Goal: Task Accomplishment & Management: Use online tool/utility

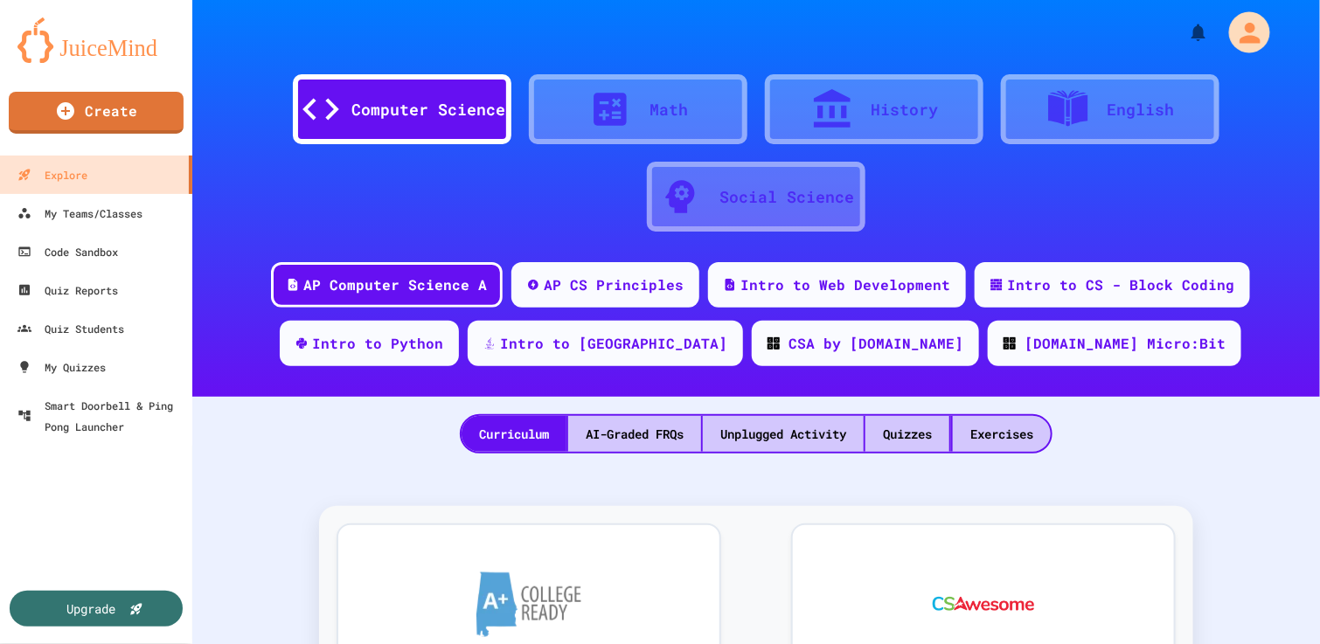
click at [1235, 32] on icon "My Account" at bounding box center [1250, 32] width 31 height 31
click at [66, 360] on div at bounding box center [660, 322] width 1320 height 644
click at [66, 361] on div "My Quizzes" at bounding box center [60, 368] width 91 height 22
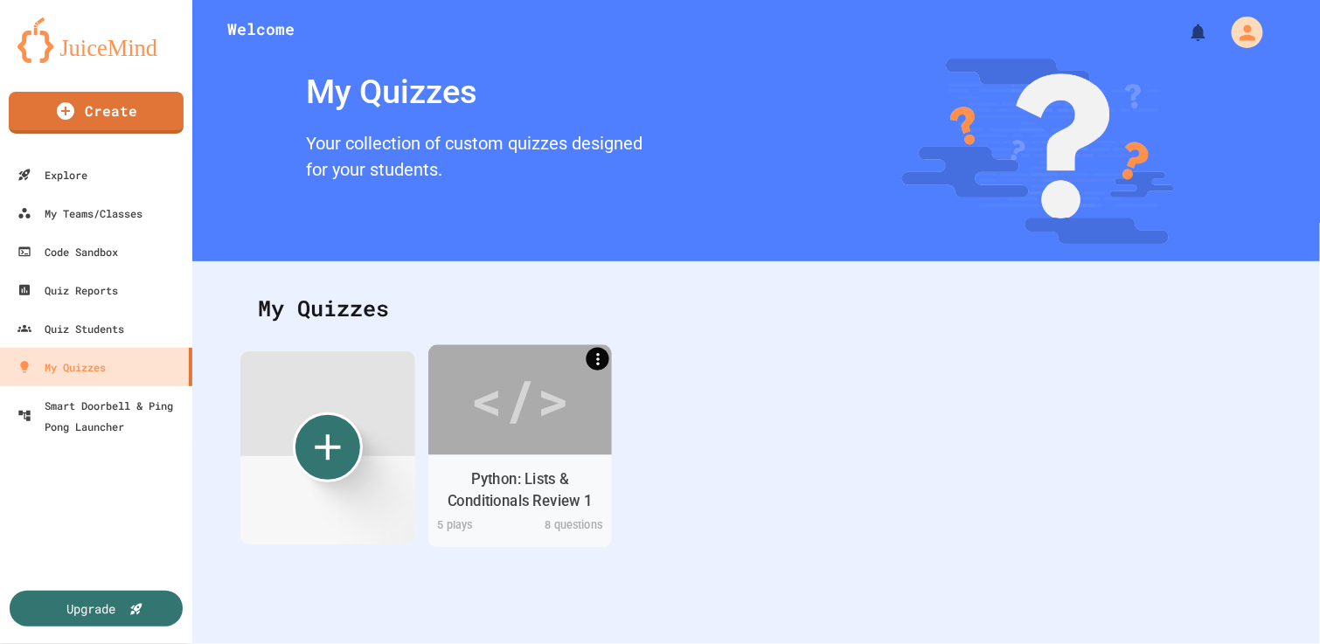
click at [599, 358] on icon "More" at bounding box center [597, 358] width 3 height 12
click at [557, 414] on div at bounding box center [660, 322] width 1320 height 644
click at [547, 469] on div "Python: Lists & Conditionals Review 1" at bounding box center [520, 491] width 157 height 44
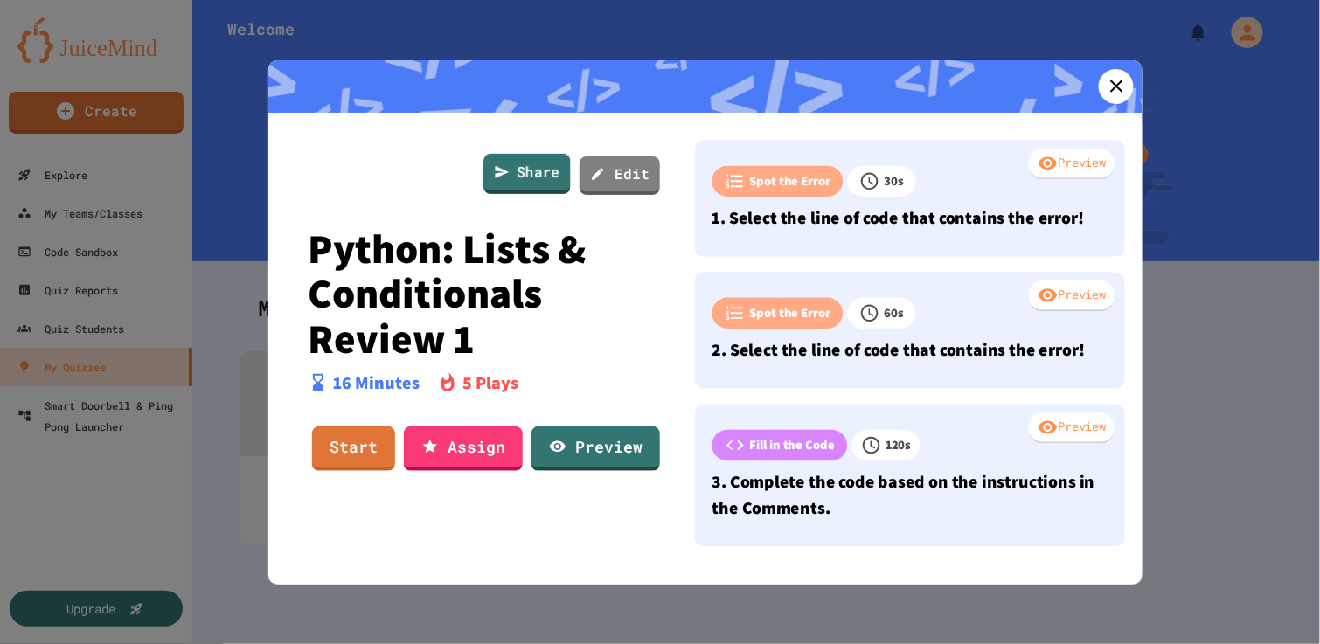
click at [536, 176] on link "Share" at bounding box center [527, 173] width 87 height 40
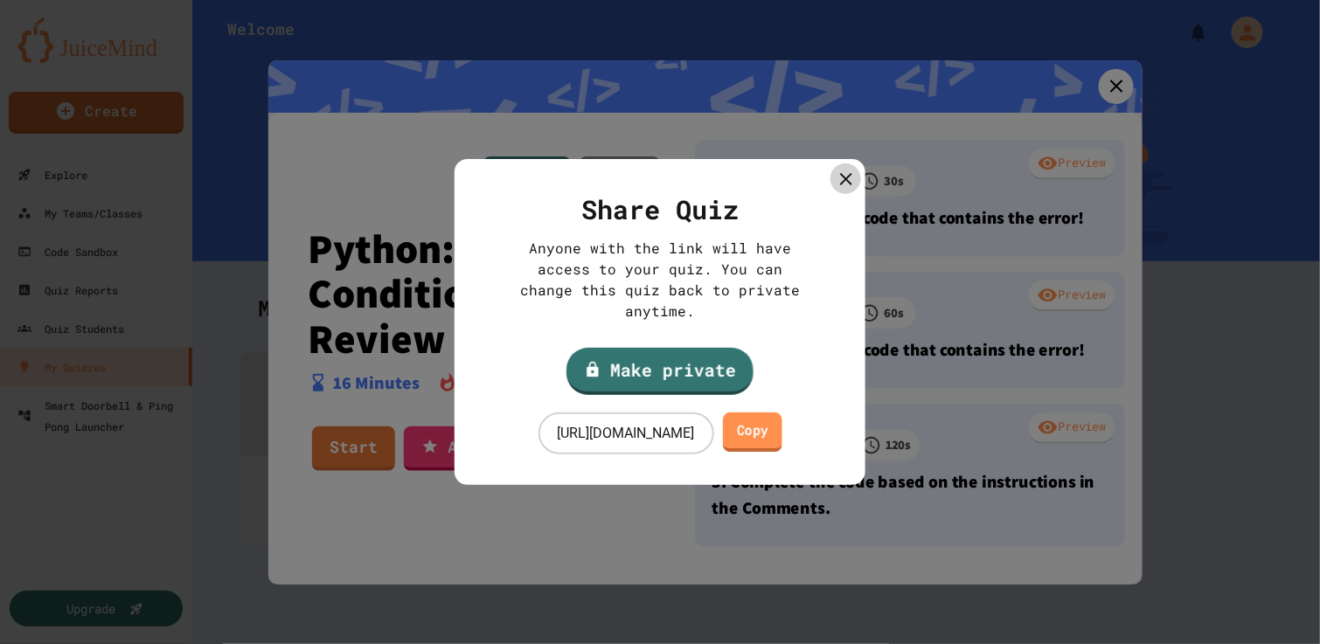
click at [783, 413] on link "Copy" at bounding box center [752, 432] width 59 height 39
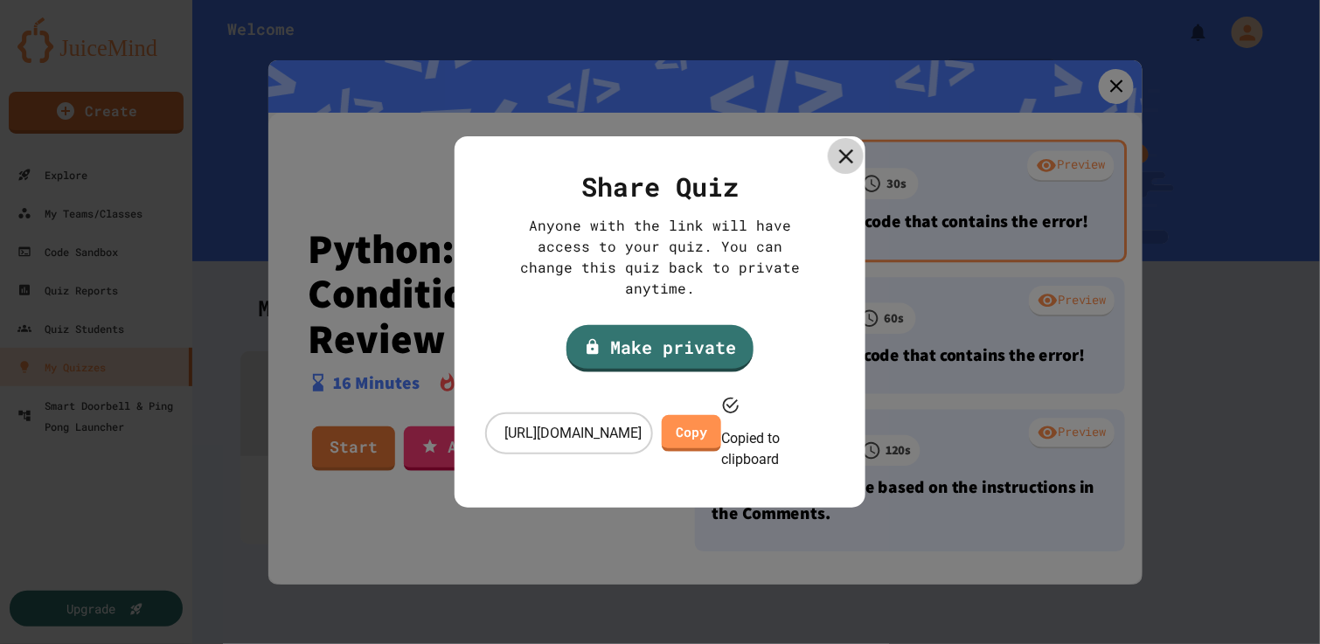
drag, startPoint x: 856, startPoint y: 182, endPoint x: 911, endPoint y: 151, distance: 63.0
click at [855, 168] on icon at bounding box center [845, 155] width 24 height 24
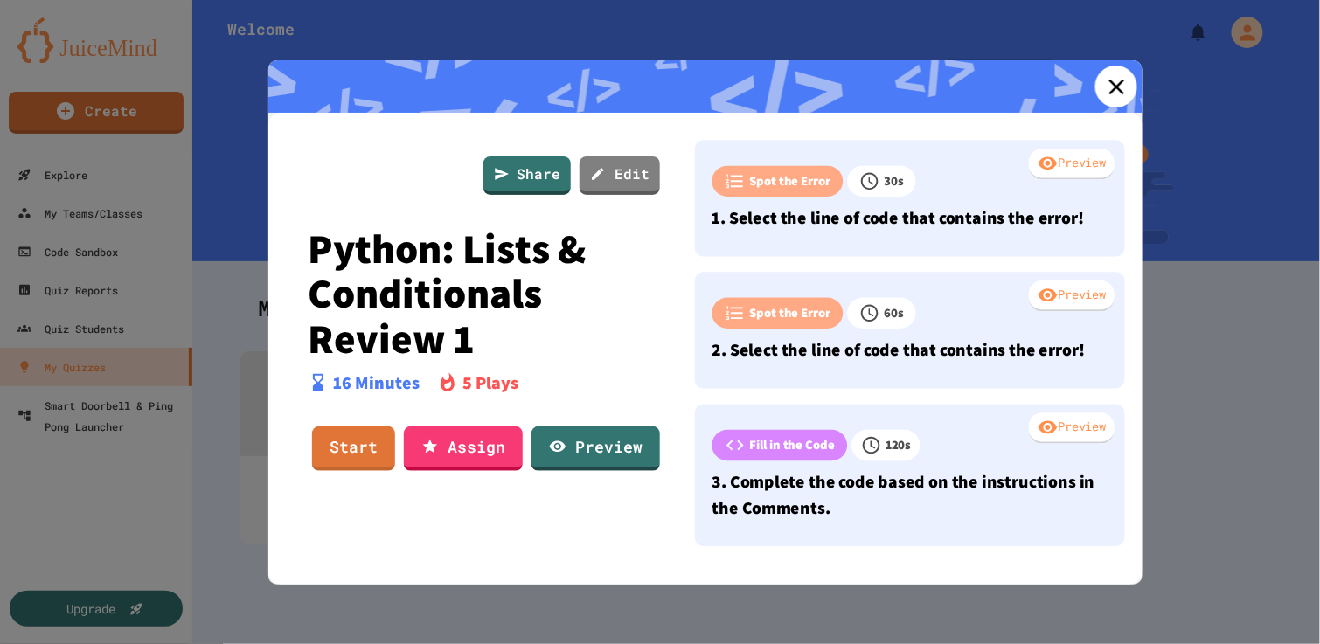
drag, startPoint x: 1103, startPoint y: 83, endPoint x: 1195, endPoint y: 54, distance: 97.1
click at [1119, 78] on link at bounding box center [1117, 87] width 42 height 42
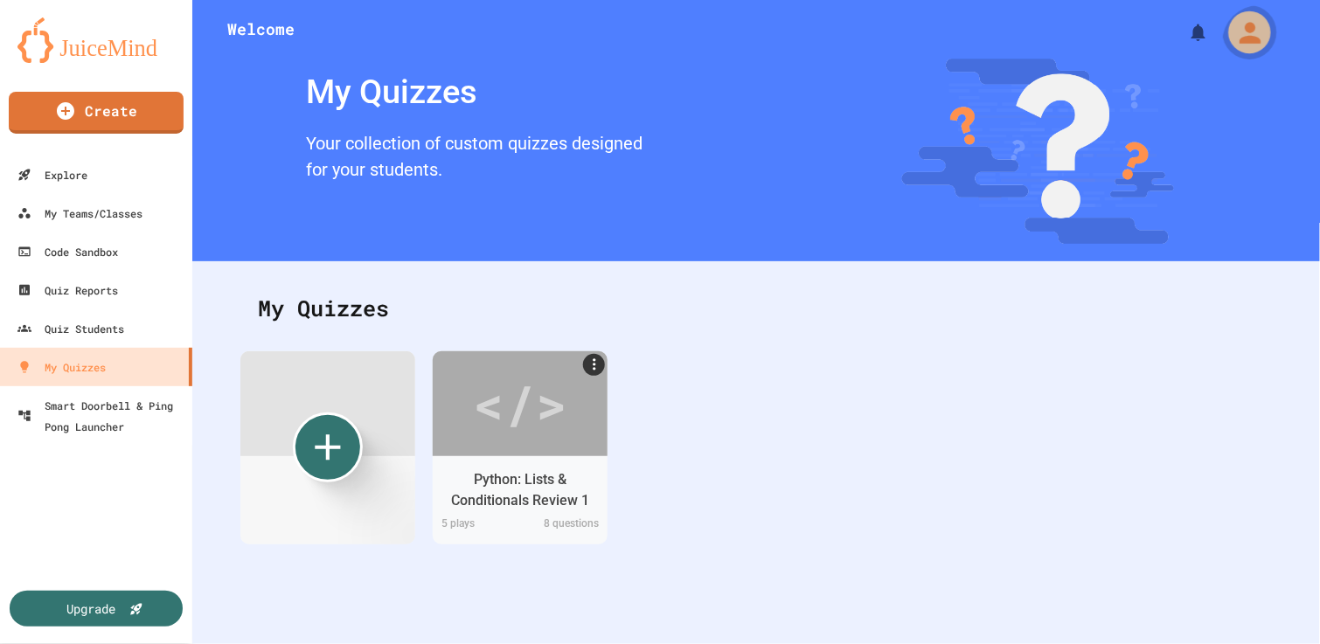
click at [1244, 28] on icon "My Account" at bounding box center [1250, 32] width 31 height 31
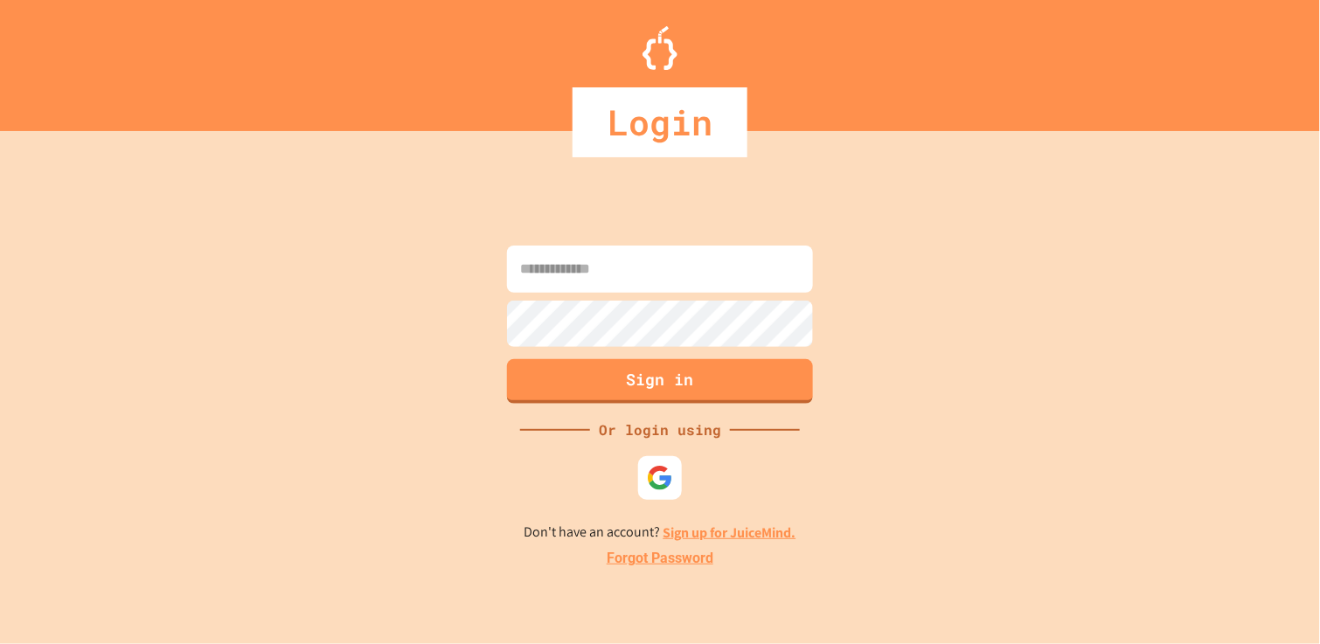
type input "**********"
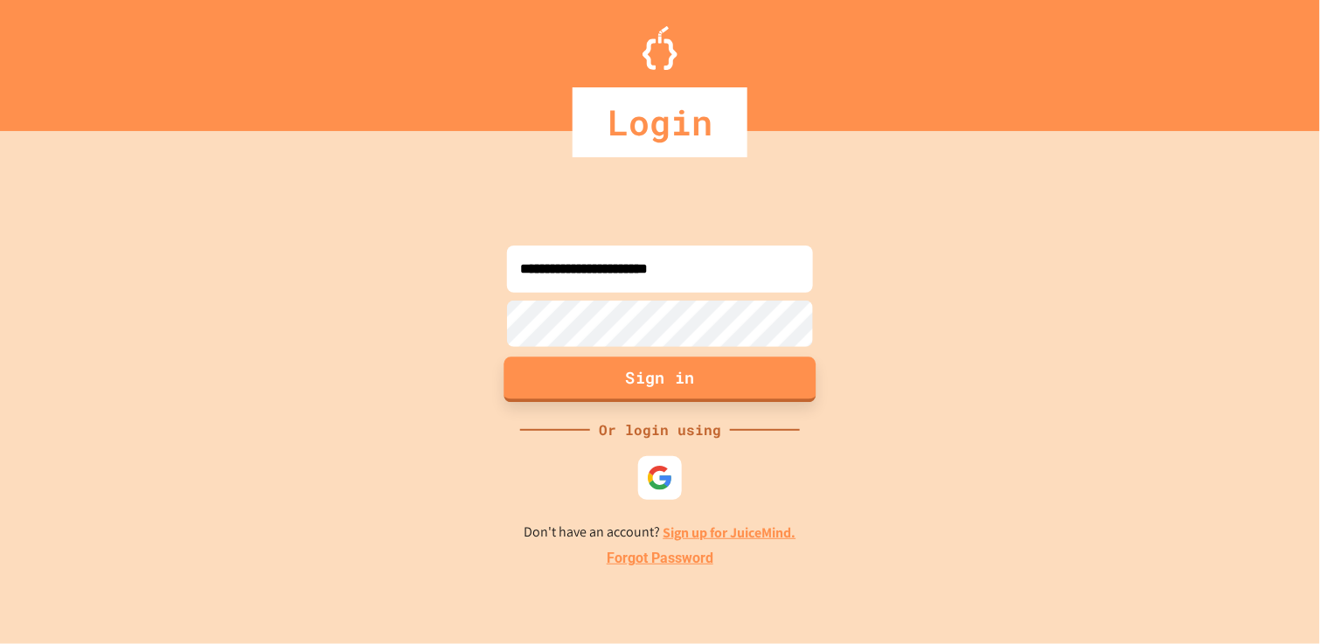
click at [668, 362] on button "Sign in" at bounding box center [661, 380] width 312 height 45
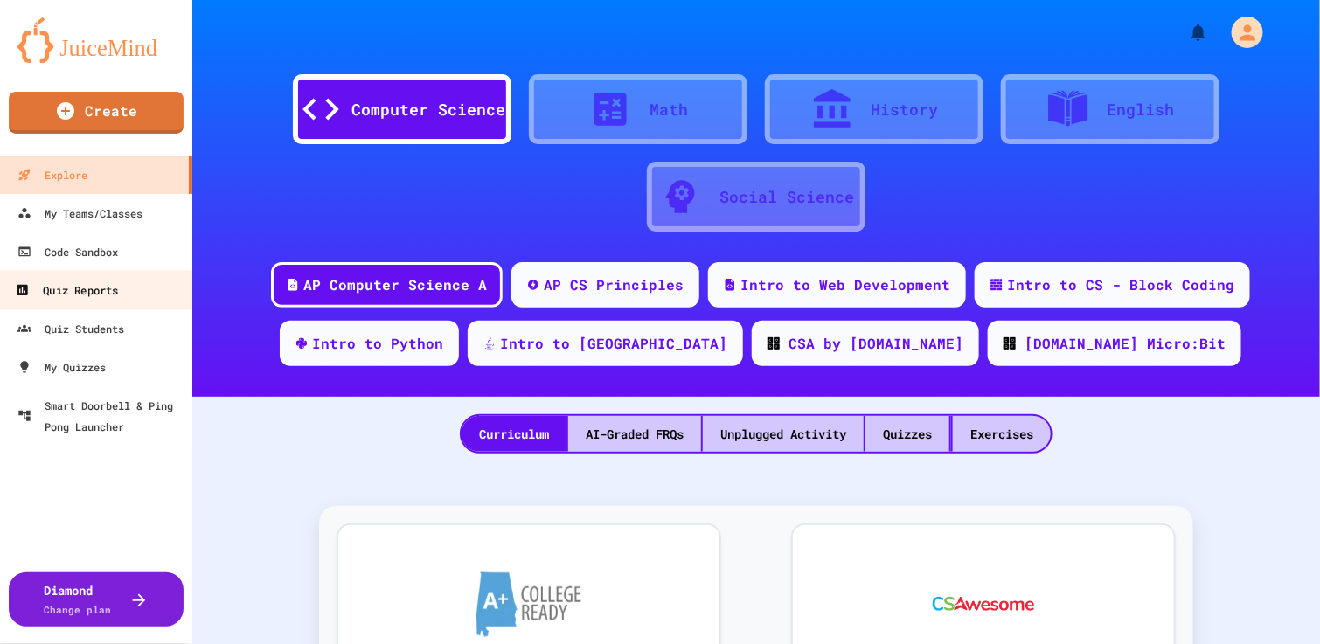
click at [112, 291] on div "Quiz Reports" at bounding box center [66, 291] width 103 height 22
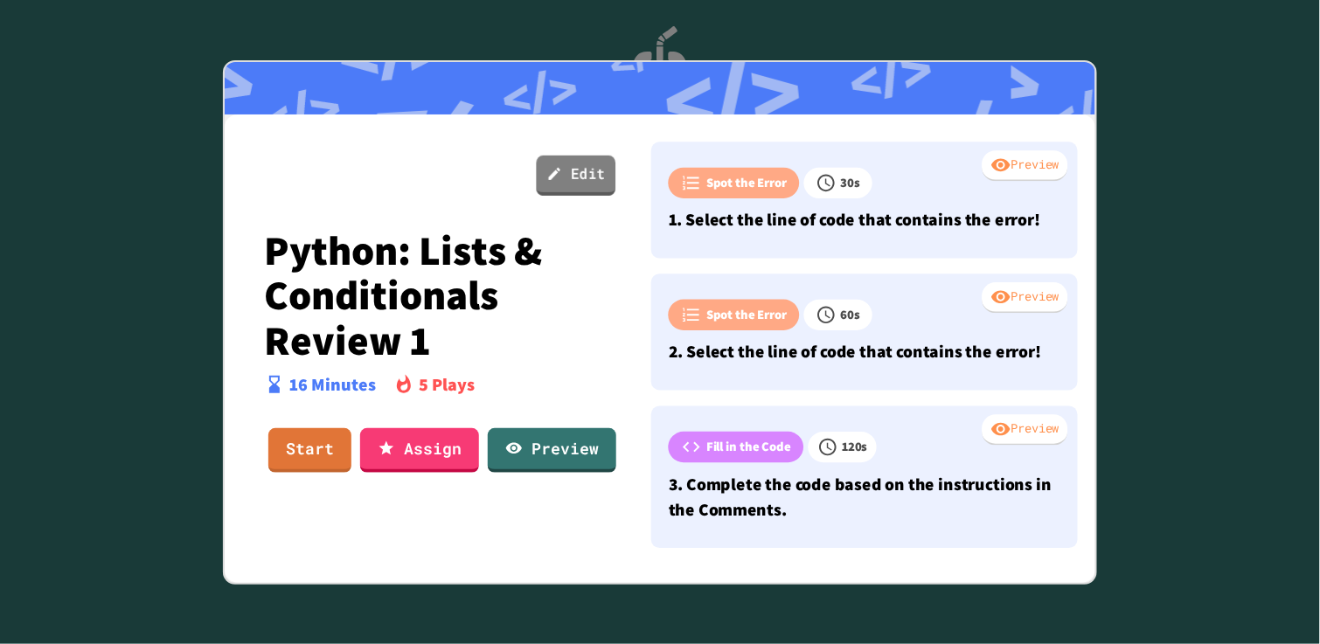
click at [575, 166] on link "Edit" at bounding box center [577, 175] width 80 height 40
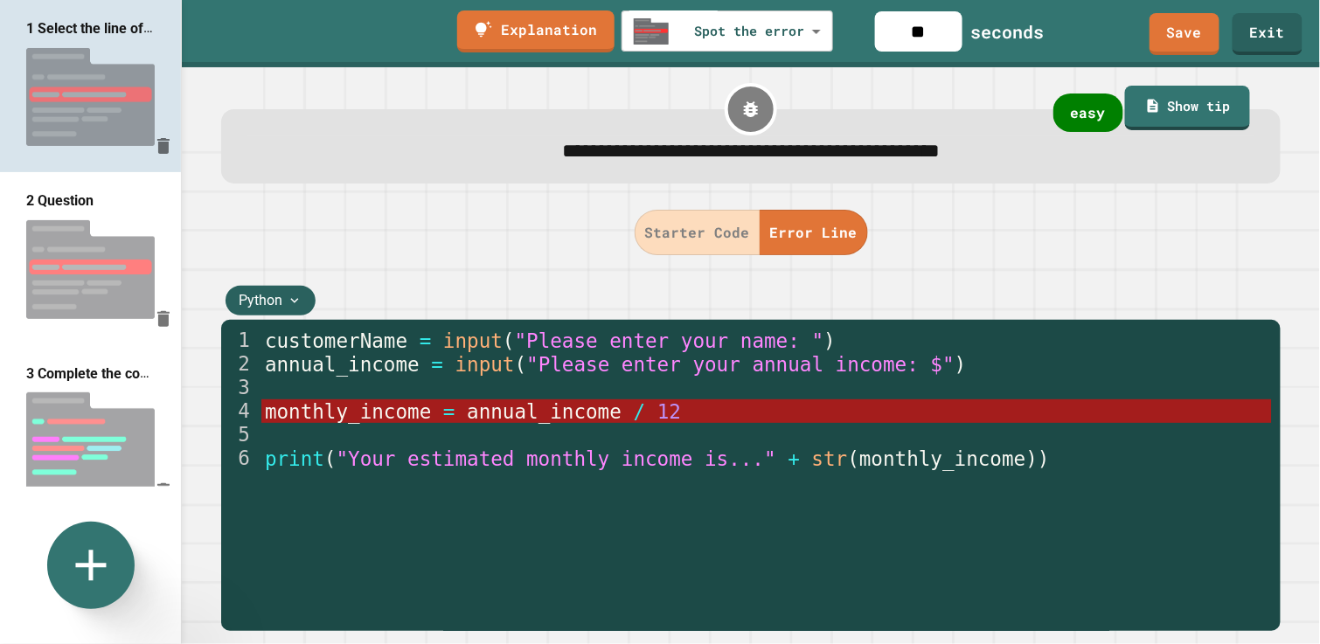
scroll to position [120, 0]
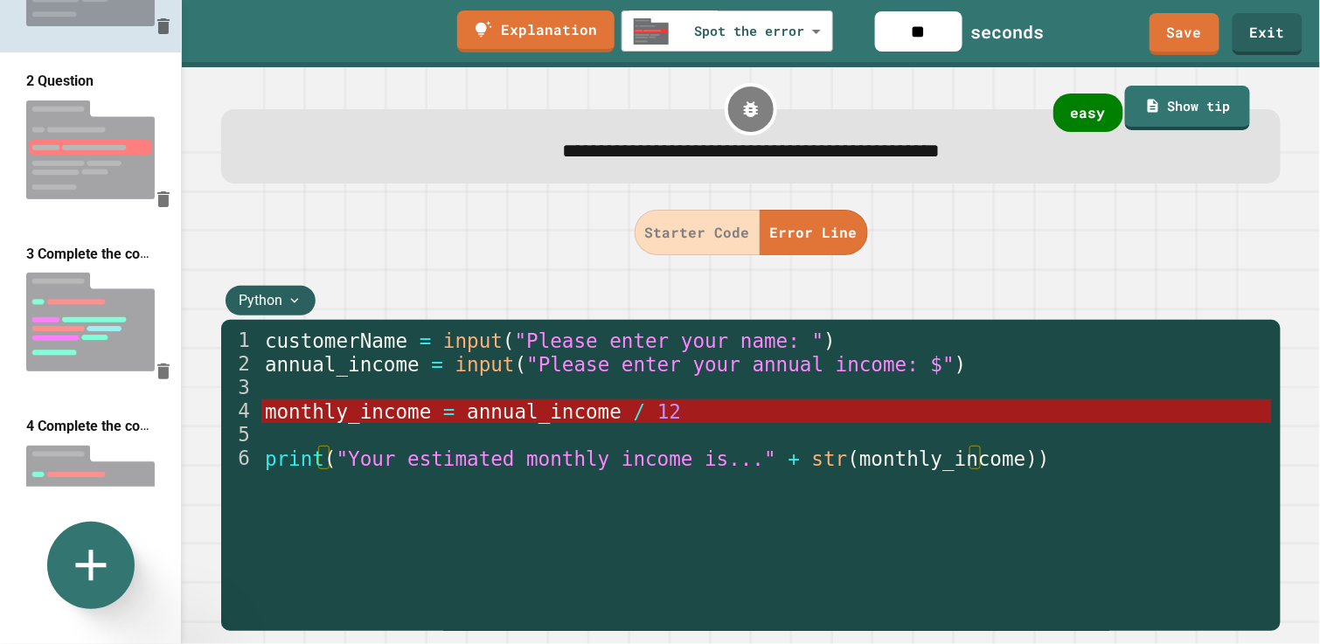
click at [73, 131] on img at bounding box center [90, 150] width 181 height 116
type input "**"
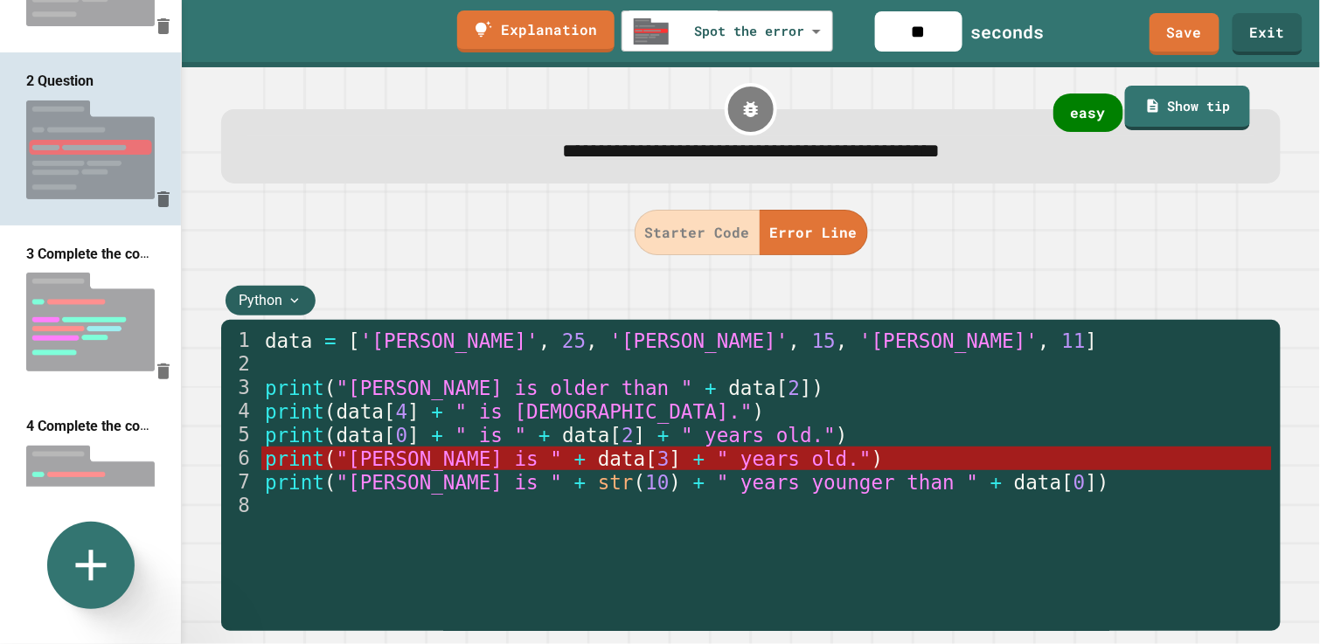
click at [78, 264] on img at bounding box center [90, 322] width 181 height 116
type input "**********"
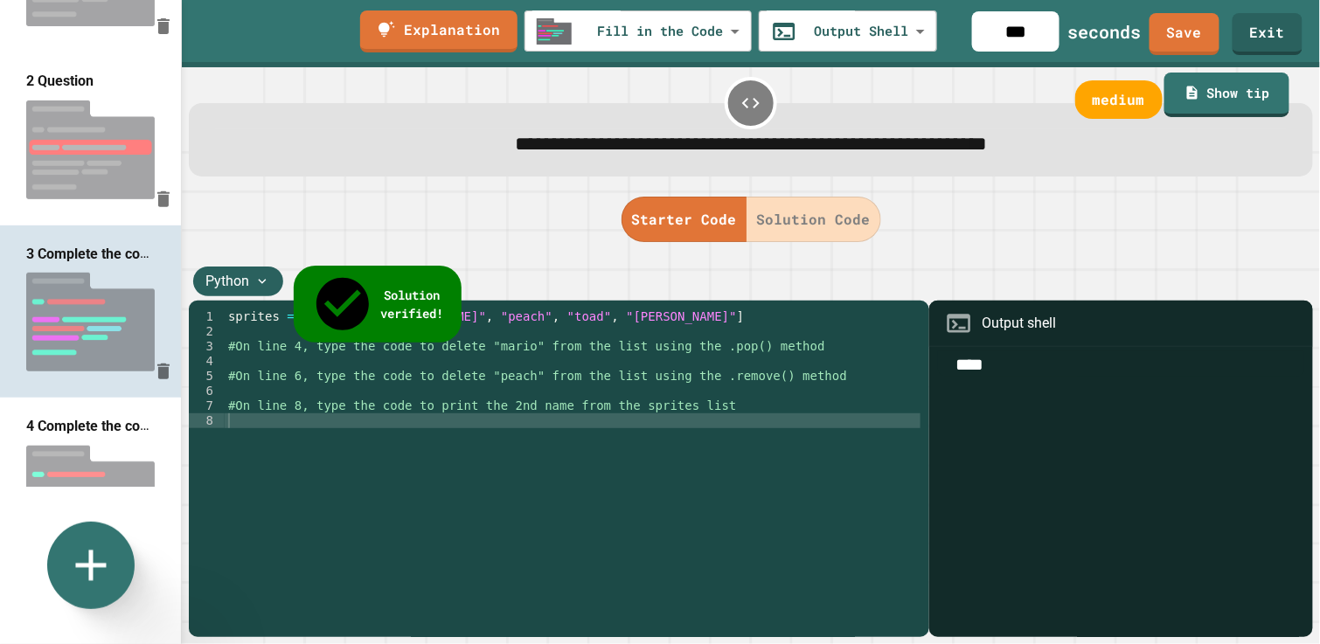
click at [67, 264] on img at bounding box center [90, 322] width 181 height 116
click at [1038, 31] on input "***" at bounding box center [1015, 31] width 87 height 40
drag, startPoint x: 1031, startPoint y: 32, endPoint x: 991, endPoint y: 32, distance: 40.2
click at [991, 32] on input "***" at bounding box center [1015, 31] width 87 height 40
click at [1056, 34] on input "***" at bounding box center [1015, 31] width 87 height 40
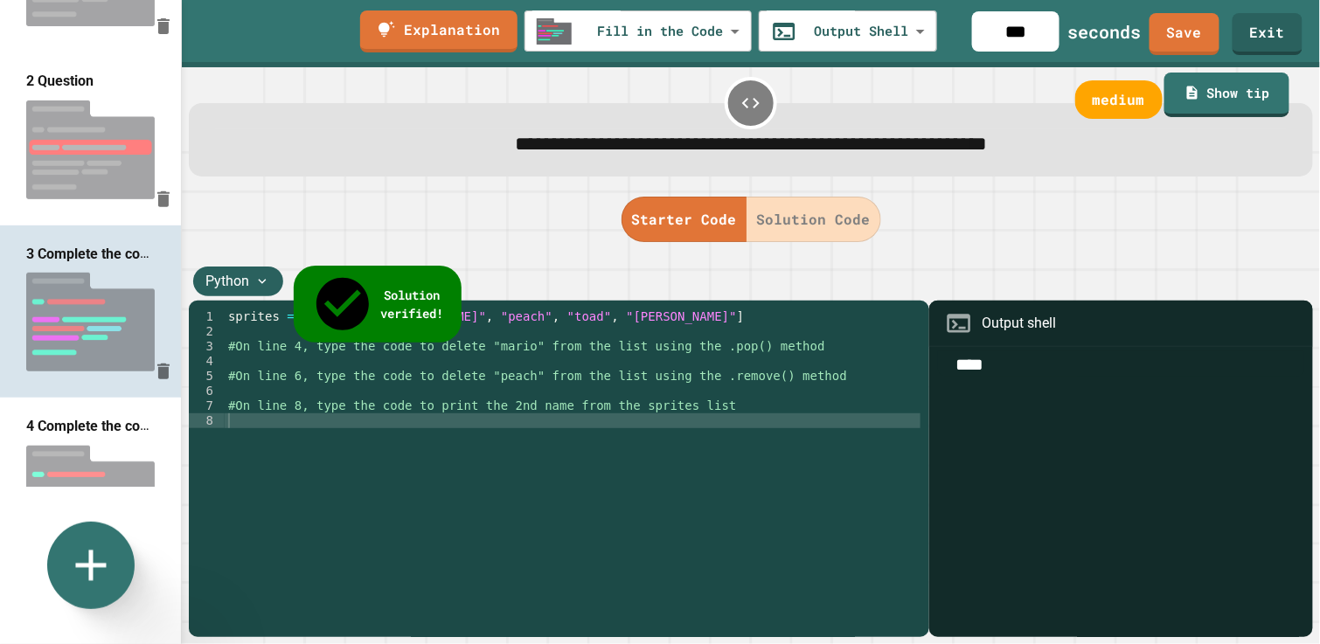
drag, startPoint x: 1056, startPoint y: 32, endPoint x: 990, endPoint y: 33, distance: 66.5
click at [993, 32] on input "***" at bounding box center [1015, 31] width 87 height 40
click at [82, 437] on img at bounding box center [90, 495] width 181 height 116
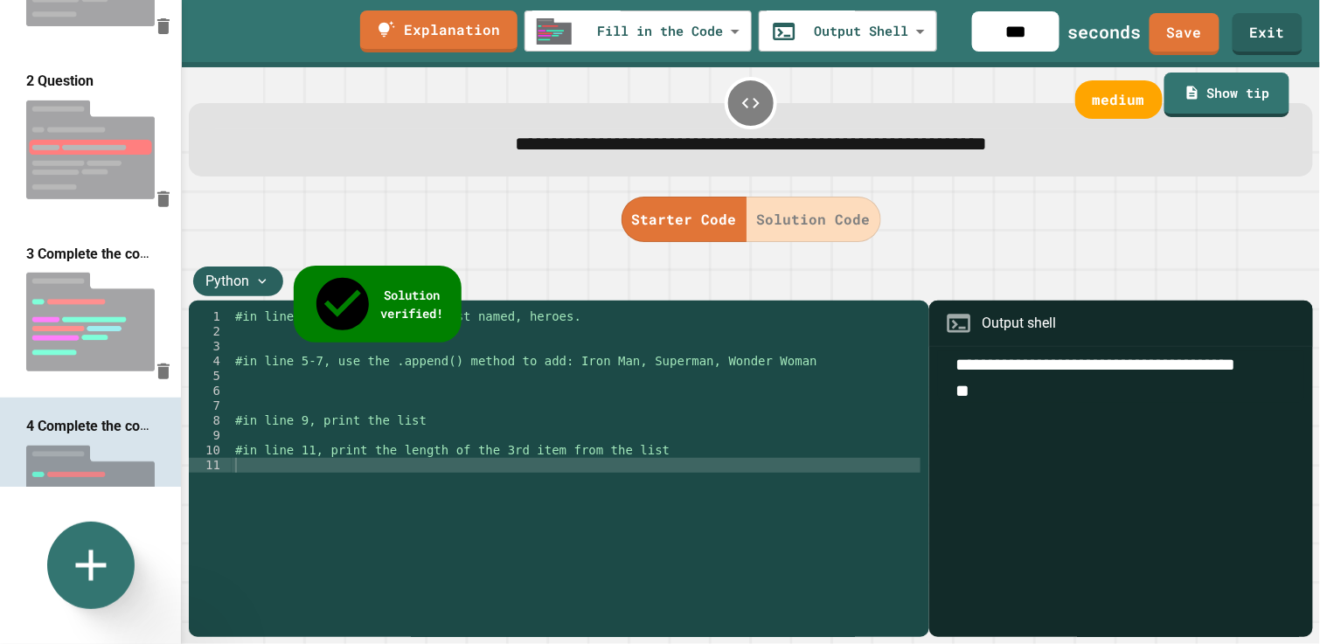
type input "***"
click at [565, 477] on div "#in line 2, Create an empty list named, heroes. #in line 5-7, use the .append()…" at bounding box center [577, 473] width 690 height 327
click at [519, 463] on div "#in line 2, Create an empty list named, heroes. #in line 5-7, use the .append()…" at bounding box center [577, 473] width 690 height 327
click at [562, 455] on div "#in line 2, Create an empty list named, heroes. #in line 5-7, use the .append()…" at bounding box center [577, 473] width 690 height 327
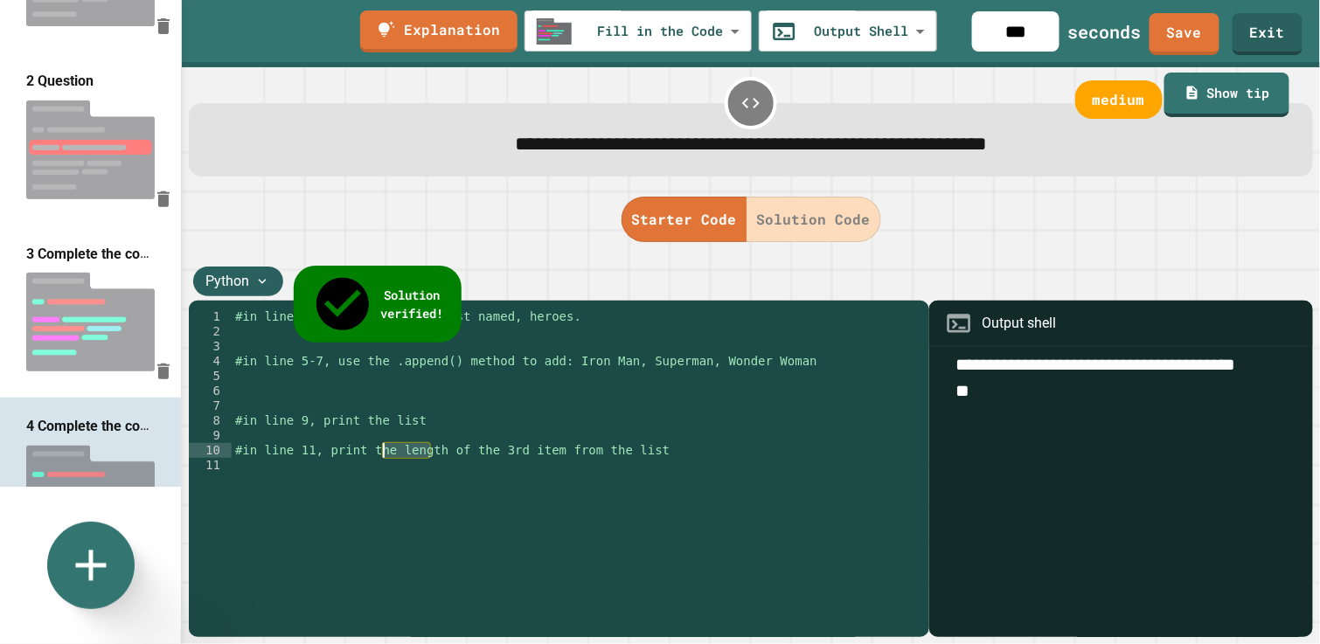
drag, startPoint x: 429, startPoint y: 456, endPoint x: 381, endPoint y: 454, distance: 48.2
click at [381, 454] on div "#in line 2, Create an empty list named, heroes. #in line 5-7, use the .append()…" at bounding box center [577, 473] width 690 height 327
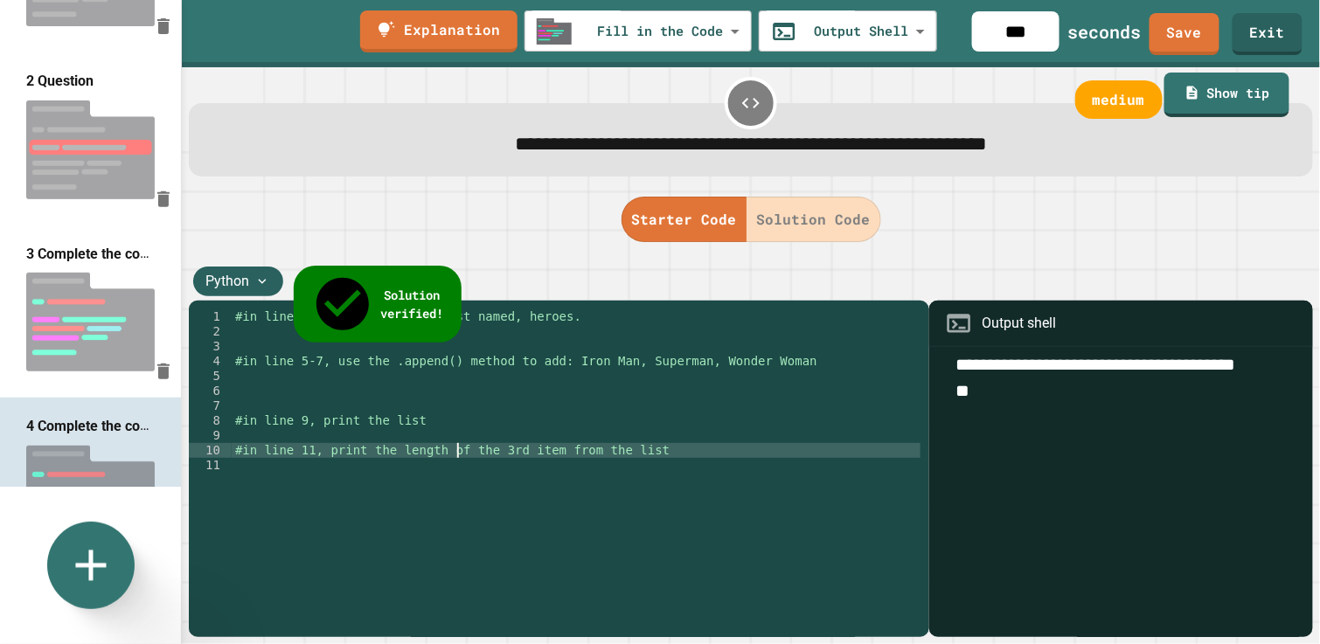
click at [457, 449] on div "#in line 2, Create an empty list named, heroes. #in line 5-7, use the .append()…" at bounding box center [577, 473] width 690 height 327
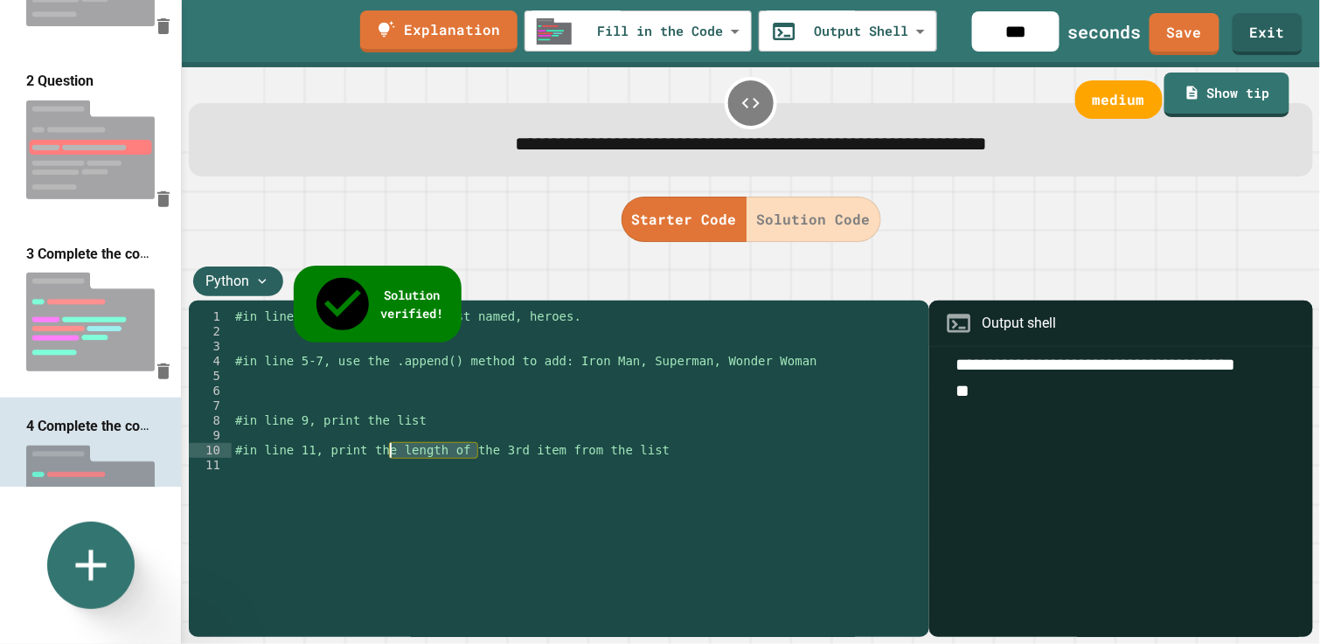
drag, startPoint x: 474, startPoint y: 453, endPoint x: 400, endPoint y: 452, distance: 73.5
click at [390, 452] on div "#in line 2, Create an empty list named, heroes. #in line 5-7, use the .append()…" at bounding box center [577, 473] width 690 height 327
click at [565, 498] on div "#in line 2, Create an empty list named, heroes. #in line 5-7, use the .append()…" at bounding box center [577, 473] width 690 height 327
drag, startPoint x: 658, startPoint y: 450, endPoint x: 459, endPoint y: 465, distance: 199.9
click at [386, 456] on div "#in line 2, Create an empty list named, heroes. #in line 5-7, use the .append()…" at bounding box center [577, 473] width 690 height 327
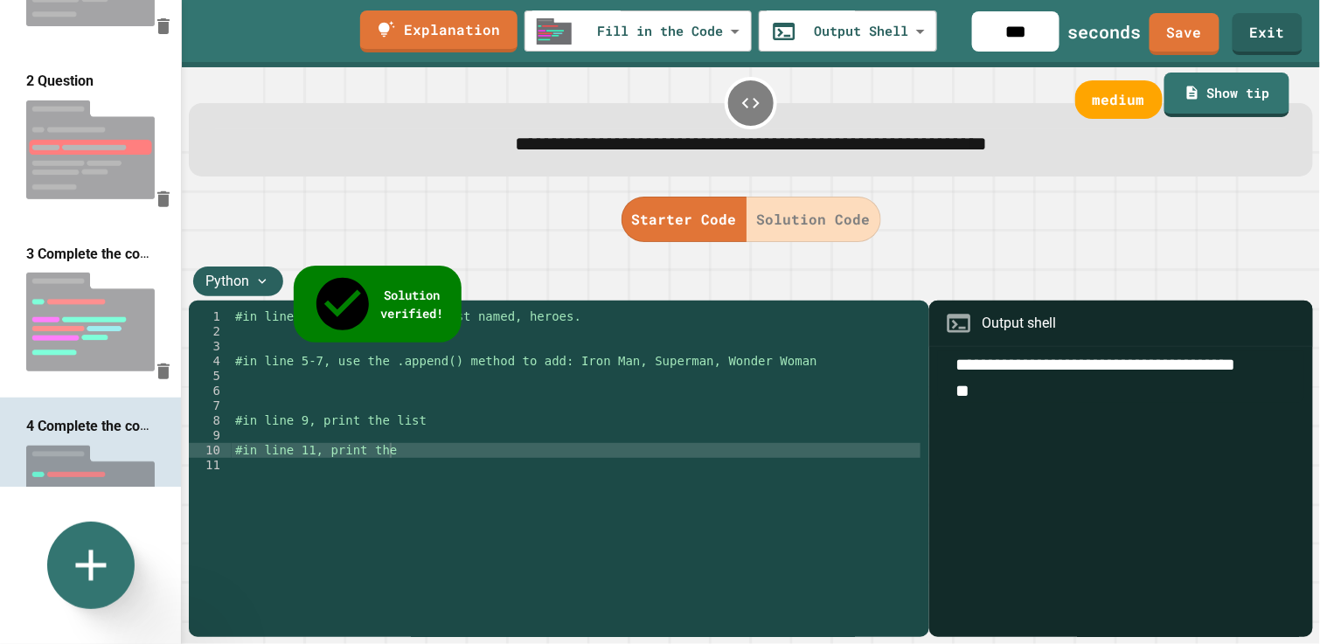
click at [671, 216] on button "Starter Code" at bounding box center [685, 219] width 126 height 45
click at [452, 452] on div "#in line 2, Create an empty list named, heroes. #in line 5-7, use the .append()…" at bounding box center [577, 473] width 690 height 327
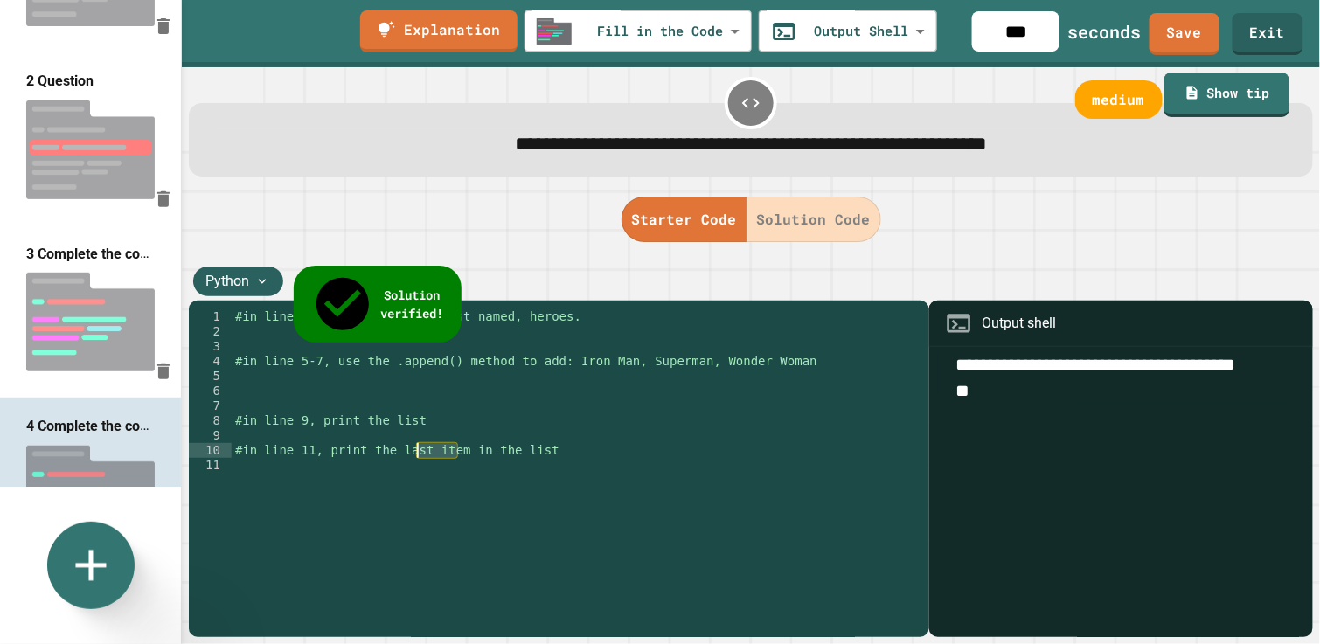
drag, startPoint x: 455, startPoint y: 449, endPoint x: 419, endPoint y: 449, distance: 35.8
click at [419, 449] on div "#in line 2, Create an empty list named, heroes. #in line 5-7, use the .append()…" at bounding box center [577, 473] width 690 height 327
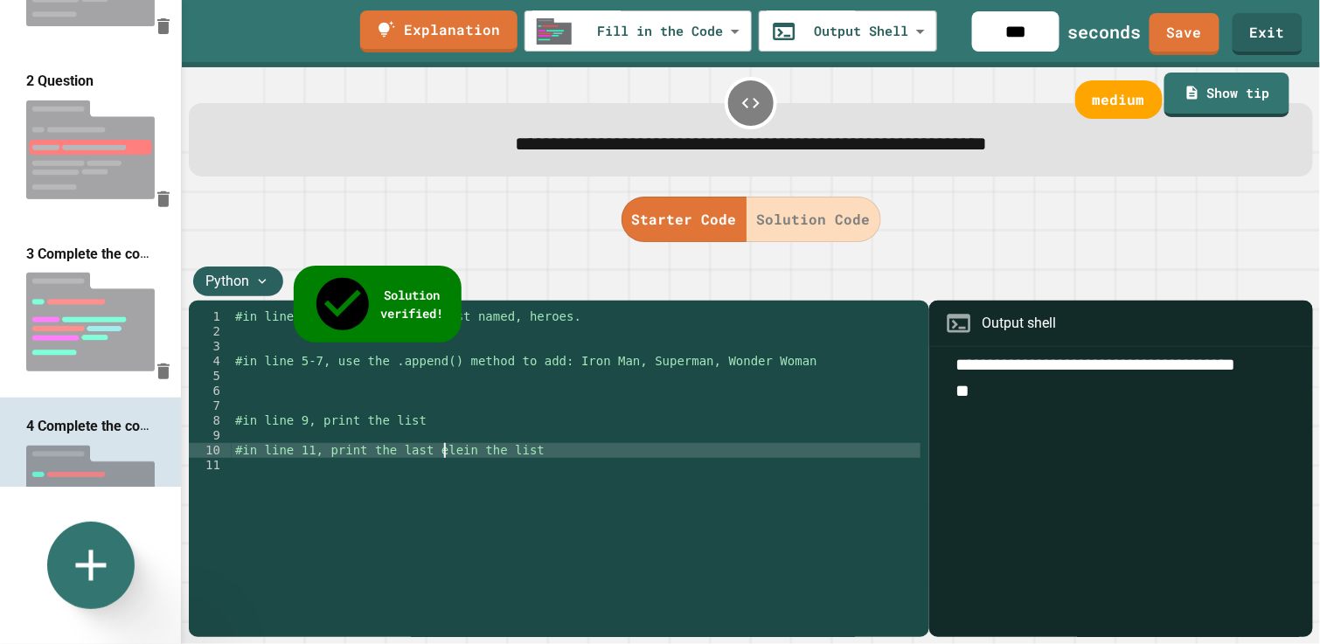
scroll to position [0, 16]
click at [452, 445] on div "#in line 2, Create an empty list named, heroes. #in line 5-7, use the .append()…" at bounding box center [577, 473] width 690 height 327
click at [586, 448] on div "#in line 2, Create an empty list named, heroes. #in line 5-7, use the .append()…" at bounding box center [577, 473] width 690 height 327
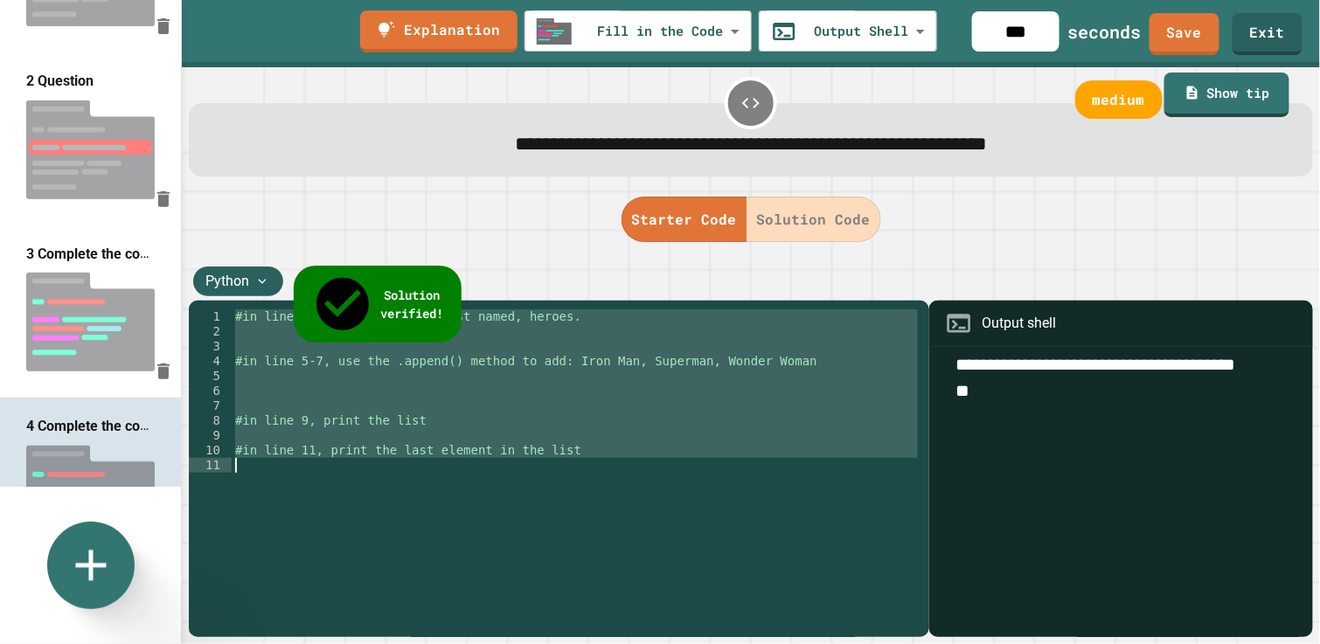
click at [784, 198] on button "Solution Code" at bounding box center [814, 219] width 135 height 45
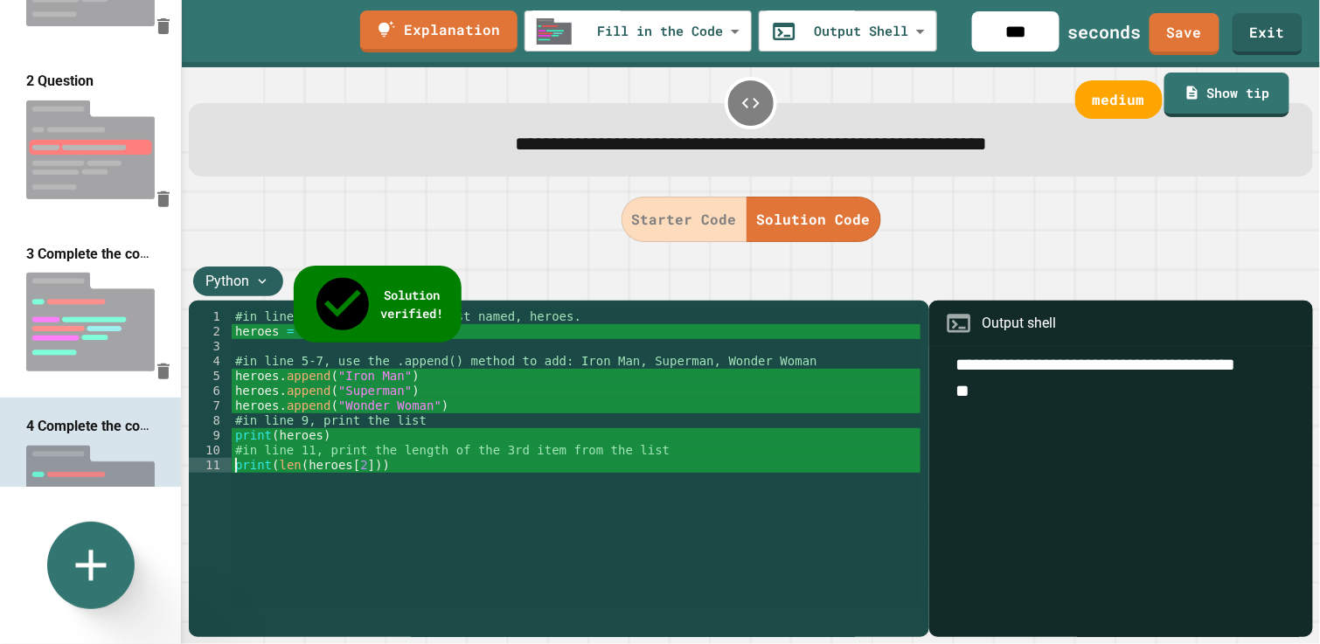
click at [553, 447] on div "#in line 2, Create an empty list named, heroes. heroes = [ ] #in line 5-7, use …" at bounding box center [577, 458] width 690 height 297
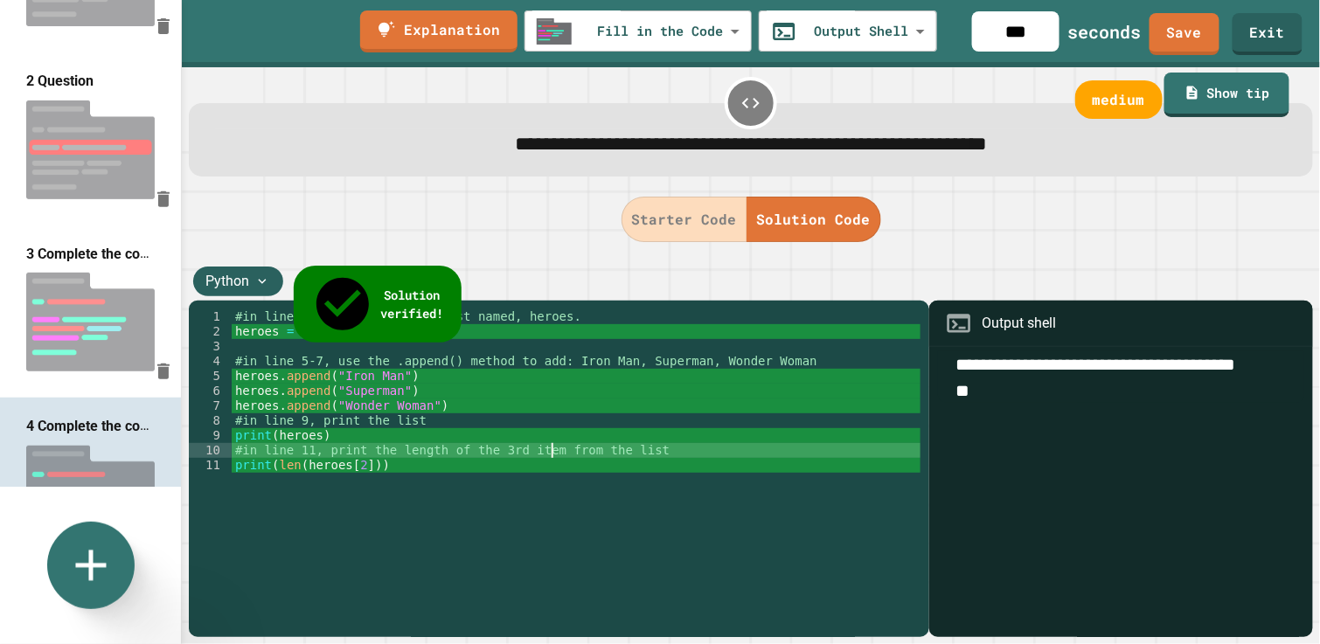
click at [560, 451] on div "#in line 2, Create an empty list named, heroes. heroes = [ ] #in line 5-7, use …" at bounding box center [577, 473] width 690 height 327
click at [680, 224] on button "Starter Code" at bounding box center [685, 219] width 126 height 45
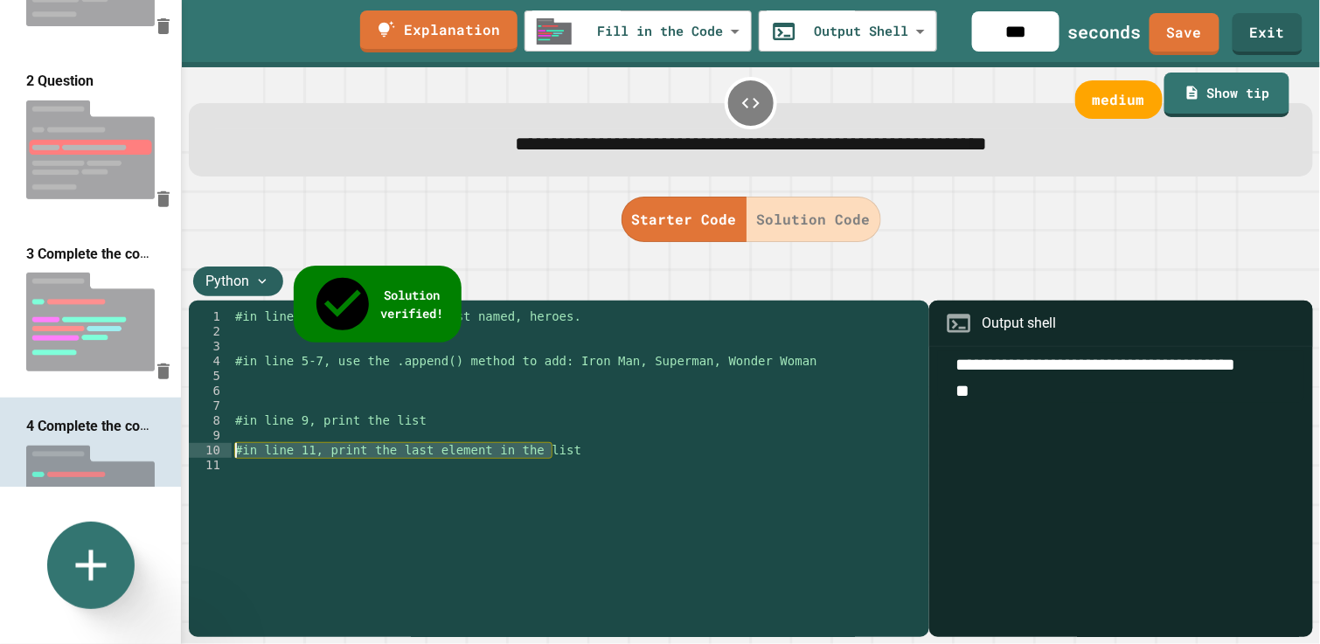
drag, startPoint x: 561, startPoint y: 453, endPoint x: 229, endPoint y: 456, distance: 332.3
click at [229, 456] on div "**********" at bounding box center [555, 458] width 733 height 297
click at [790, 217] on button "Solution Code" at bounding box center [814, 219] width 135 height 45
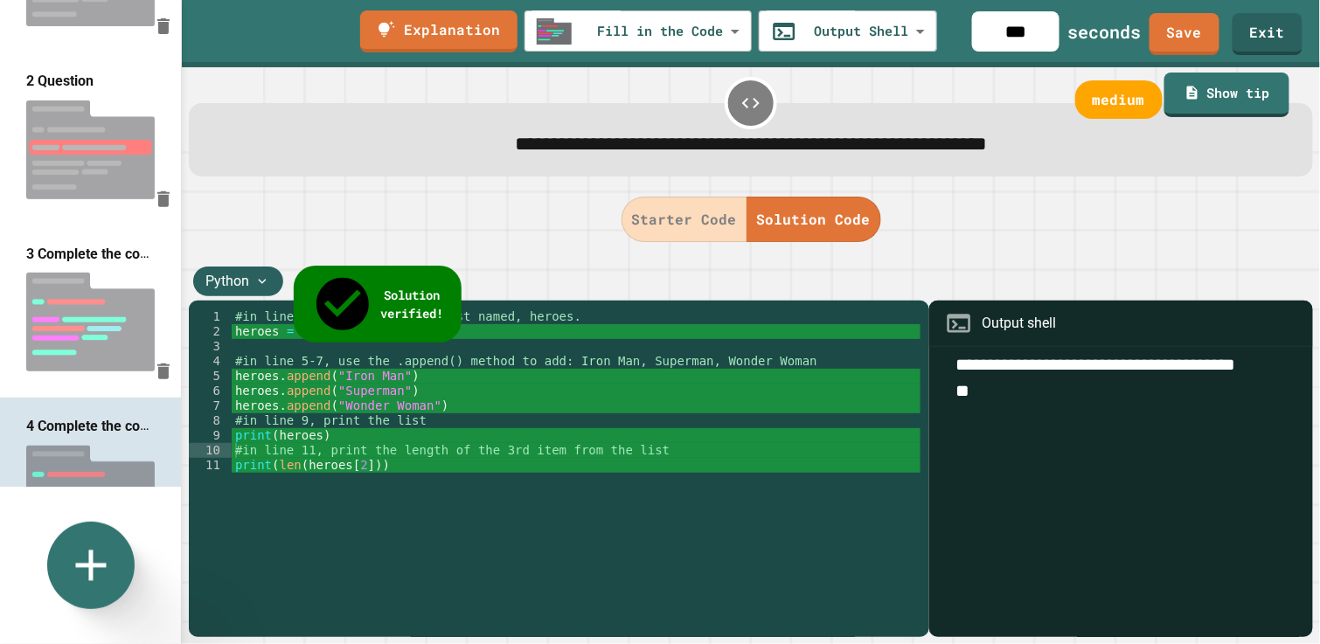
scroll to position [0, 9]
click at [645, 477] on div "#in line 2, Create an empty list named, heroes. heroes = [ ] #in line 5-7, use …" at bounding box center [577, 473] width 690 height 327
drag, startPoint x: 651, startPoint y: 446, endPoint x: 226, endPoint y: 450, distance: 425.8
click at [226, 450] on div "**********" at bounding box center [555, 458] width 733 height 297
paste textarea "Cursor at row 10"
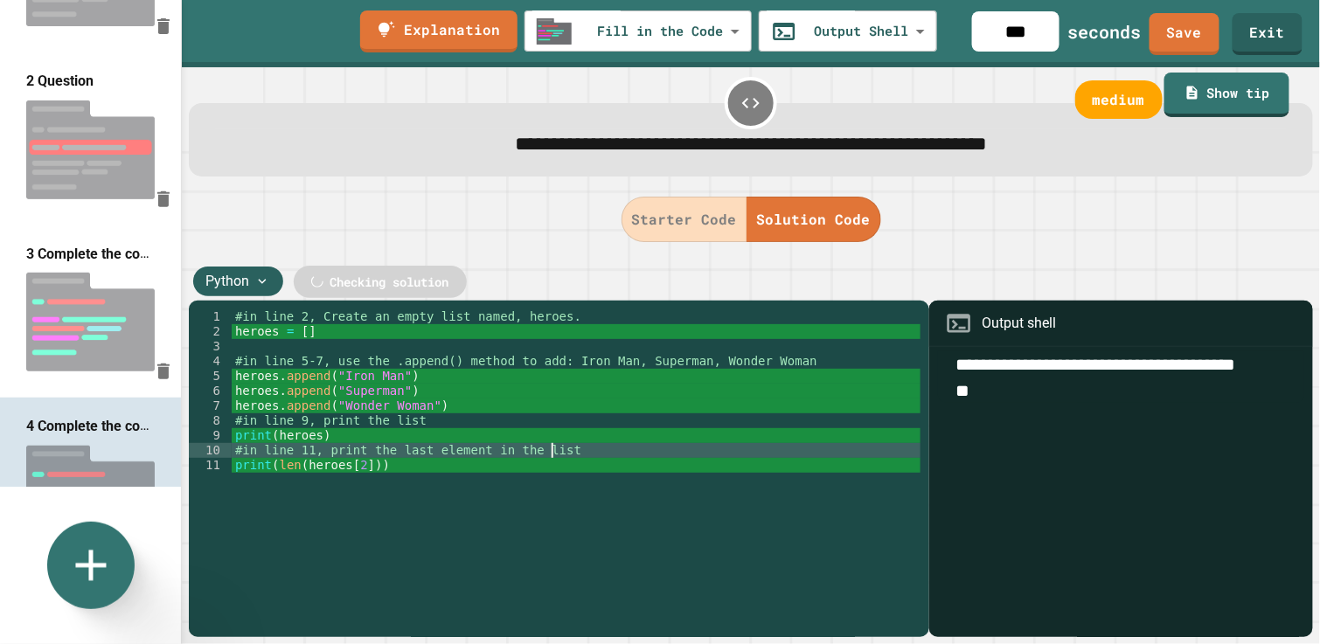
click at [463, 464] on div "#in line 2, Create an empty list named, heroes. heroes = [ ] #in line 5-7, use …" at bounding box center [577, 473] width 690 height 327
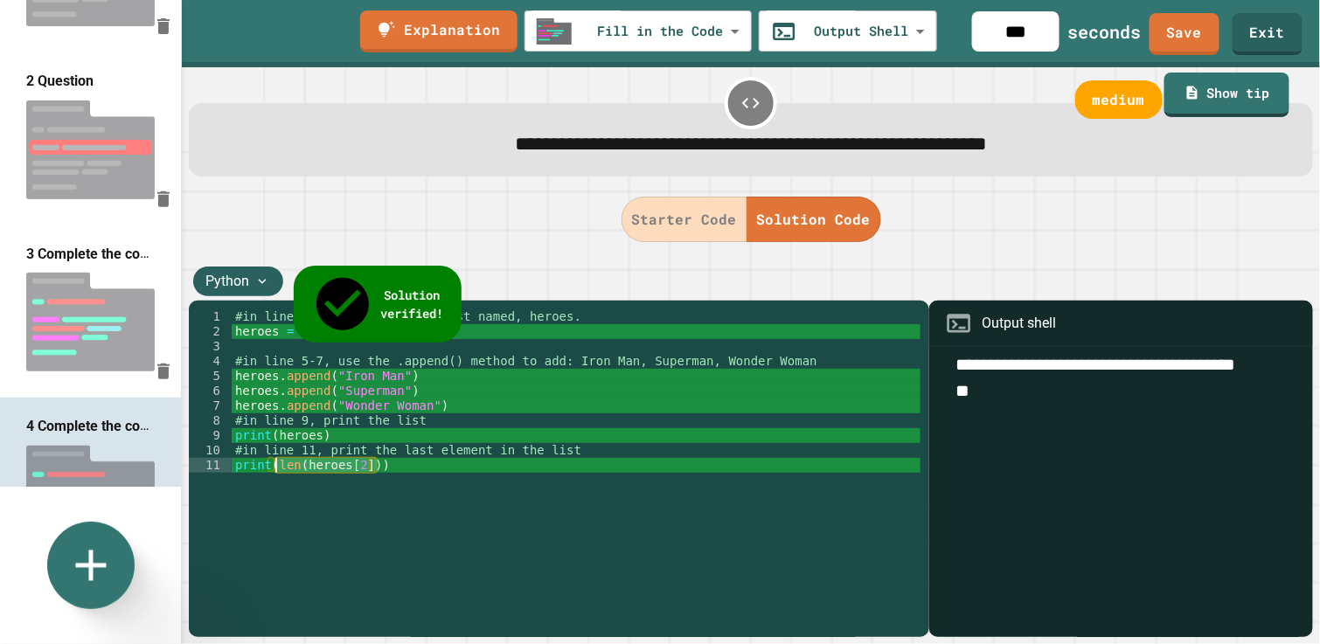
drag, startPoint x: 401, startPoint y: 463, endPoint x: 275, endPoint y: 468, distance: 126.9
click at [275, 468] on div "#in line 2, Create an empty list named, heroes. heroes = [ ] #in line 5-7, use …" at bounding box center [577, 473] width 690 height 327
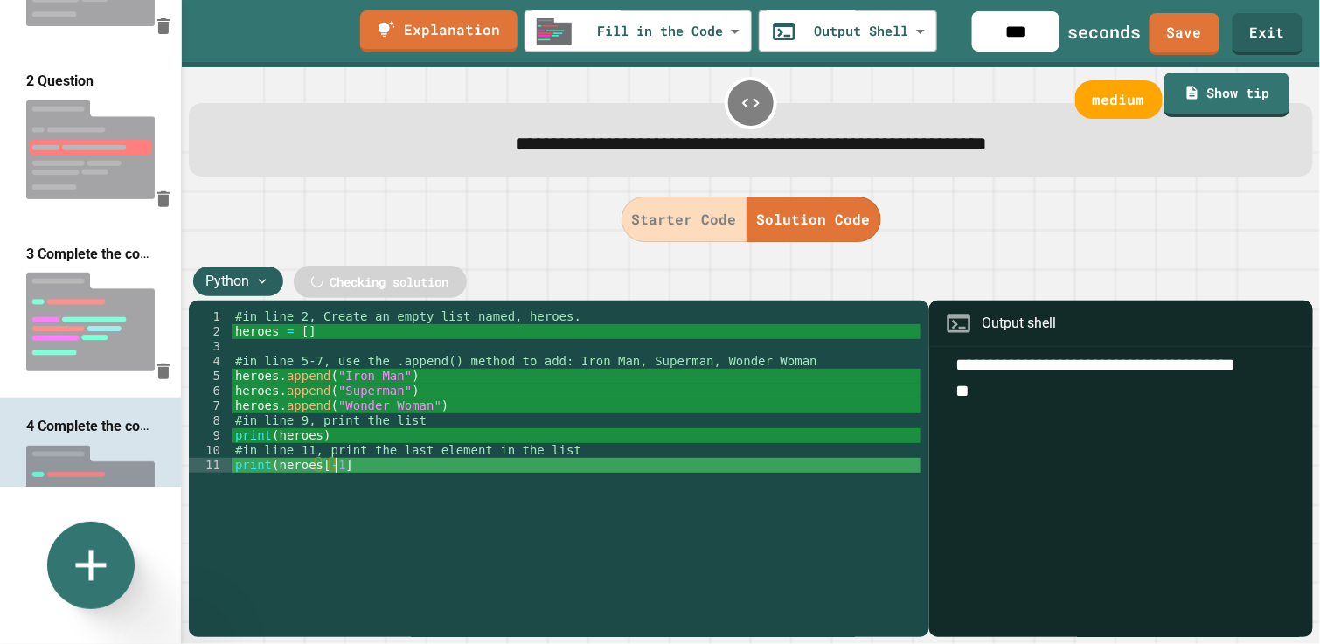
scroll to position [0, 6]
type textarea "**********"
click at [792, 223] on button "Solution Code" at bounding box center [814, 219] width 135 height 45
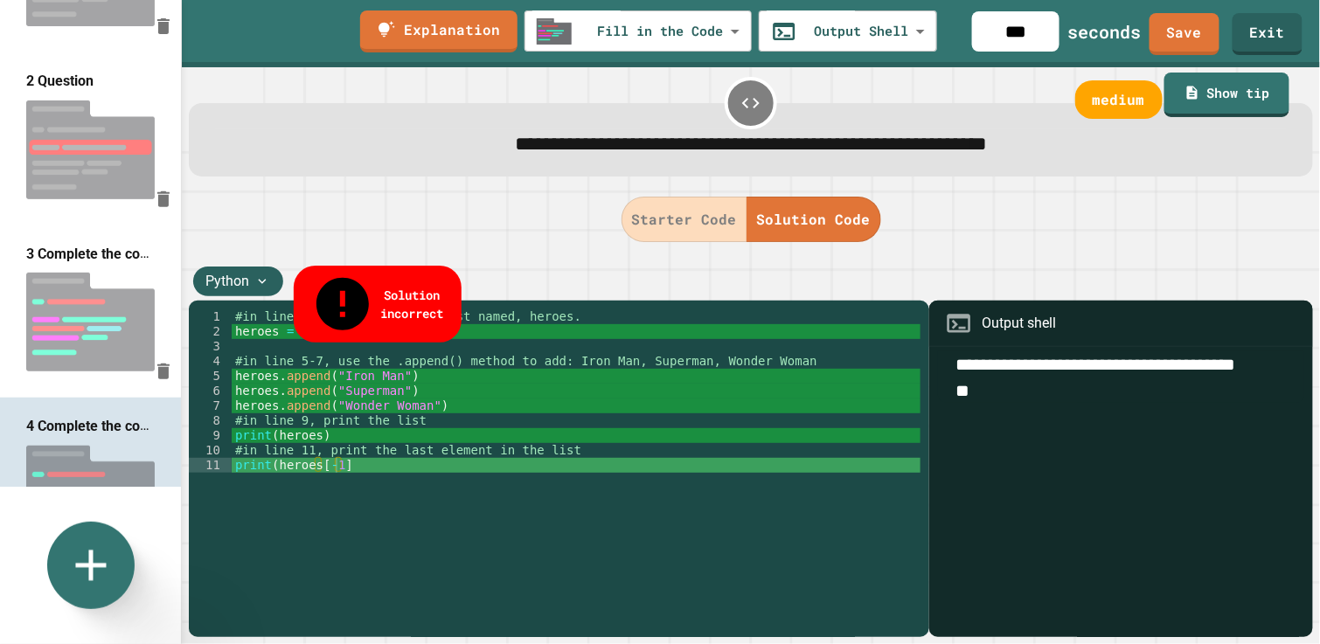
drag, startPoint x: 1013, startPoint y: 391, endPoint x: 943, endPoint y: 395, distance: 69.2
click at [943, 395] on textarea "**********" at bounding box center [1121, 378] width 366 height 52
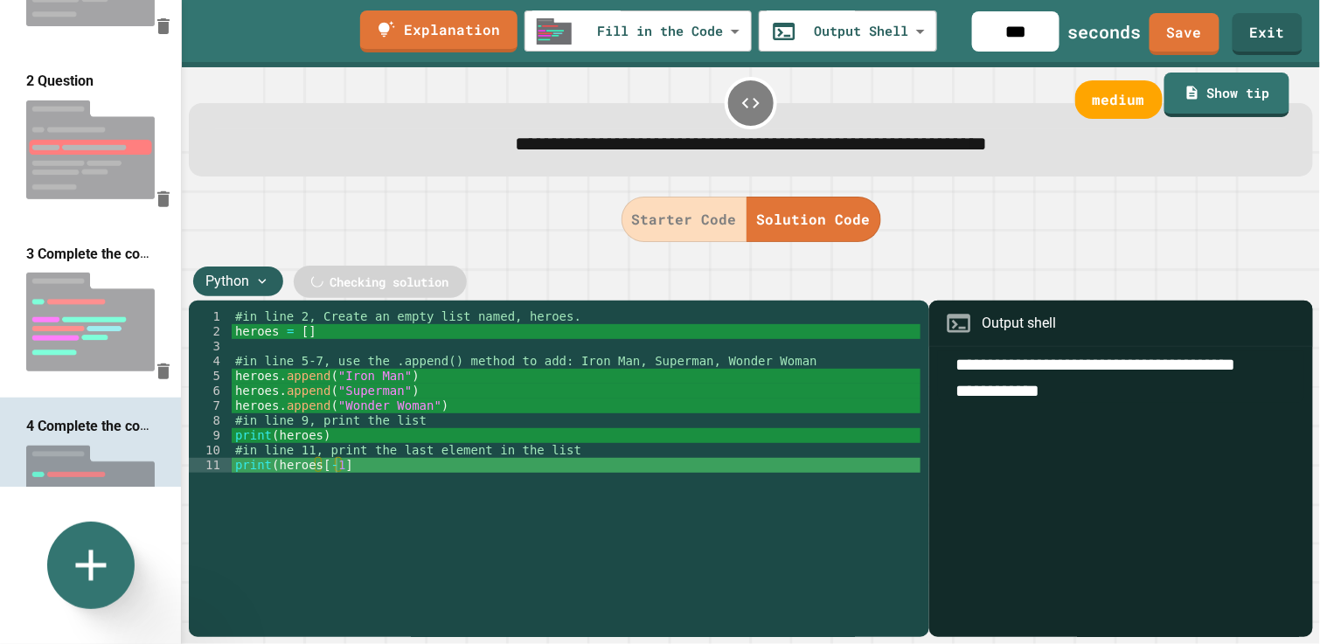
click at [1057, 242] on div "Starter Code Solution Code" at bounding box center [751, 219] width 1112 height 45
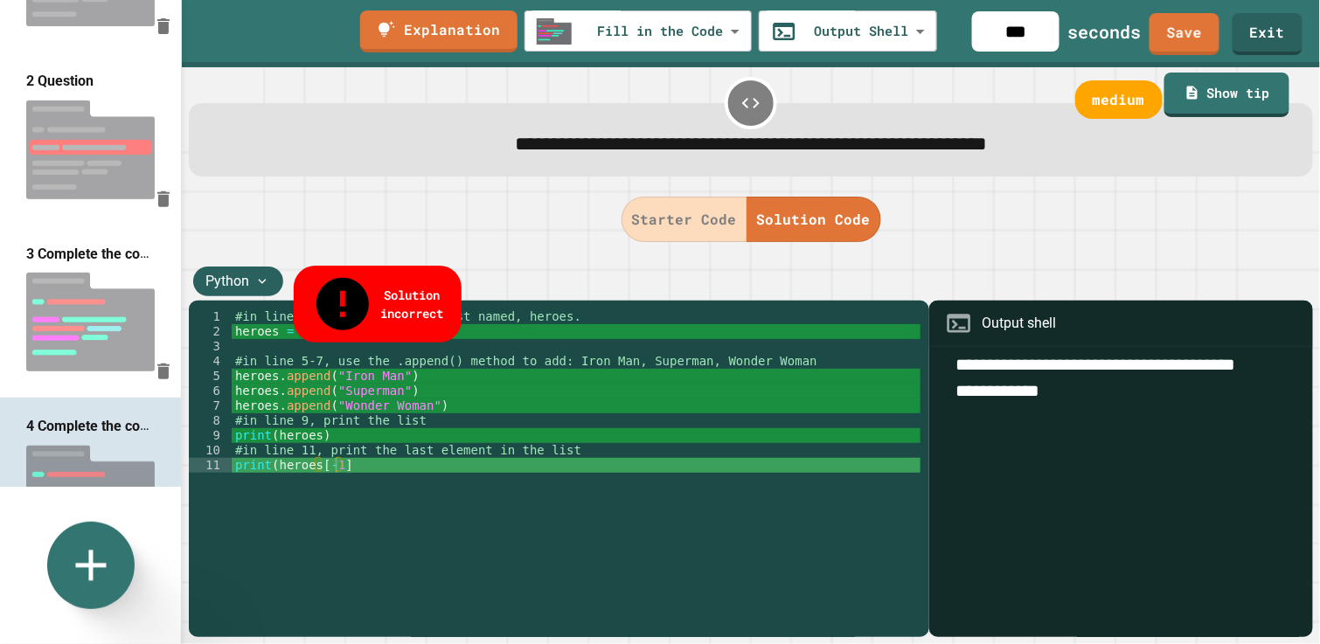
click at [1144, 394] on textarea "**********" at bounding box center [1121, 378] width 366 height 52
click at [692, 225] on button "Starter Code" at bounding box center [685, 219] width 126 height 45
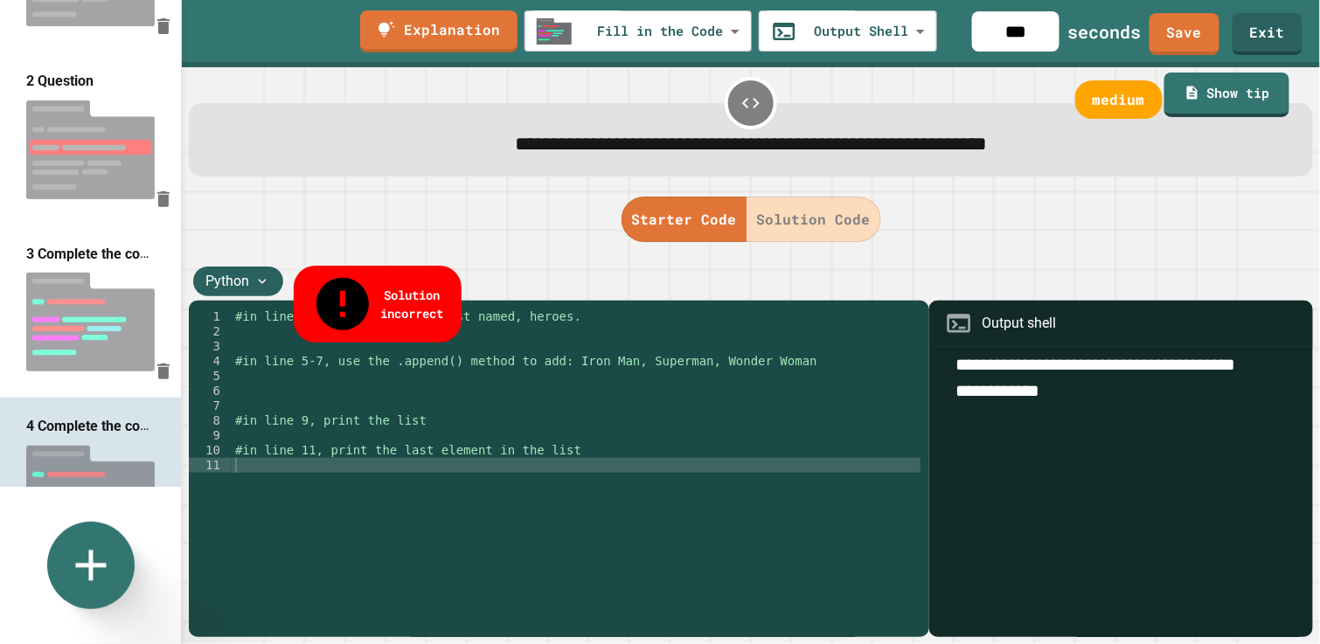
click at [778, 213] on button "Solution Code" at bounding box center [814, 219] width 135 height 45
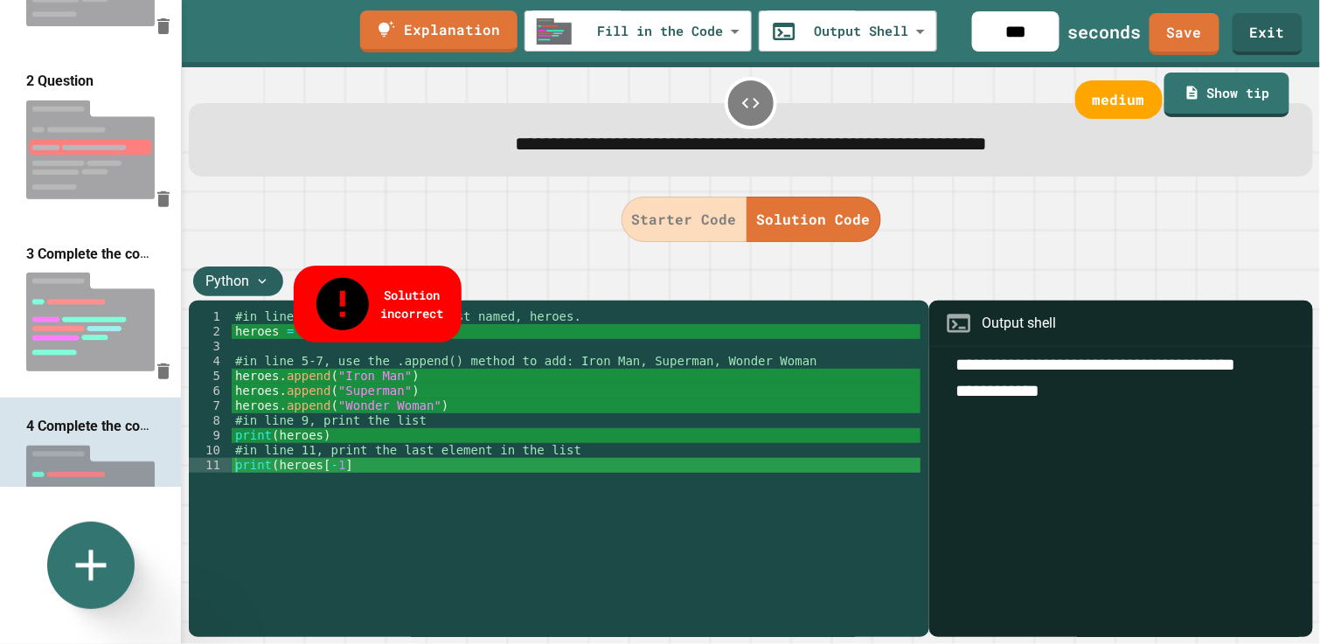
click at [678, 220] on button "Starter Code" at bounding box center [685, 219] width 126 height 45
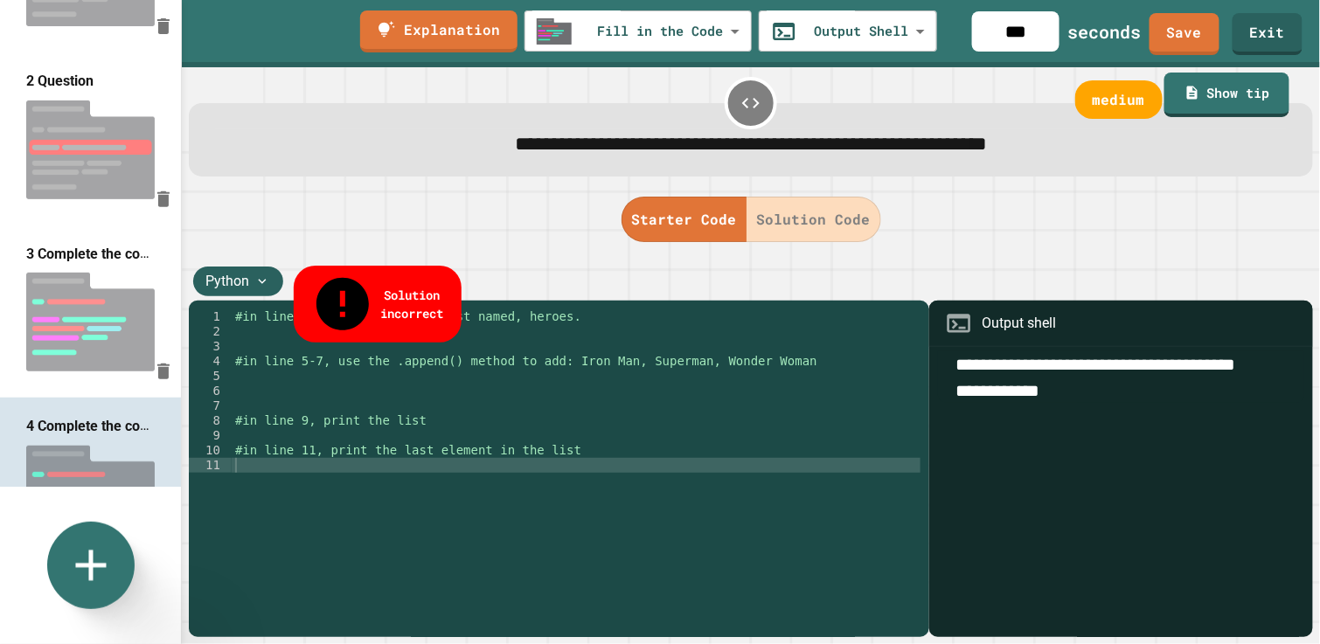
click at [744, 216] on button "Starter Code" at bounding box center [685, 219] width 126 height 45
click at [815, 219] on button "Solution Code" at bounding box center [814, 219] width 135 height 45
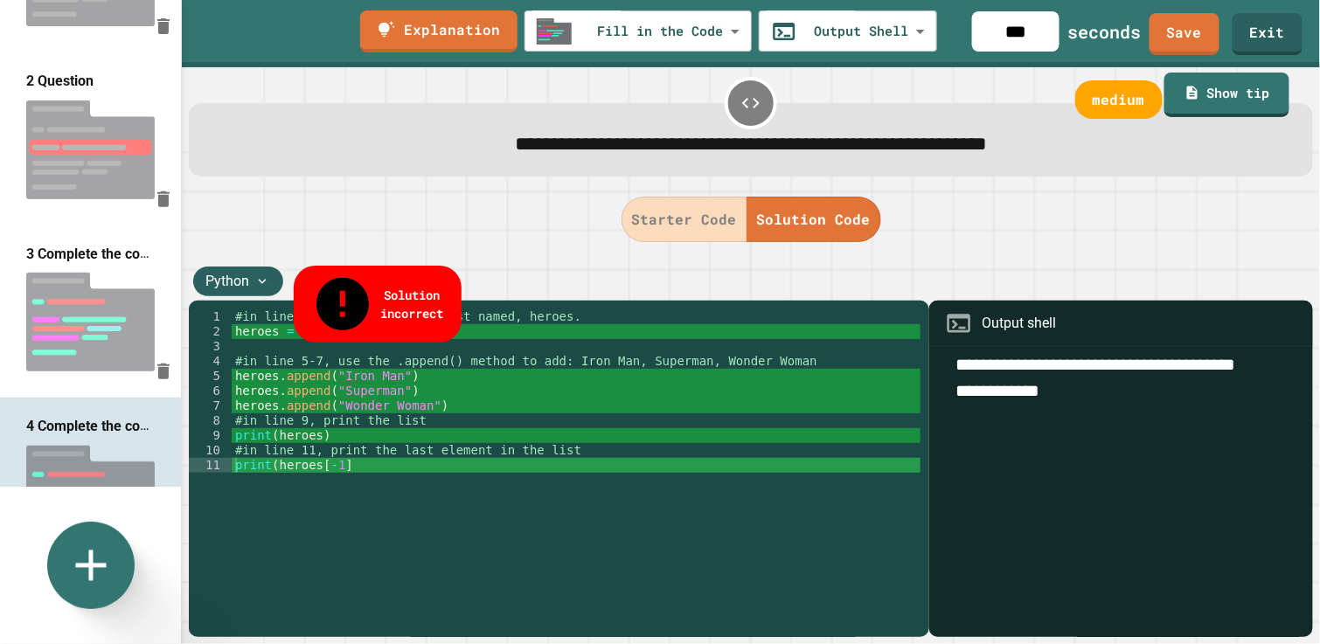
click at [818, 442] on div "#in line 2, Create an empty list named, heroes. heroes = [ ] #in line 5-7, use …" at bounding box center [577, 473] width 690 height 327
click at [1008, 381] on textarea "**********" at bounding box center [1121, 378] width 366 height 52
click at [953, 391] on textarea "**********" at bounding box center [1121, 378] width 366 height 52
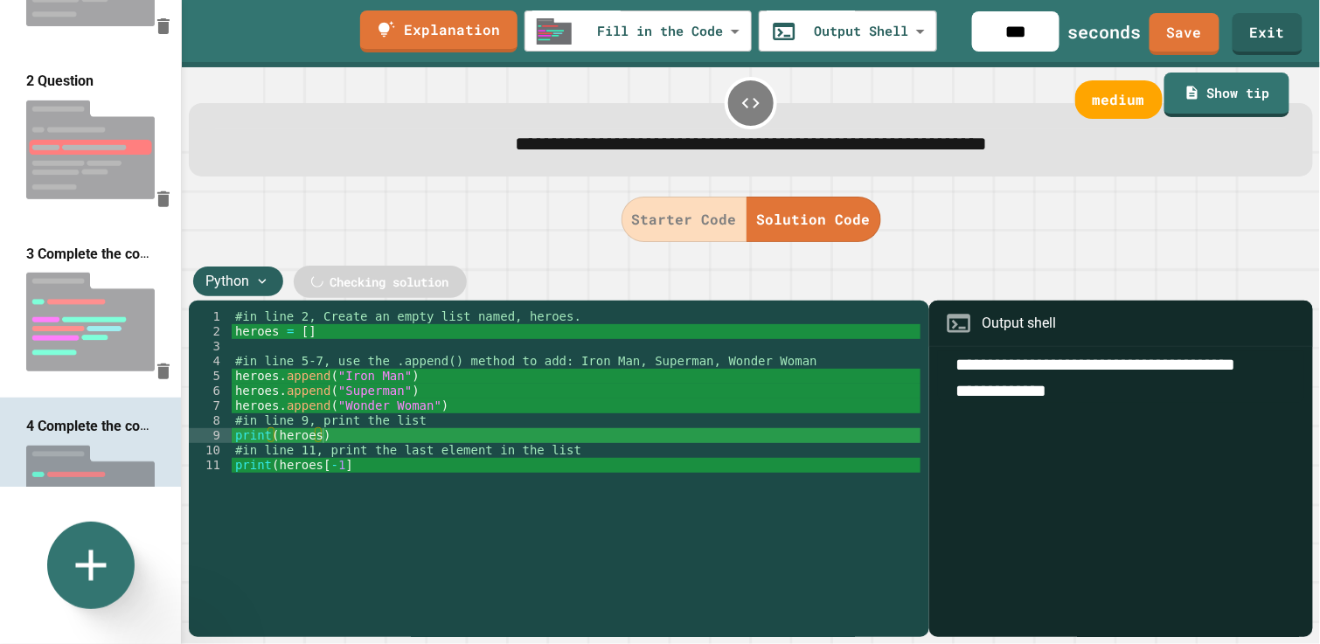
click at [1124, 396] on textarea "**********" at bounding box center [1121, 378] width 366 height 52
type textarea "**********"
click at [377, 470] on div "#in line 2, Create an empty list named, heroes. heroes = [ ] #in line 5-7, use …" at bounding box center [577, 473] width 690 height 327
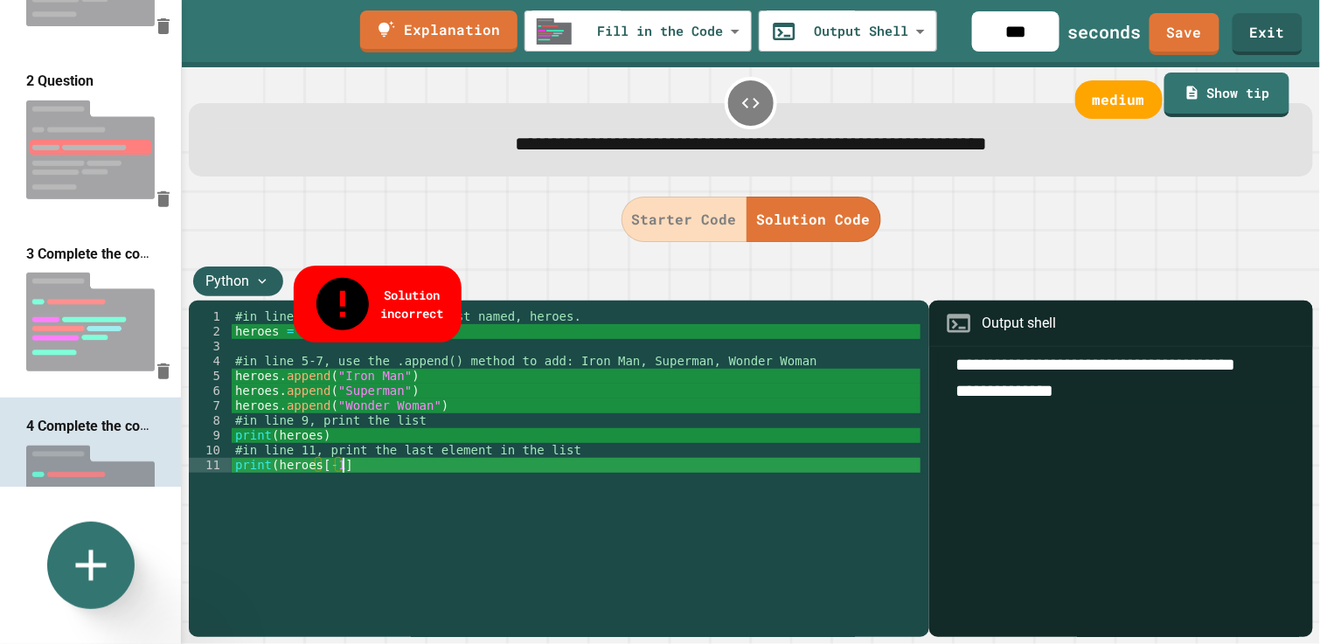
scroll to position [0, 7]
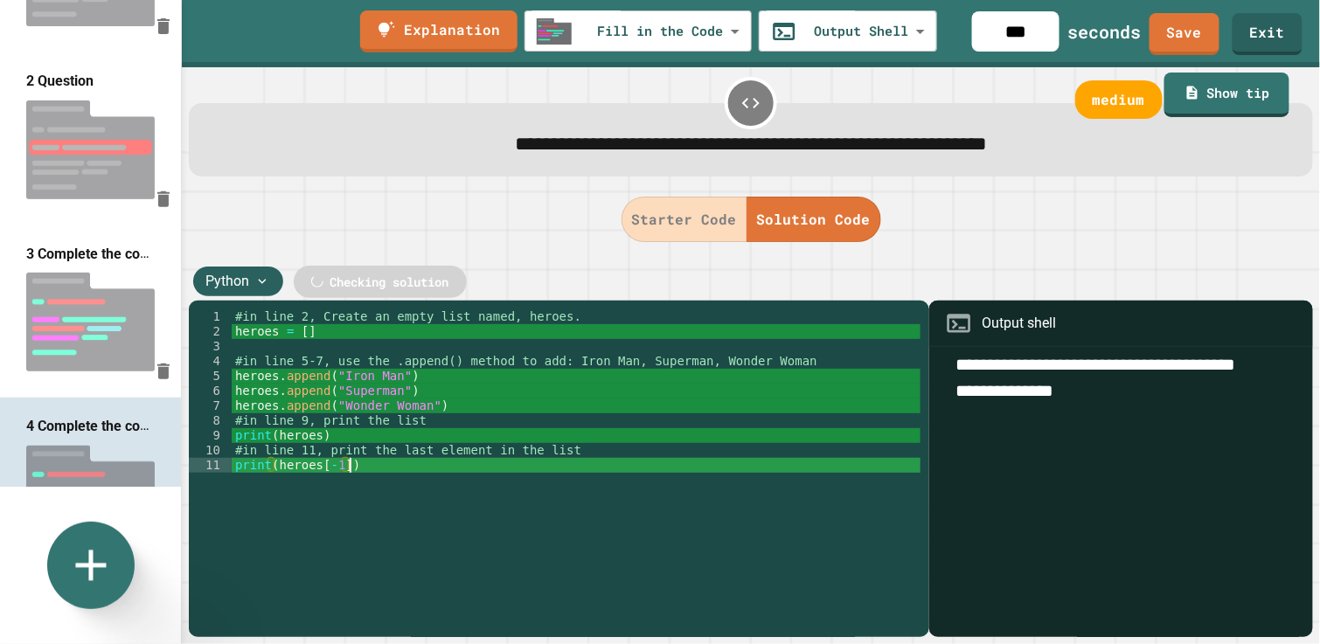
type textarea "**********"
click at [964, 388] on textarea "**********" at bounding box center [1121, 378] width 366 height 52
click at [1101, 388] on textarea "**********" at bounding box center [1121, 378] width 366 height 52
type textarea "**********"
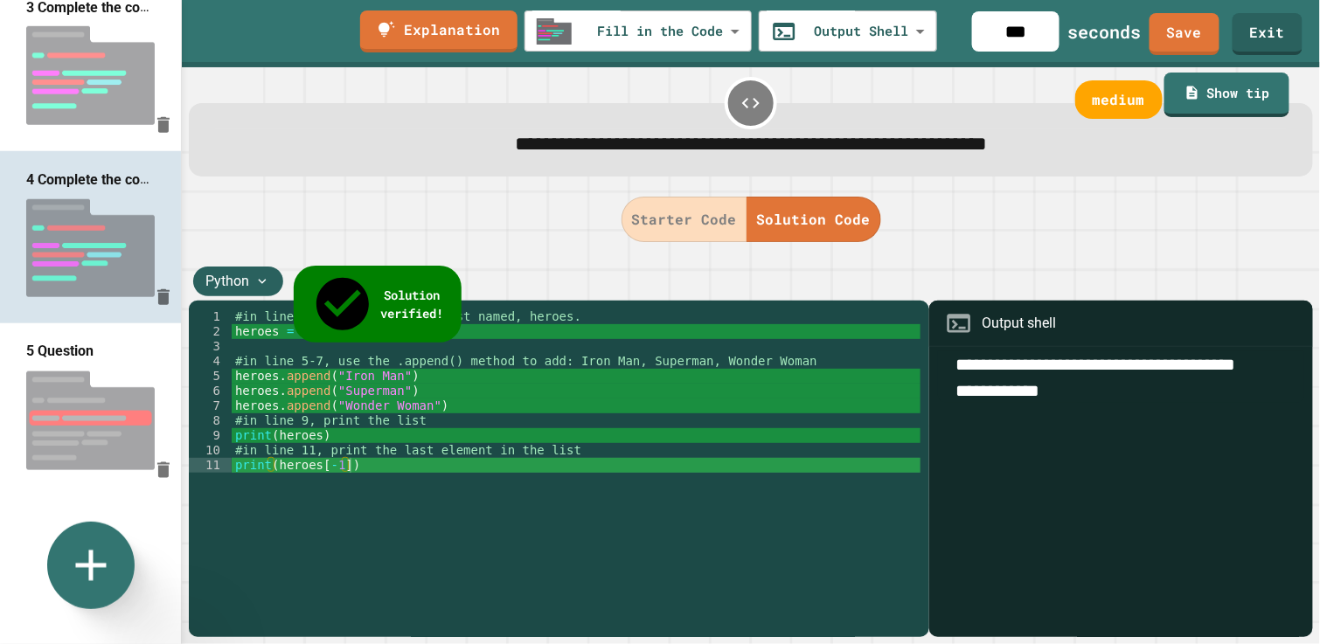
scroll to position [448, 0]
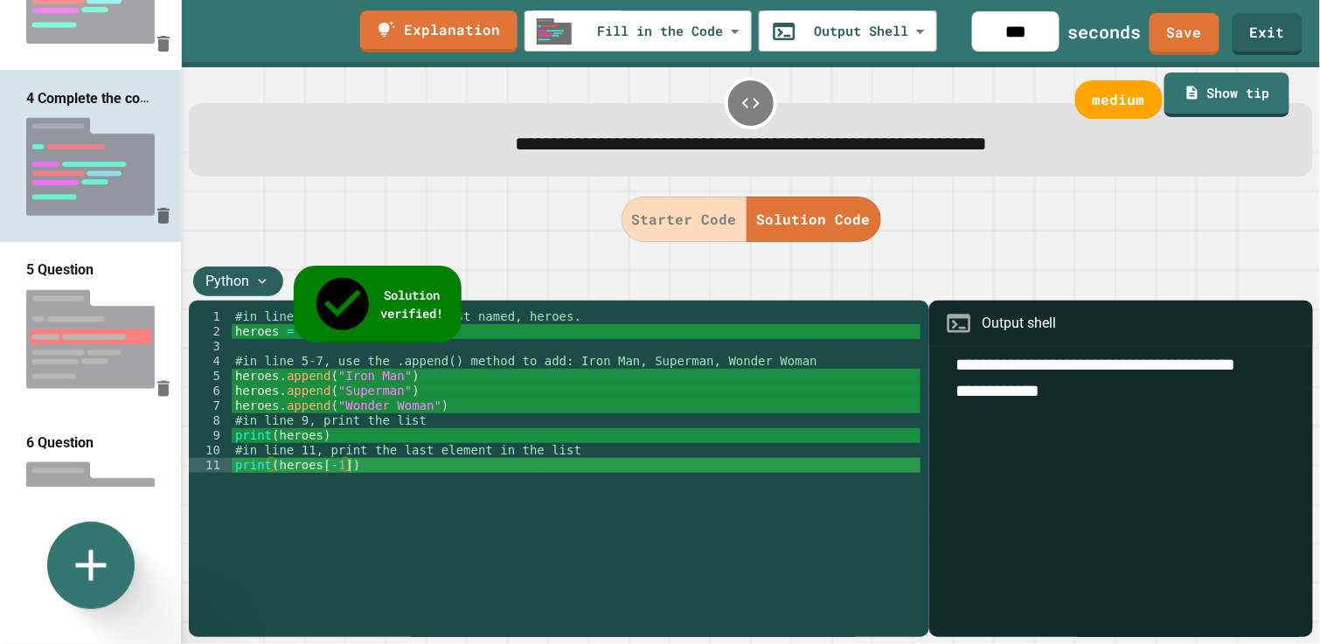
click at [84, 282] on img at bounding box center [90, 340] width 181 height 116
type input "**********"
type input "**"
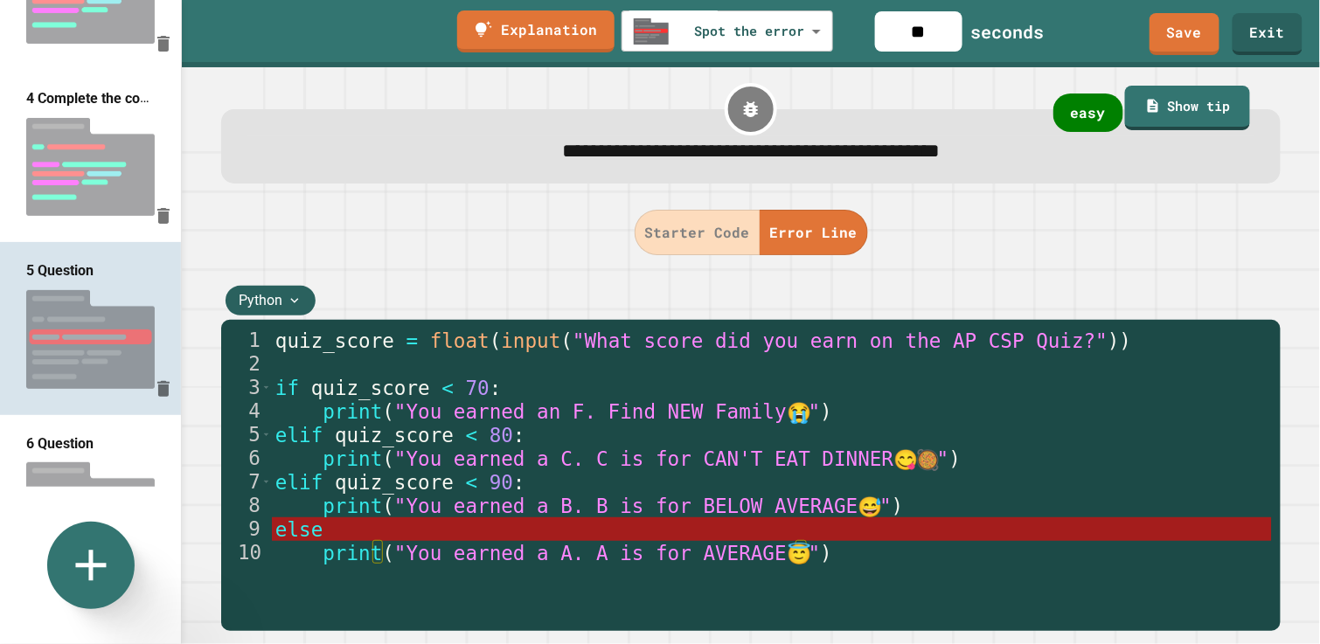
click at [73, 454] on img at bounding box center [90, 512] width 181 height 116
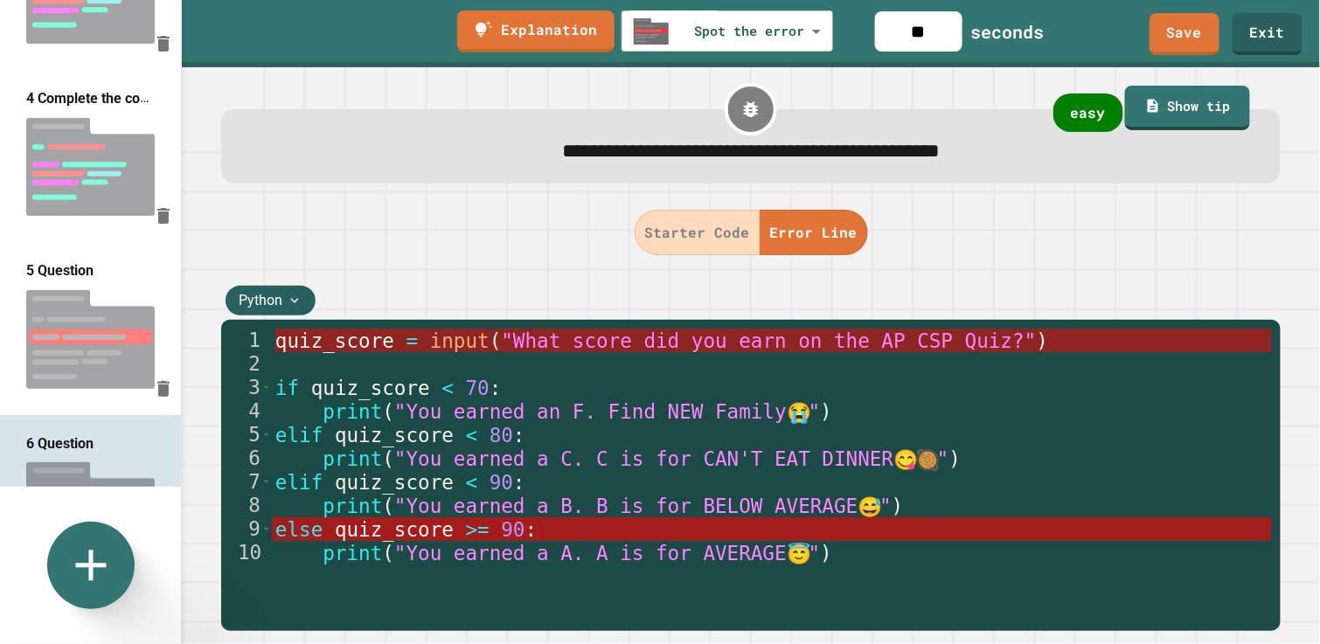
click at [430, 336] on span "input" at bounding box center [459, 341] width 59 height 23
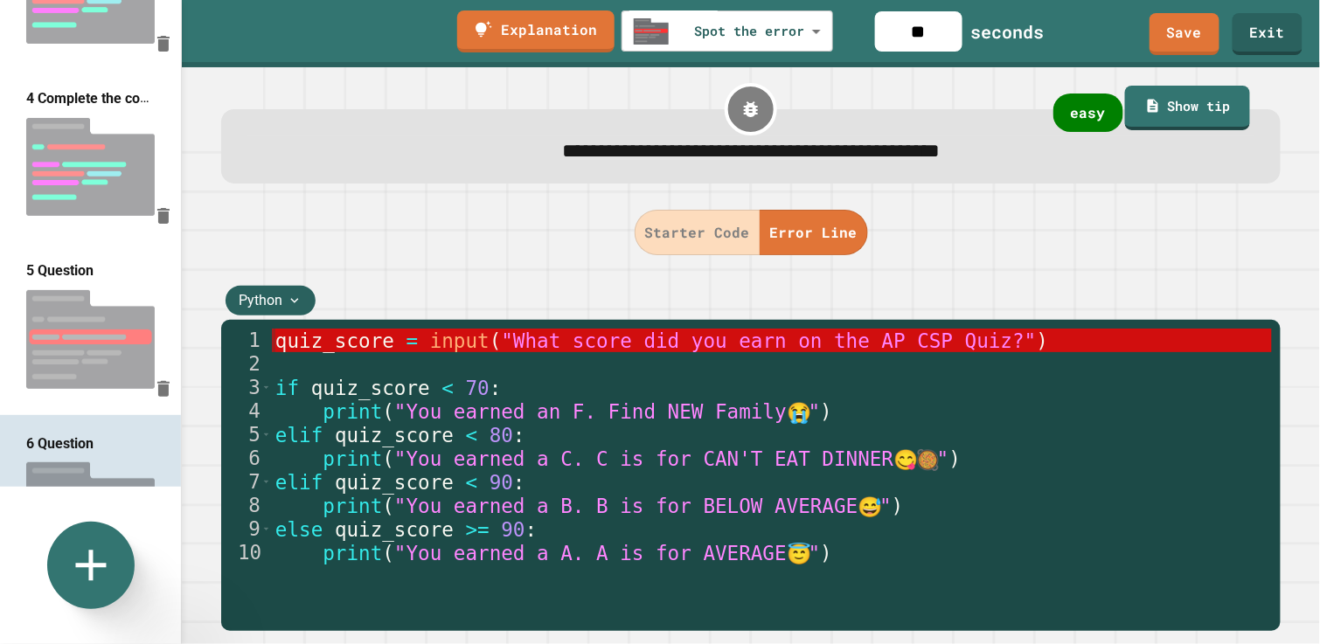
click at [430, 344] on span "input" at bounding box center [459, 341] width 59 height 23
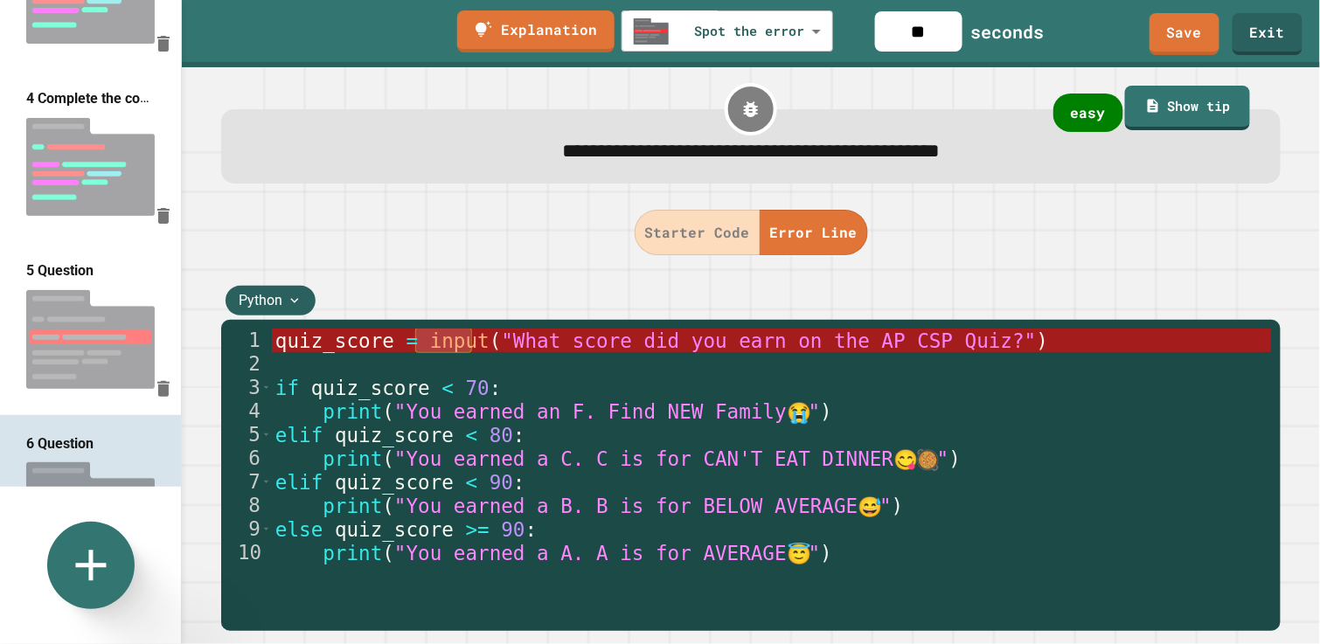
click at [713, 240] on button "Starter Code" at bounding box center [698, 232] width 126 height 45
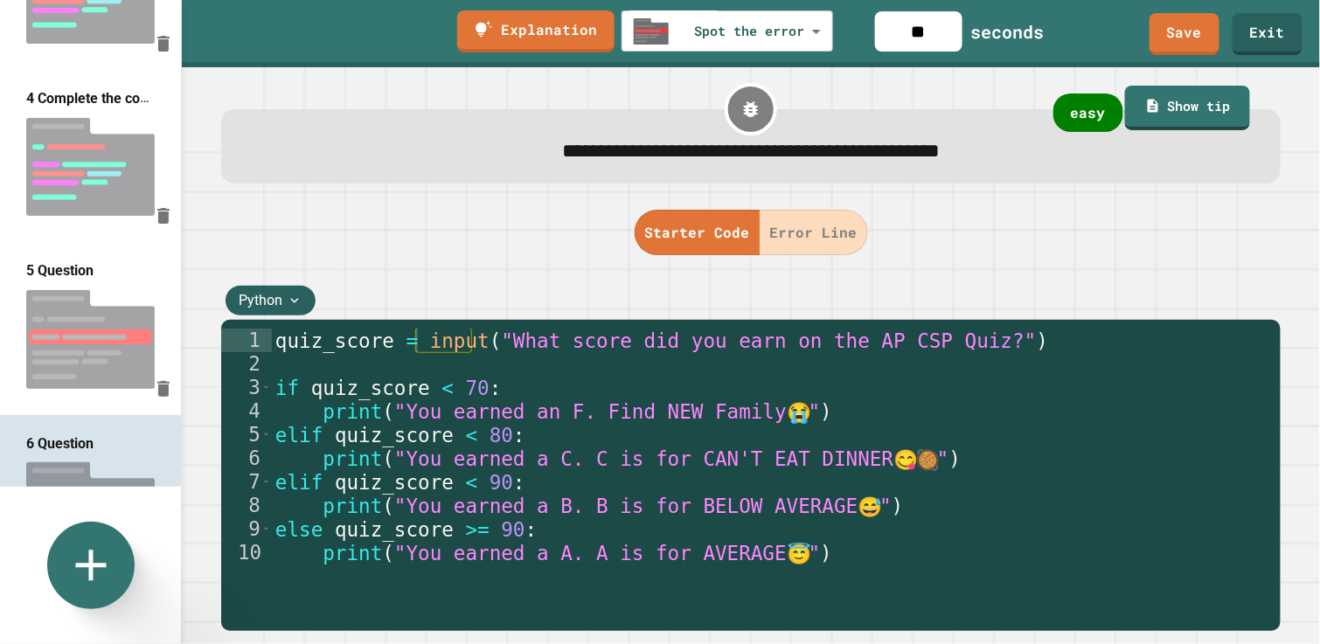
click at [419, 338] on div "quiz_score = input ( "What score did you earn on the AP CSP Quiz?" ) if quiz_sc…" at bounding box center [772, 459] width 1000 height 260
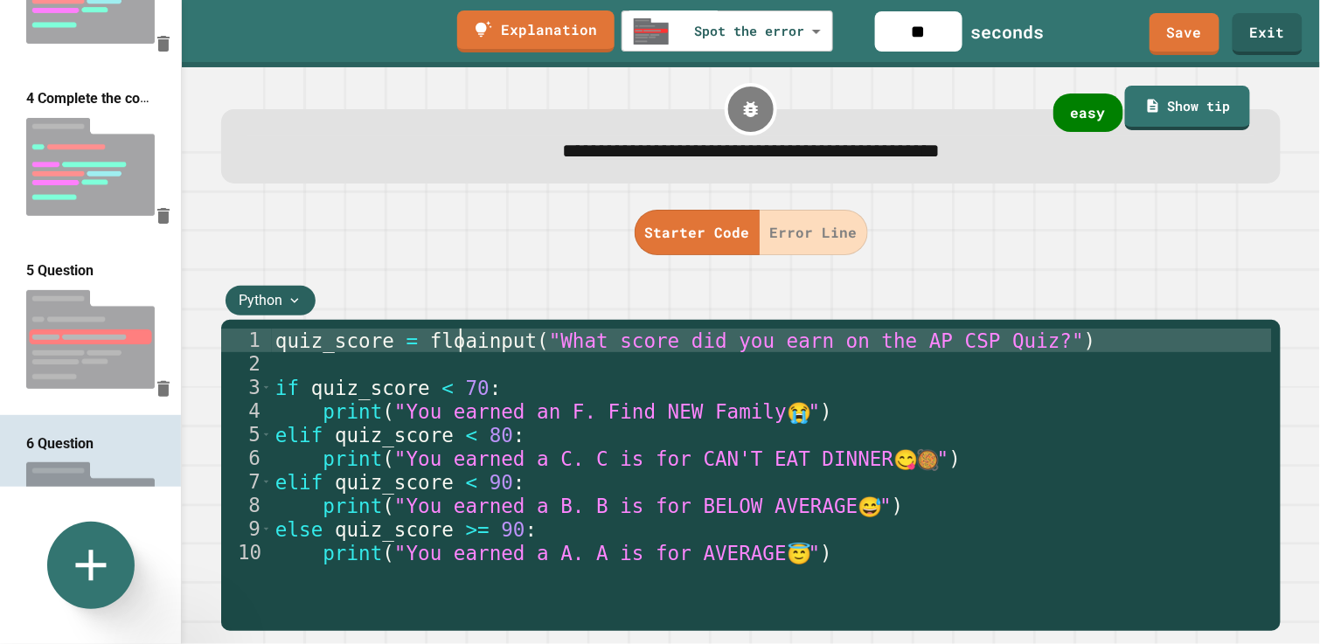
scroll to position [0, 9]
click at [1066, 347] on div "quiz_score = float ( input ( "What score did you earn on the AP CSP Quiz?" ) if…" at bounding box center [772, 482] width 1000 height 307
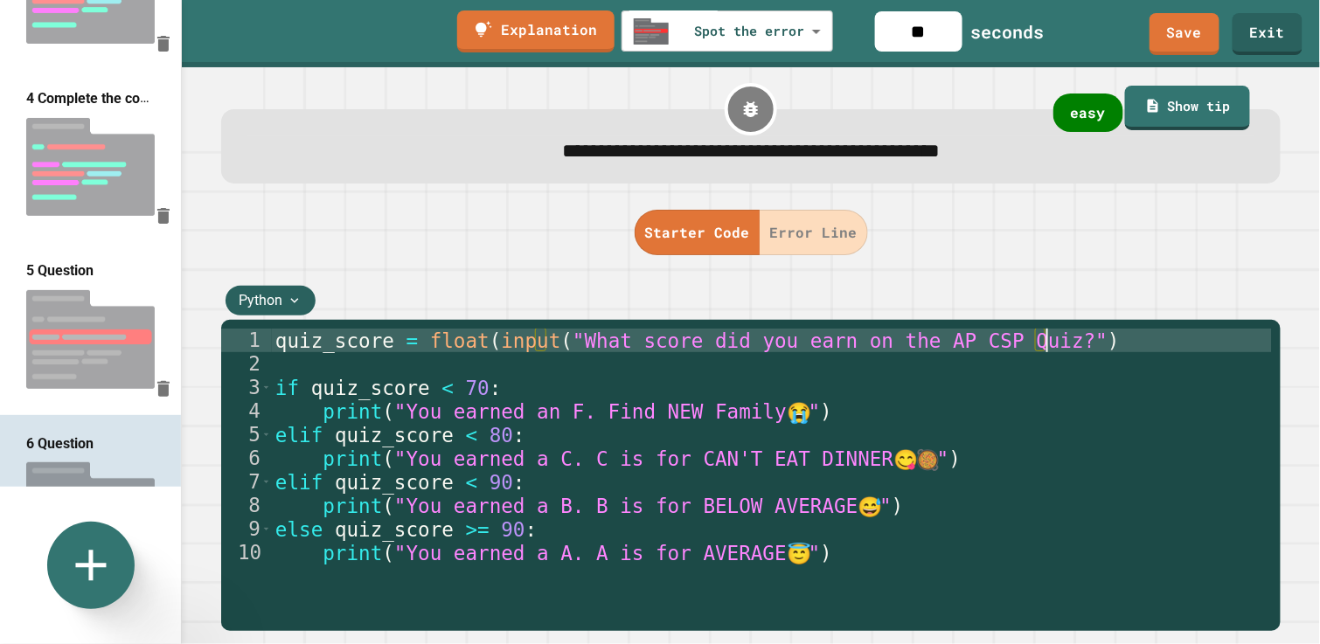
scroll to position [0, 32]
drag, startPoint x: 1054, startPoint y: 345, endPoint x: 266, endPoint y: 347, distance: 787.8
click at [261, 348] on div "**********" at bounding box center [746, 459] width 1051 height 260
type textarea "**********"
click at [832, 228] on button "Error Line" at bounding box center [814, 232] width 108 height 45
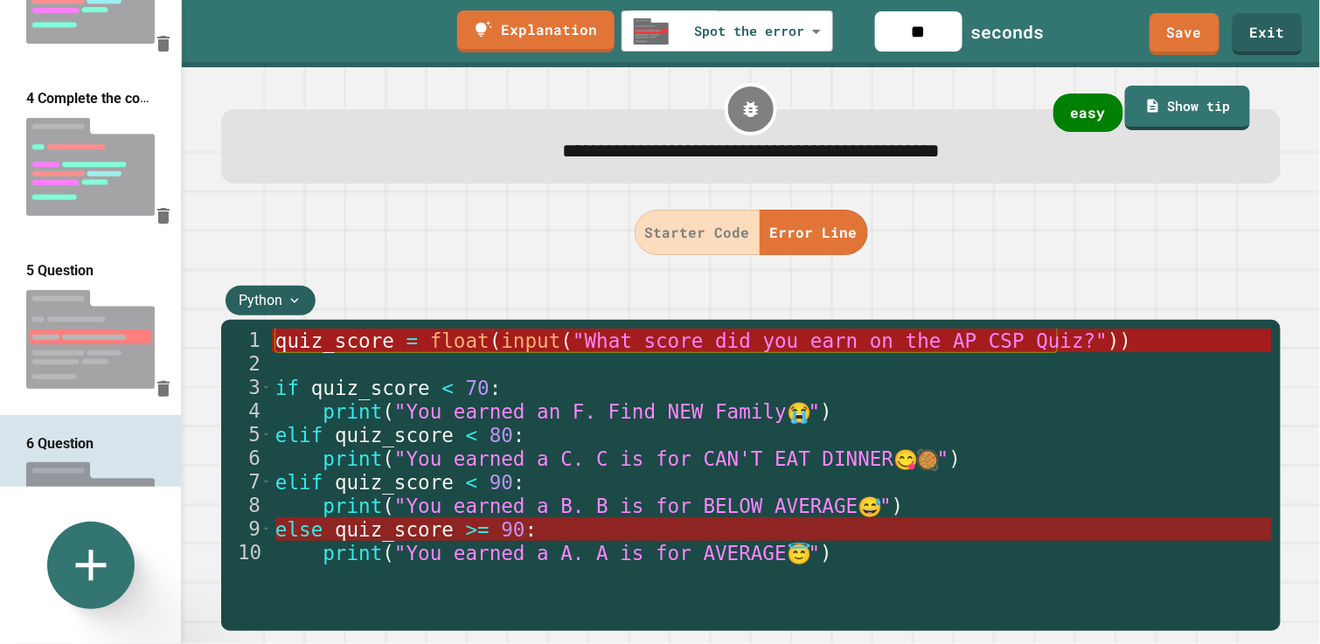
scroll to position [0, 9]
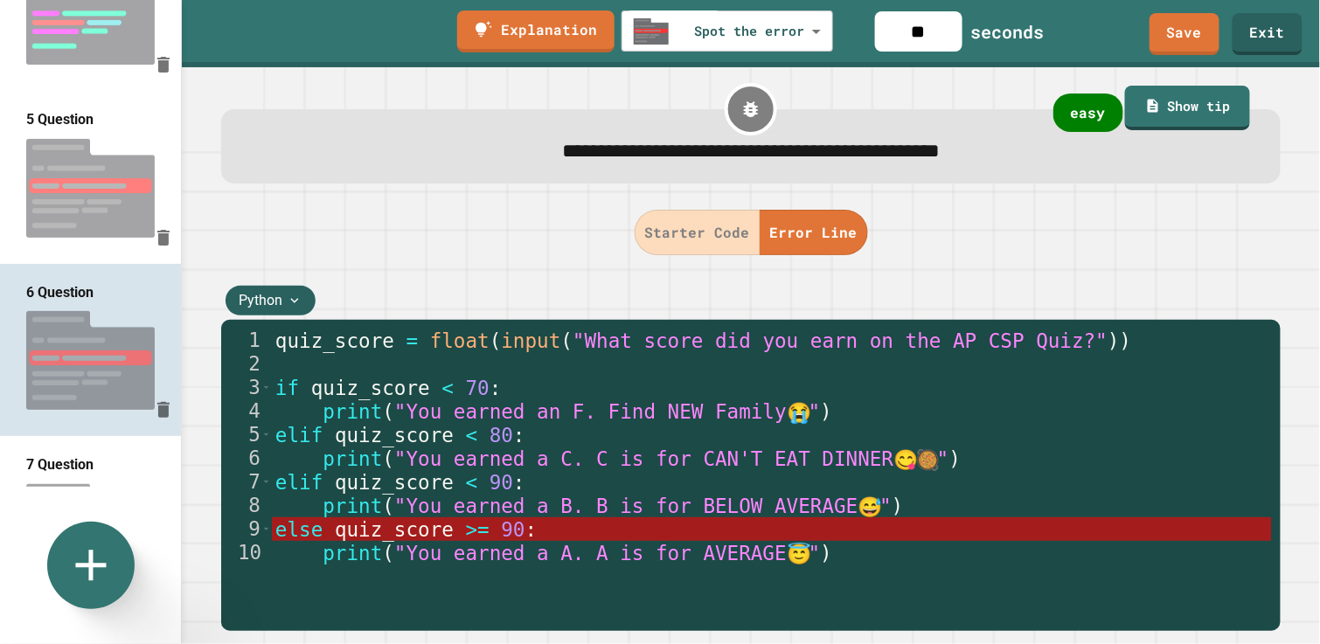
scroll to position [666, 0]
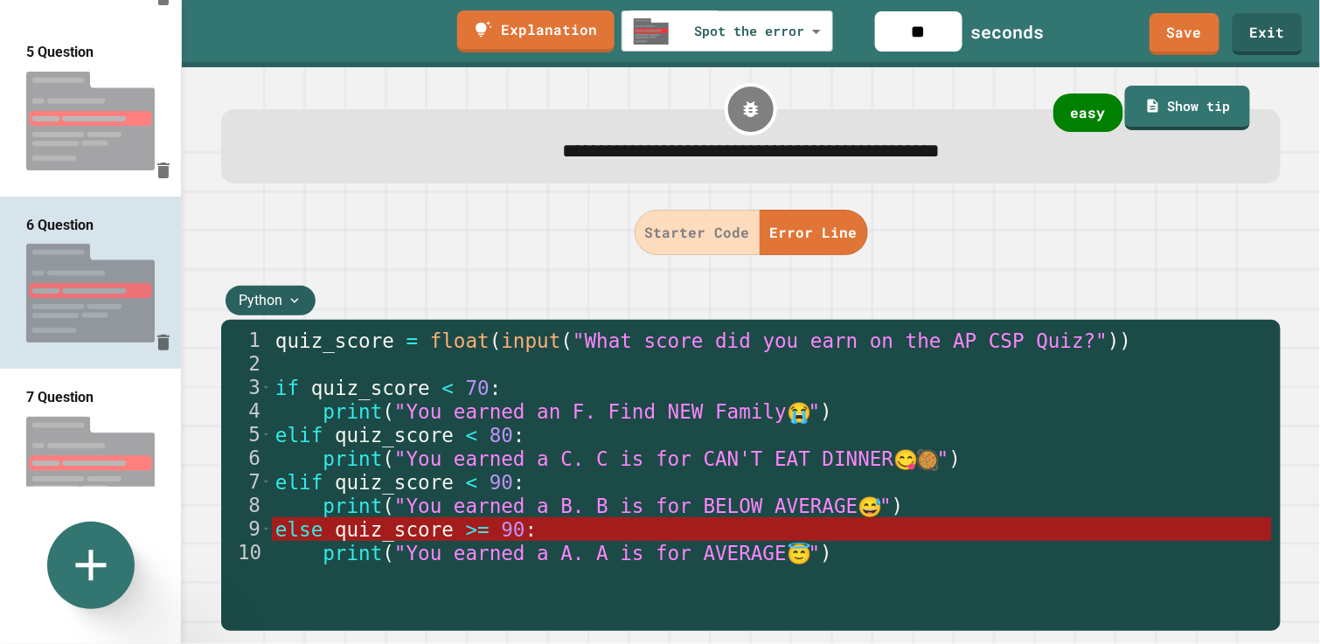
click at [78, 408] on img at bounding box center [90, 466] width 181 height 116
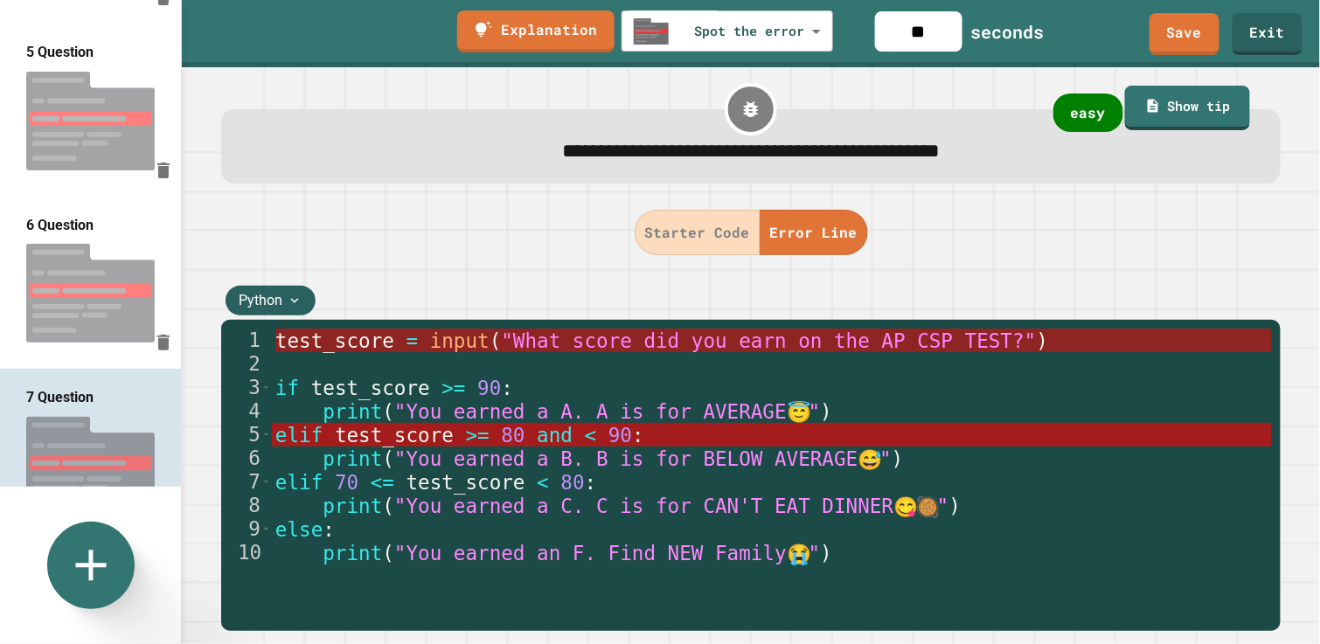
click at [437, 345] on span "input" at bounding box center [459, 341] width 59 height 23
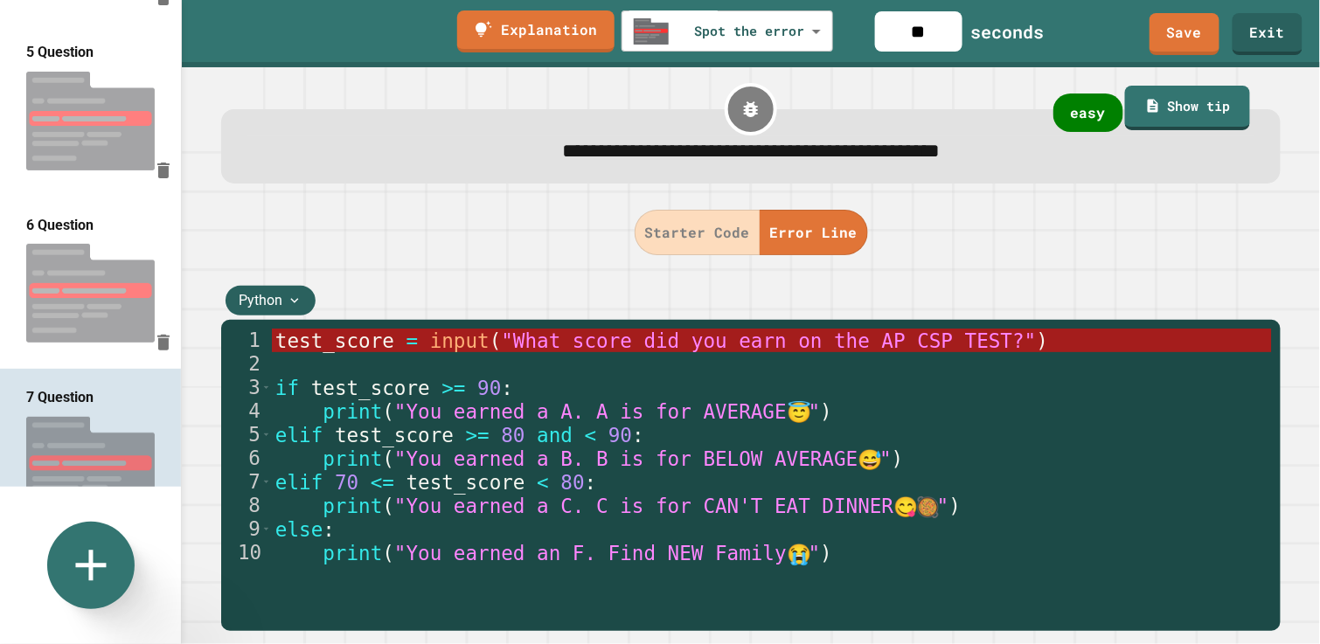
click at [693, 245] on button "Starter Code" at bounding box center [698, 232] width 126 height 45
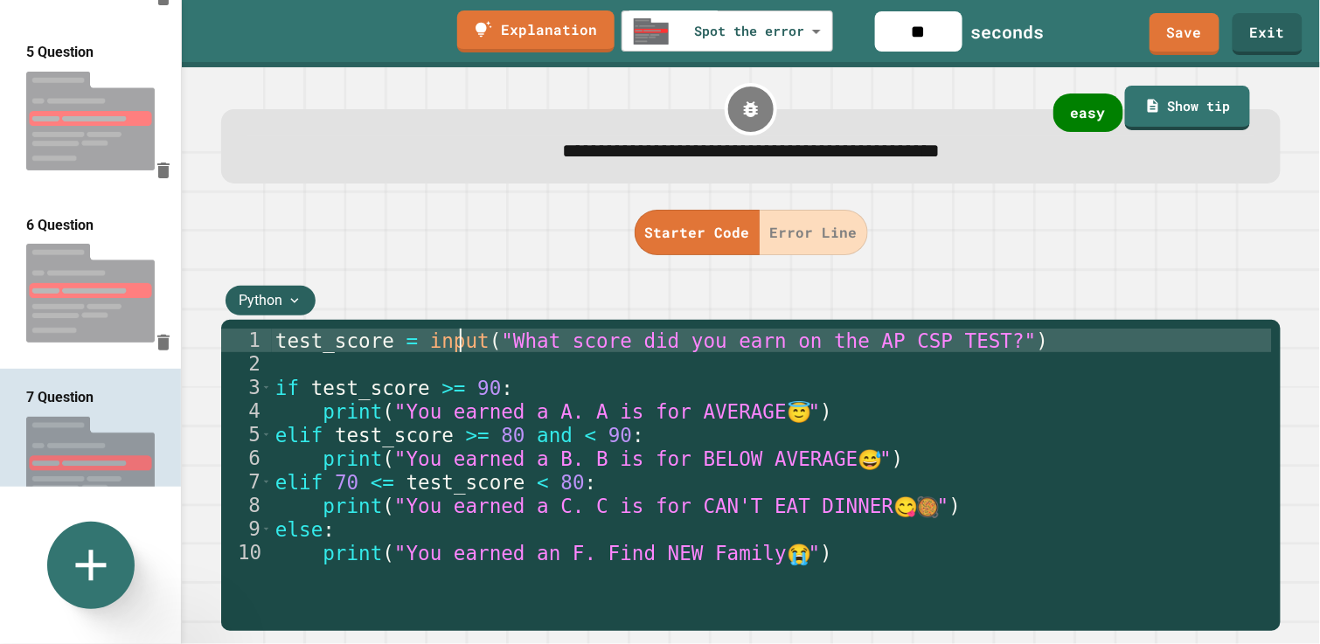
click at [463, 350] on div "test_score = input ( "What score did you earn on the AP CSP TEST?" ) if test_sc…" at bounding box center [772, 482] width 1000 height 307
click at [467, 339] on div "test_score = input ( "What score did you earn on the AP CSP TEST?" ) if test_sc…" at bounding box center [772, 482] width 1000 height 307
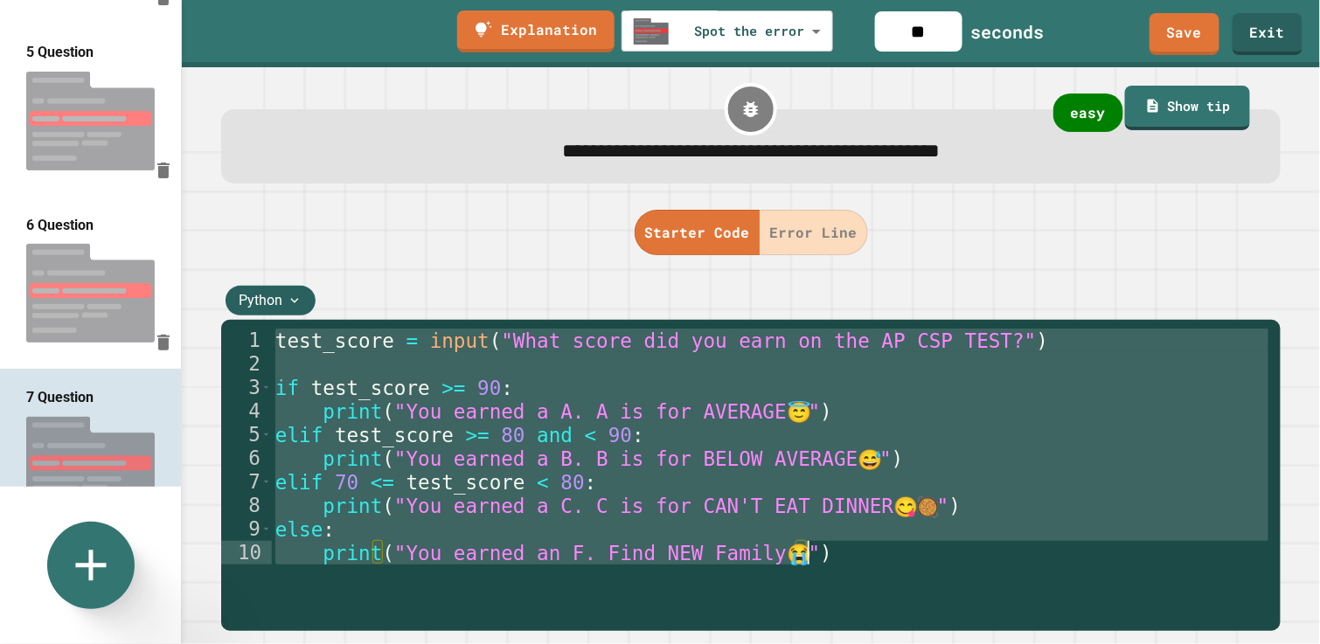
click at [487, 348] on div "test_score = input ( "What score did you earn on the AP CSP TEST?" ) if test_sc…" at bounding box center [772, 459] width 1000 height 260
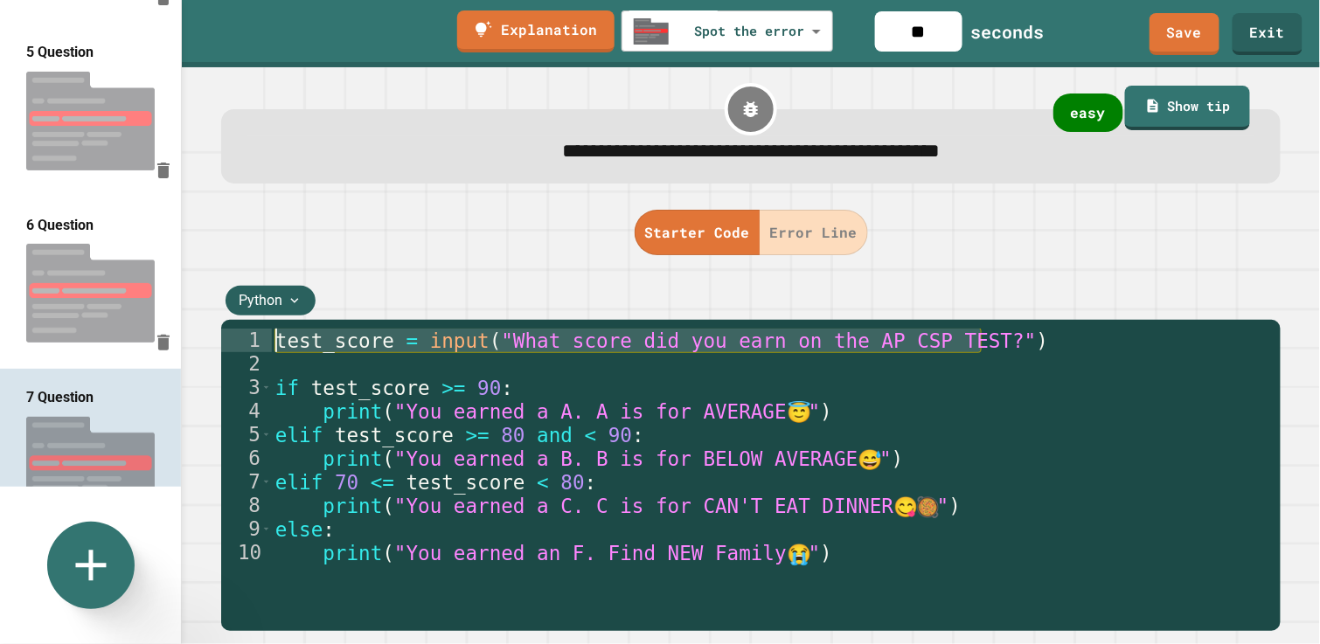
drag, startPoint x: 1020, startPoint y: 341, endPoint x: 251, endPoint y: 338, distance: 768.6
click at [251, 338] on div "**********" at bounding box center [746, 459] width 1051 height 260
click at [480, 338] on div "test_score = input ( "What score did you earn on the AP CSP TEST?" ) if test_sc…" at bounding box center [772, 459] width 1000 height 260
click at [421, 343] on div "test_score = input ( "What score did you earn on the AP CSP TEST?" ) if test_sc…" at bounding box center [772, 482] width 1000 height 307
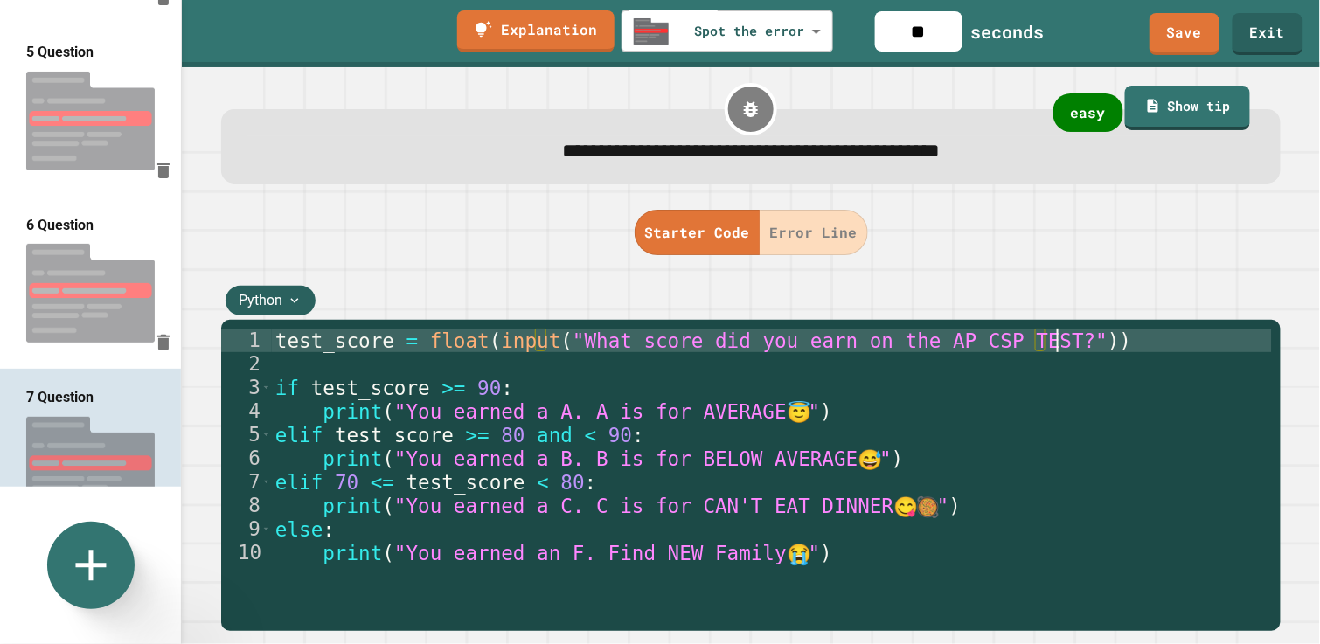
scroll to position [0, 32]
click at [790, 239] on button "Error Line" at bounding box center [814, 232] width 108 height 45
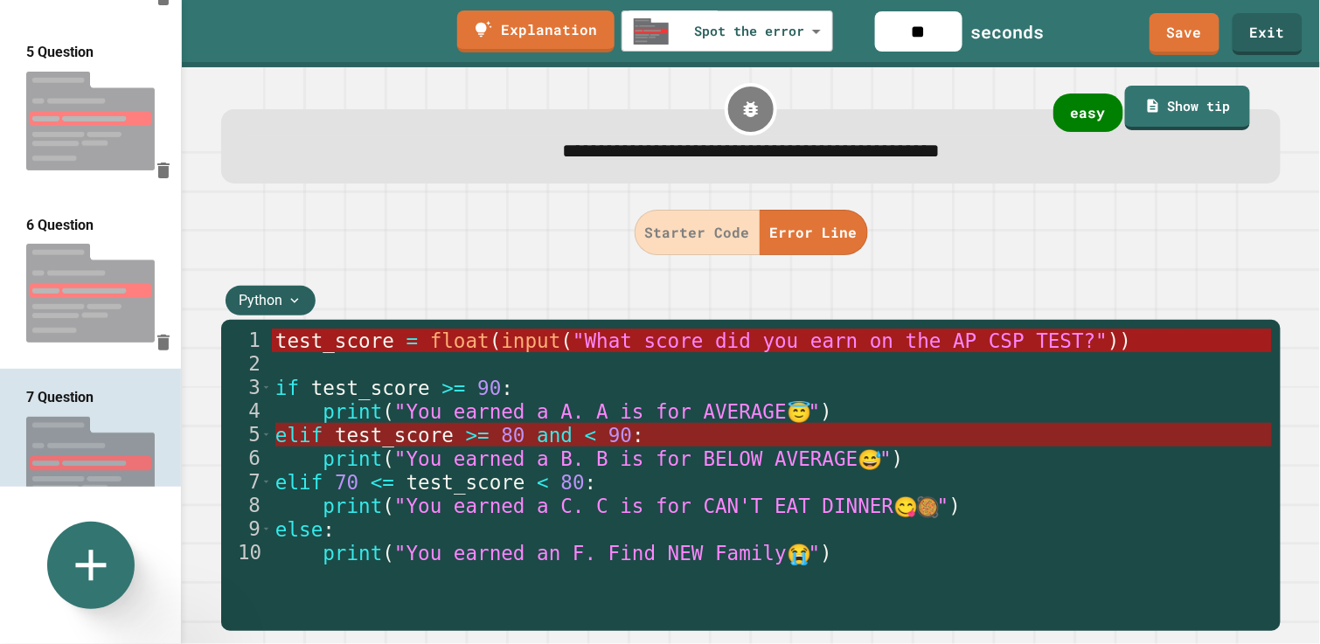
click at [502, 429] on span "80" at bounding box center [514, 435] width 24 height 23
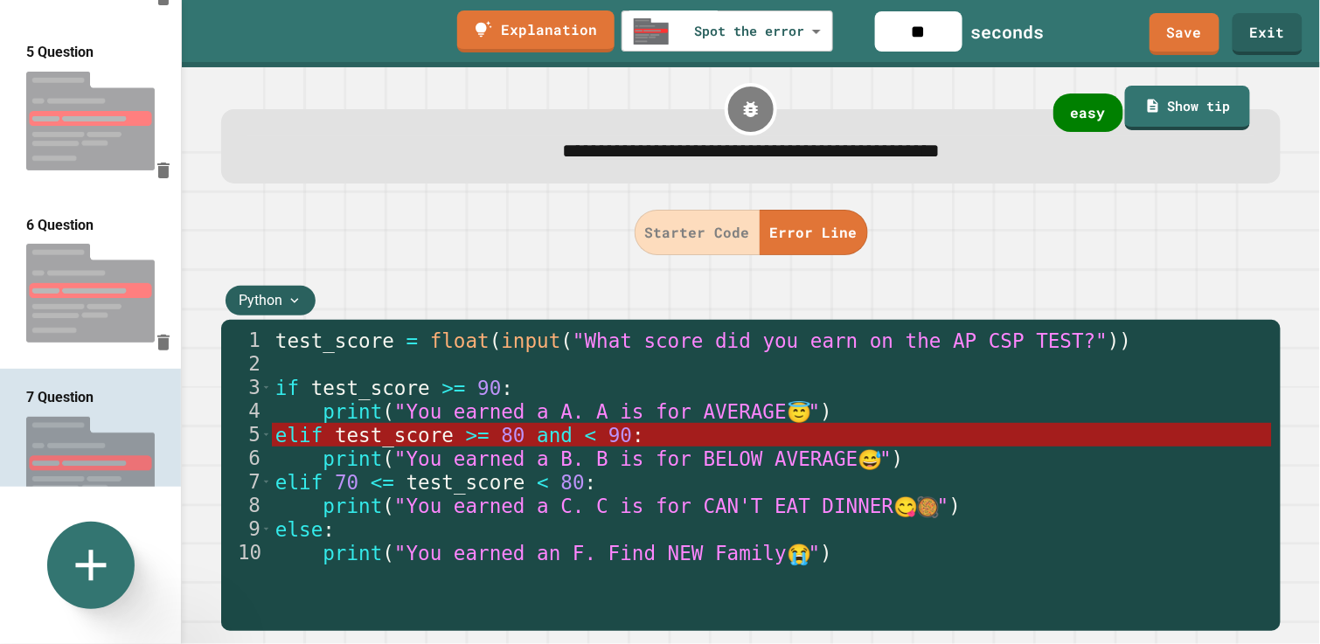
click at [695, 232] on button "Starter Code" at bounding box center [698, 232] width 126 height 45
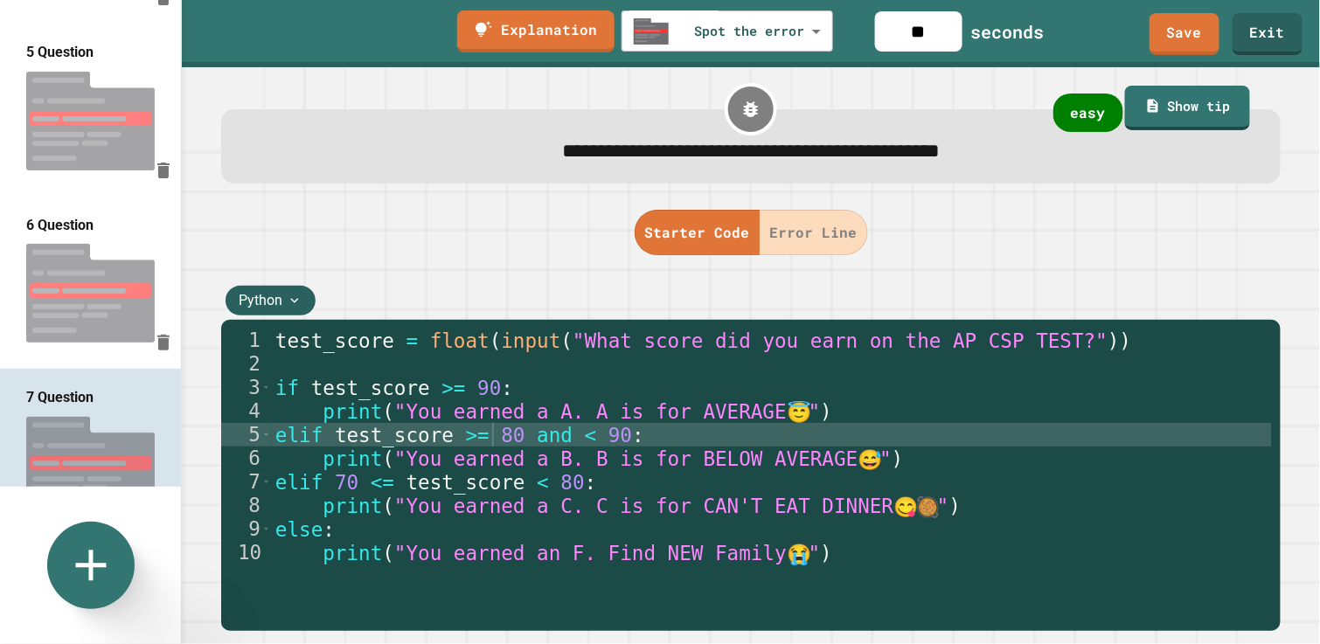
scroll to position [0, 10]
click at [370, 491] on div "test_score = float ( input ( "What score did you earn on the AP CSP TEST?" )) i…" at bounding box center [772, 482] width 1000 height 307
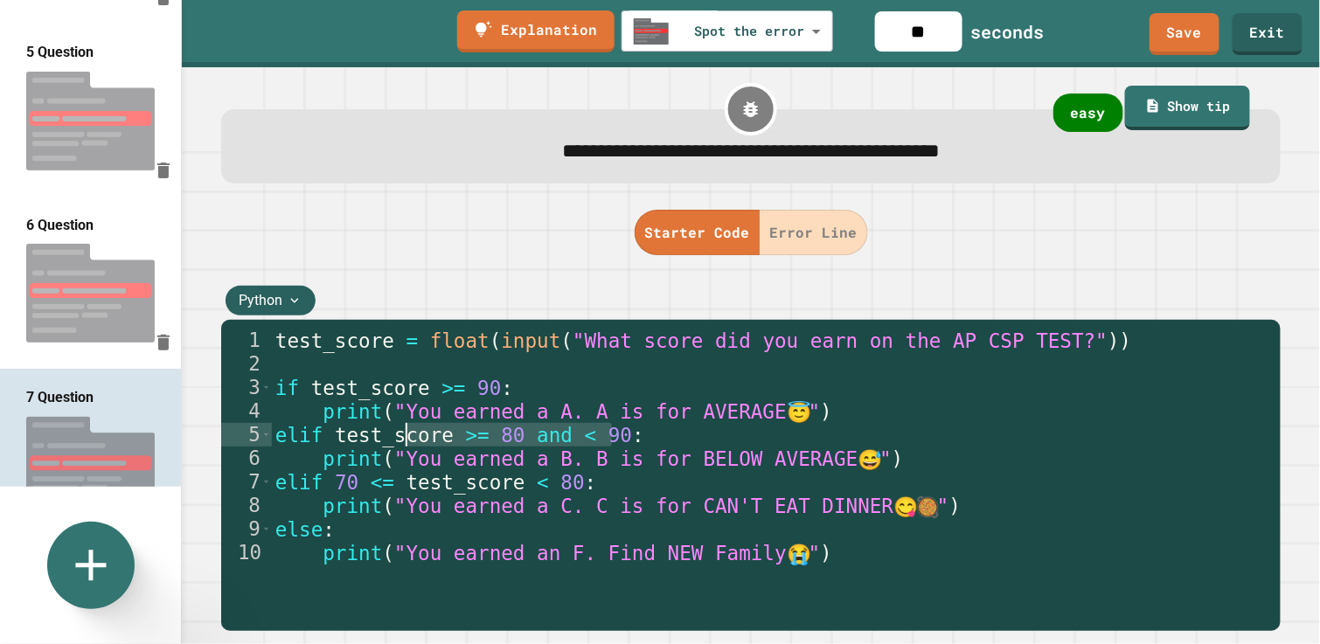
drag, startPoint x: 618, startPoint y: 440, endPoint x: 397, endPoint y: 439, distance: 221.2
click at [400, 439] on div "test_score = float ( input ( "What score did you earn on the AP CSP TEST?" )) i…" at bounding box center [772, 482] width 1000 height 307
click at [565, 489] on div "test_score = float ( input ( "What score did you earn on the AP CSP TEST?" )) i…" at bounding box center [772, 482] width 1000 height 307
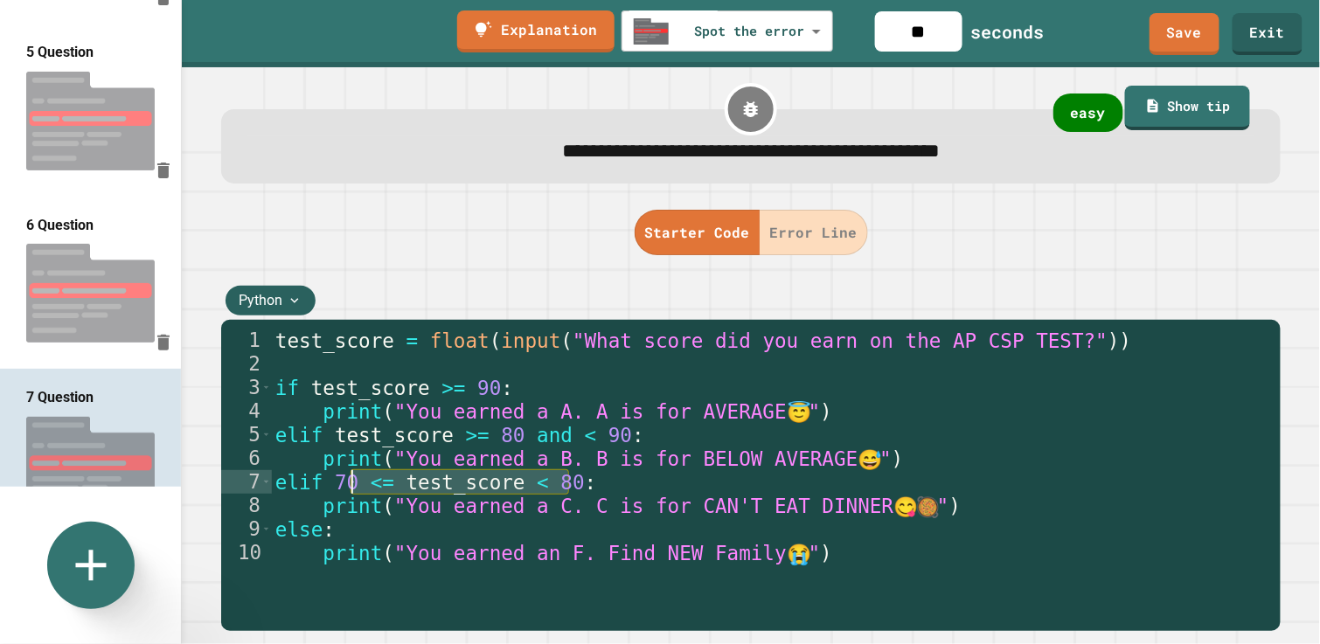
drag, startPoint x: 573, startPoint y: 475, endPoint x: 350, endPoint y: 482, distance: 223.1
click at [344, 491] on div "test_score = float ( input ( "What score did you earn on the AP CSP TEST?" )) i…" at bounding box center [772, 482] width 1000 height 307
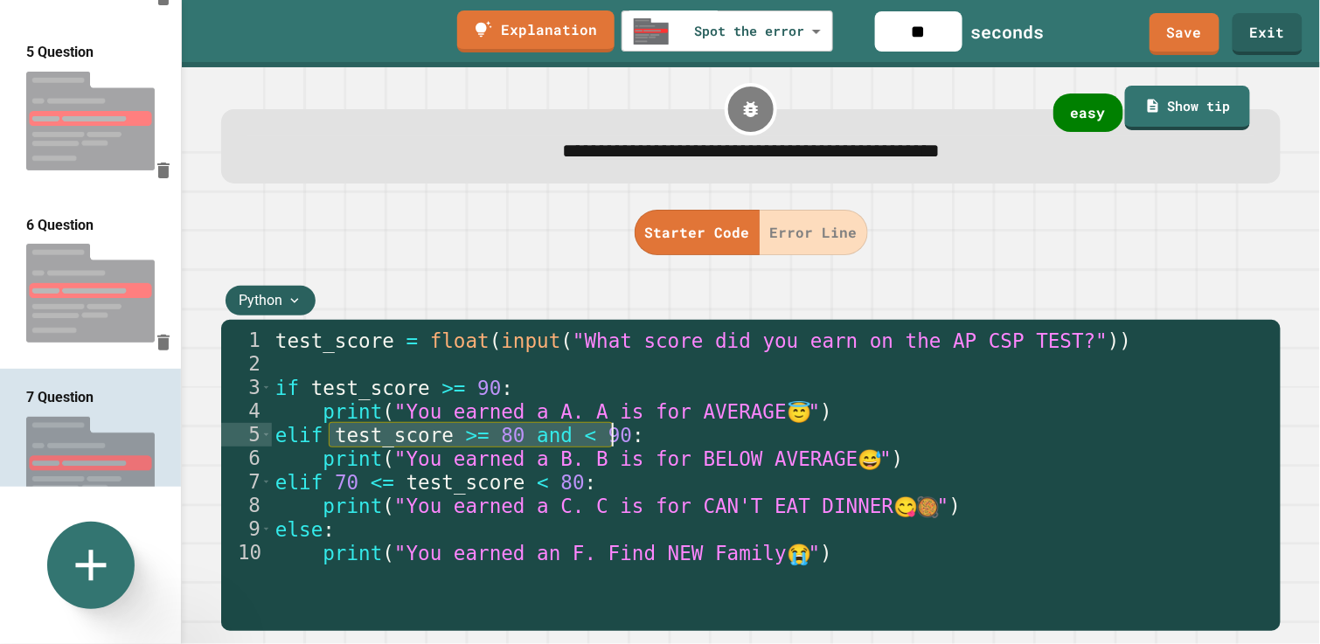
drag, startPoint x: 331, startPoint y: 442, endPoint x: 623, endPoint y: 442, distance: 292.0
click at [623, 442] on div "test_score = float ( input ( "What score did you earn on the AP CSP TEST?" )) i…" at bounding box center [772, 482] width 1000 height 307
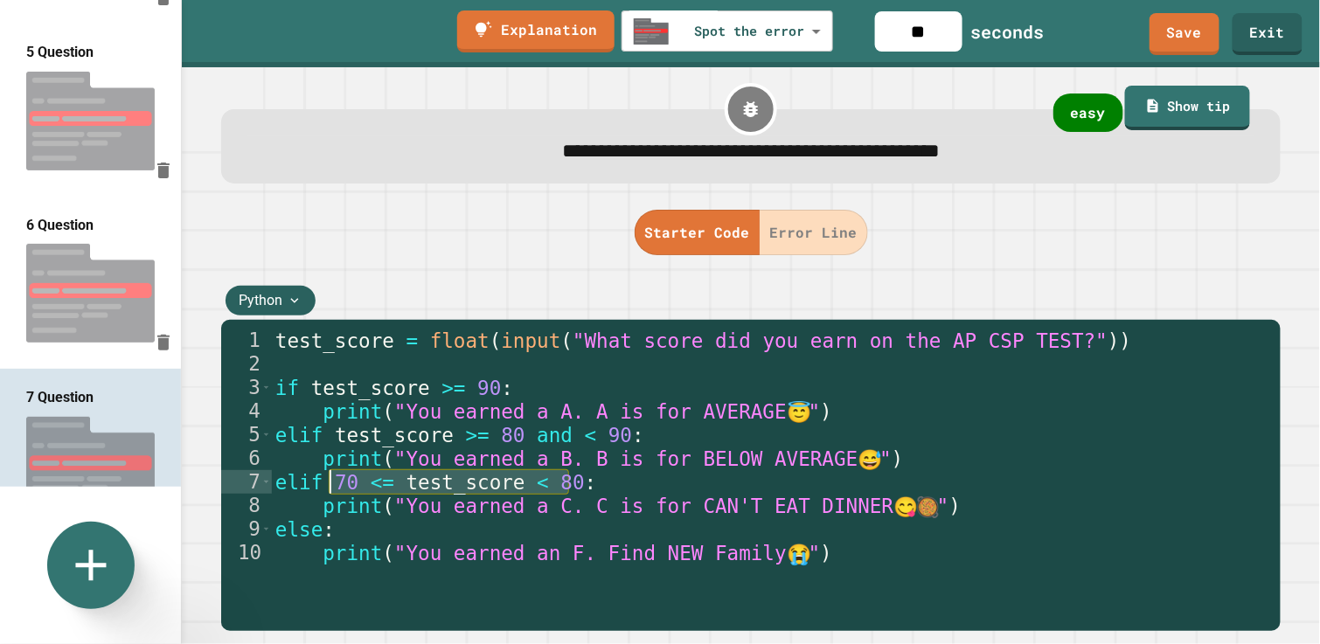
drag, startPoint x: 573, startPoint y: 486, endPoint x: 334, endPoint y: 488, distance: 238.7
click at [334, 488] on div "test_score = float ( input ( "What score did you earn on the AP CSP TEST?" )) i…" at bounding box center [772, 482] width 1000 height 307
paste textarea "****"
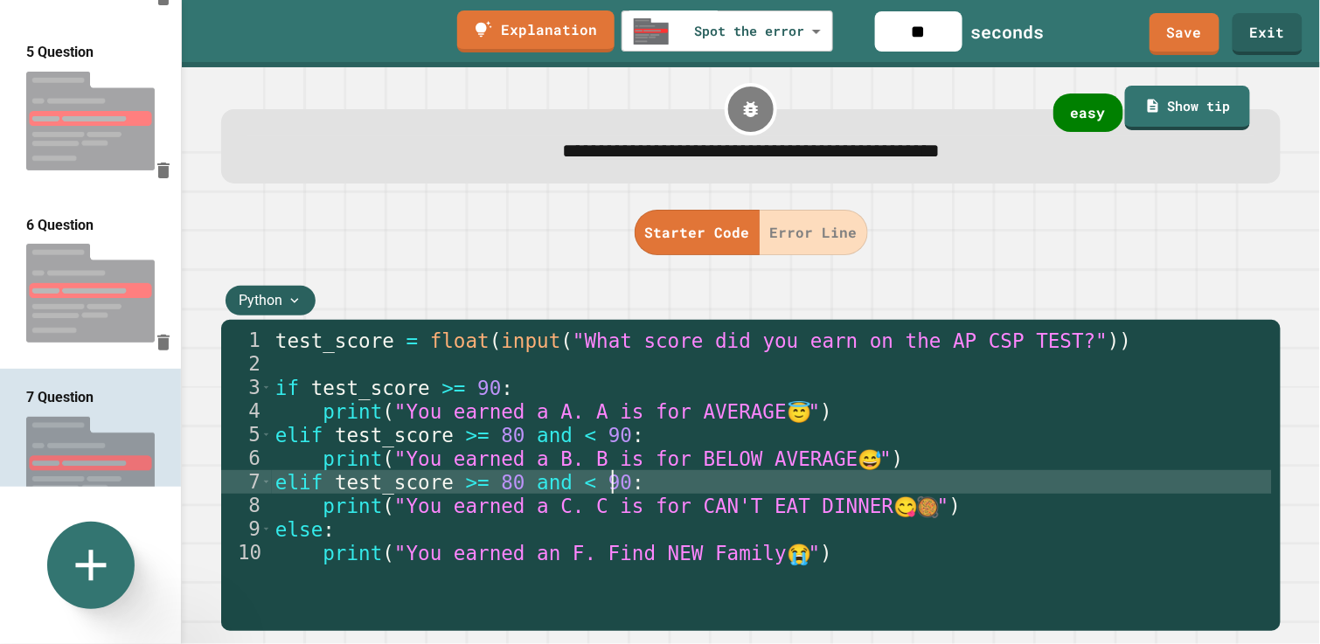
click at [600, 491] on div "test_score = float ( input ( "What score did you earn on the AP CSP TEST?" )) i…" at bounding box center [772, 482] width 1000 height 307
click at [559, 485] on div "test_score = float ( input ( "What score did you earn on the AP CSP TEST?" )) i…" at bounding box center [772, 482] width 1000 height 307
click at [512, 484] on div "test_score = float ( input ( "What score did you earn on the AP CSP TEST?" )) i…" at bounding box center [772, 482] width 1000 height 307
click at [488, 489] on div "test_score = float ( input ( "What score did you earn on the AP CSP TEST?" )) i…" at bounding box center [772, 482] width 1000 height 307
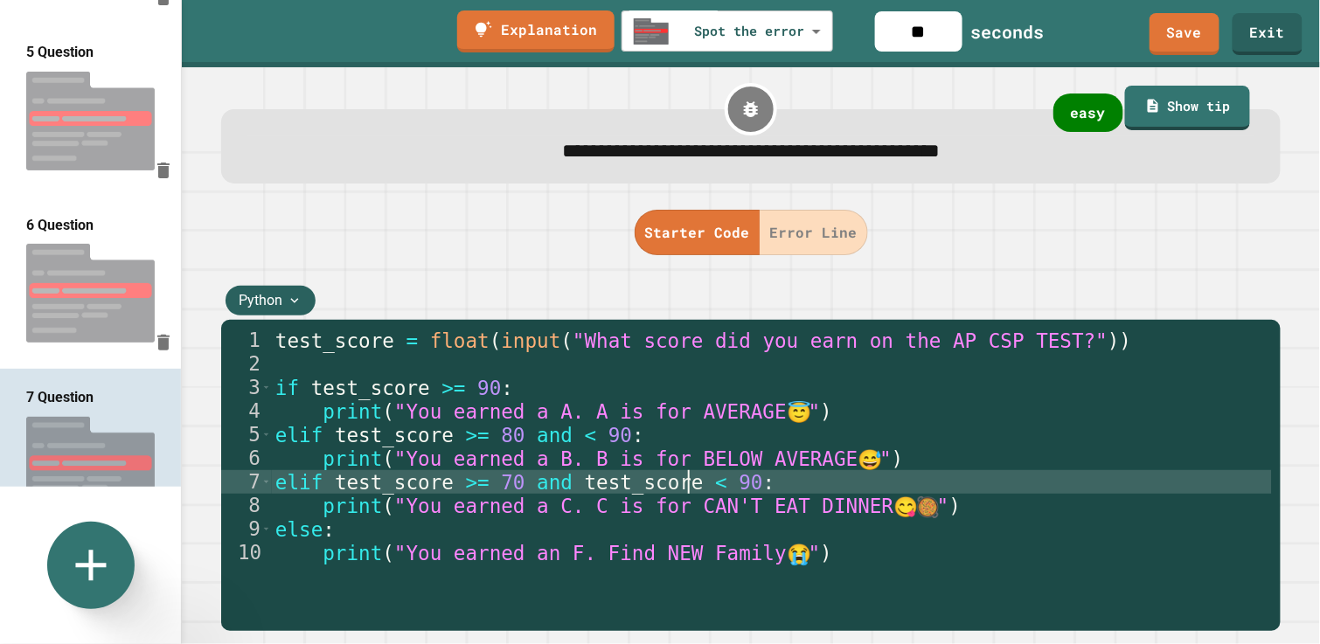
click at [675, 515] on div "test_score = float ( input ( "What score did you earn on the AP CSP TEST?" )) i…" at bounding box center [772, 482] width 1000 height 307
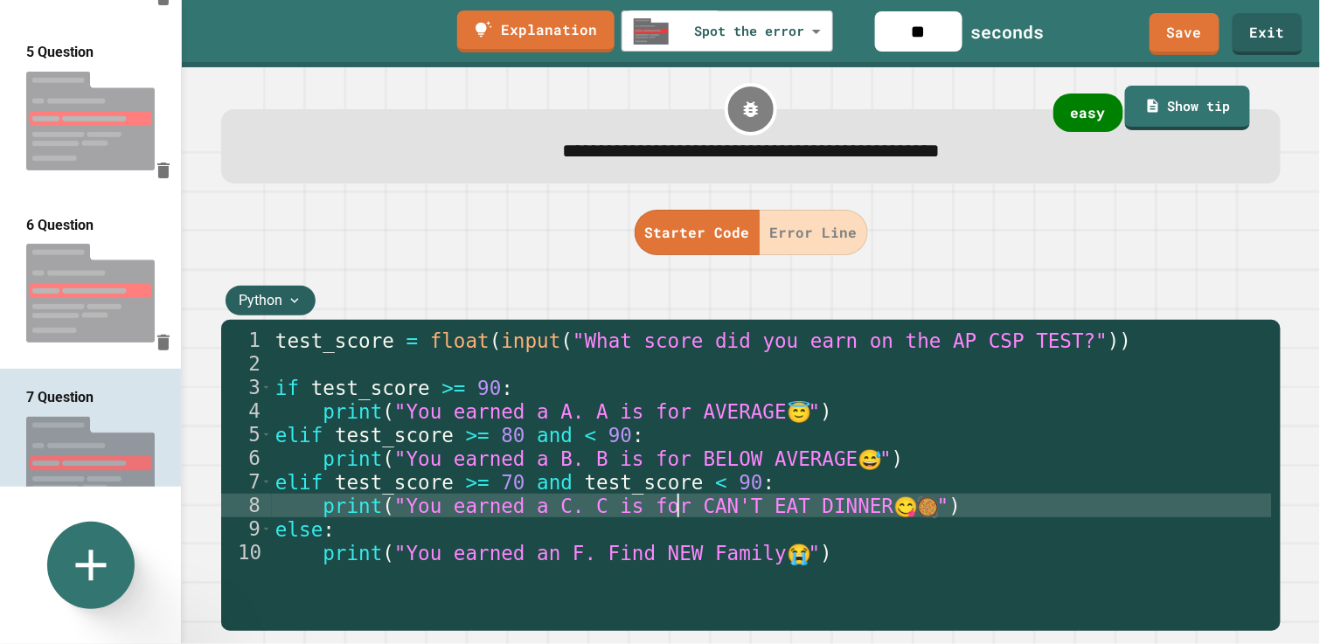
click at [723, 477] on div "test_score = float ( input ( "What score did you earn on the AP CSP TEST?" )) i…" at bounding box center [772, 482] width 1000 height 307
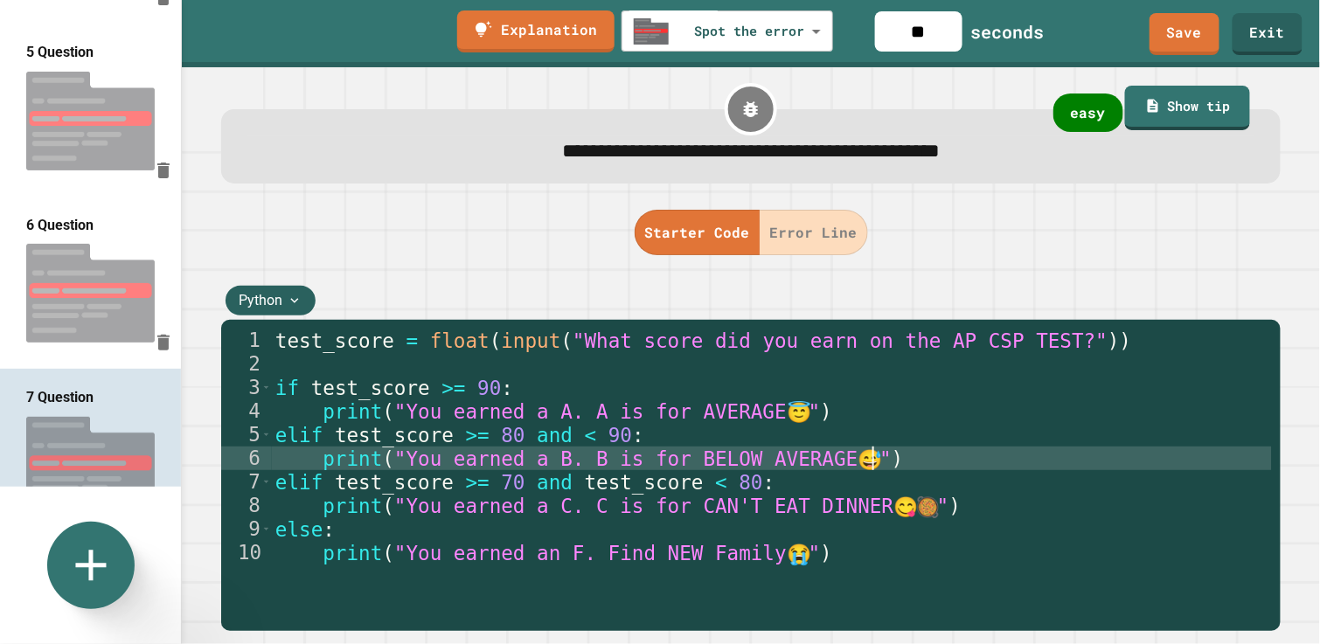
click at [872, 470] on div "test_score = float ( input ( "What score did you earn on the AP CSP TEST?" )) i…" at bounding box center [772, 482] width 1000 height 307
type textarea "**********"
click at [808, 239] on button "Error Line" at bounding box center [814, 232] width 108 height 45
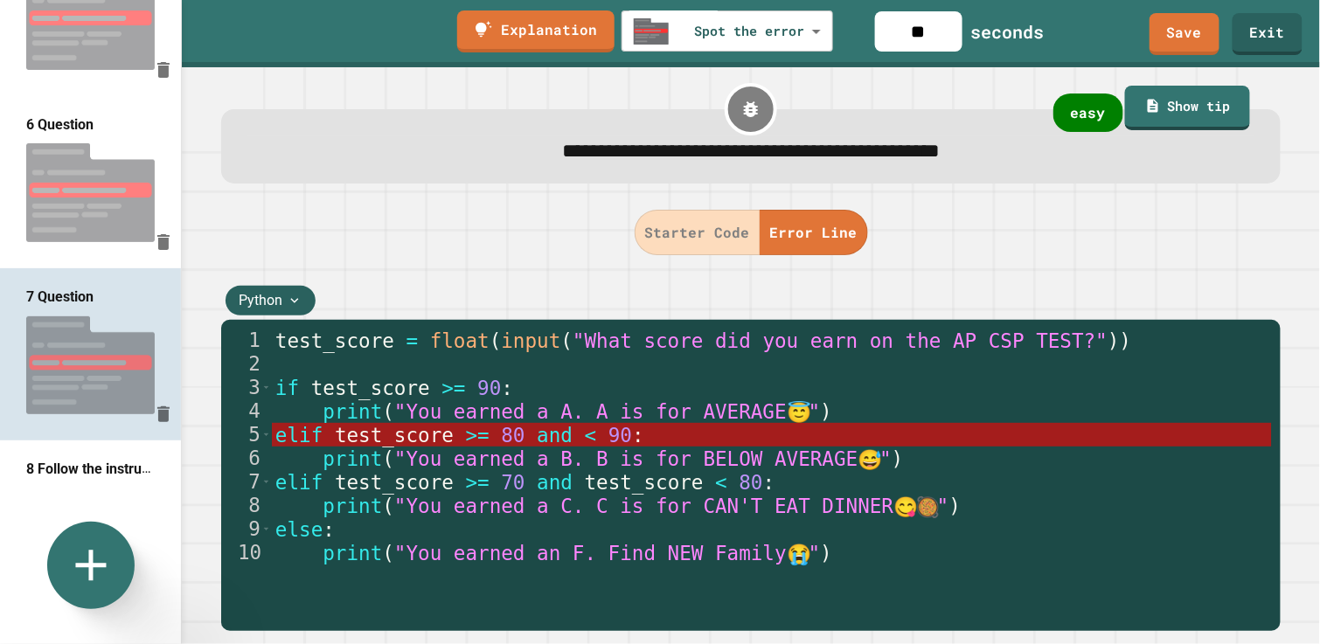
scroll to position [806, 0]
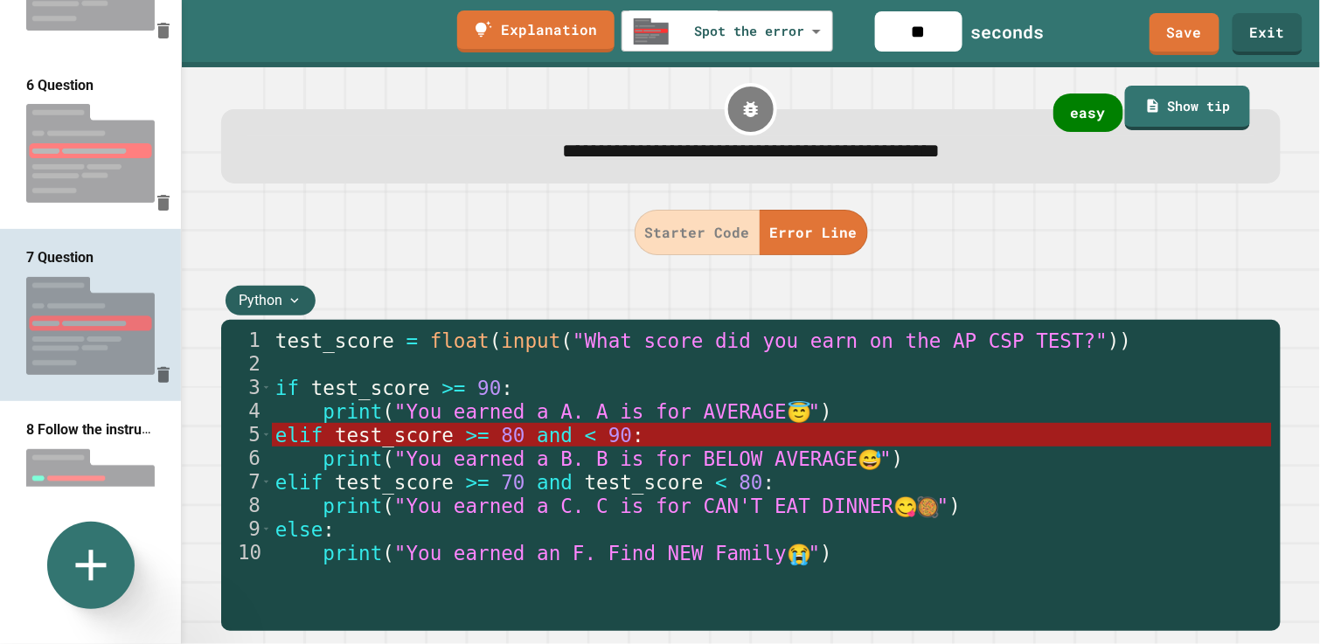
click at [59, 441] on img at bounding box center [90, 499] width 181 height 116
type input "**********"
type input "***"
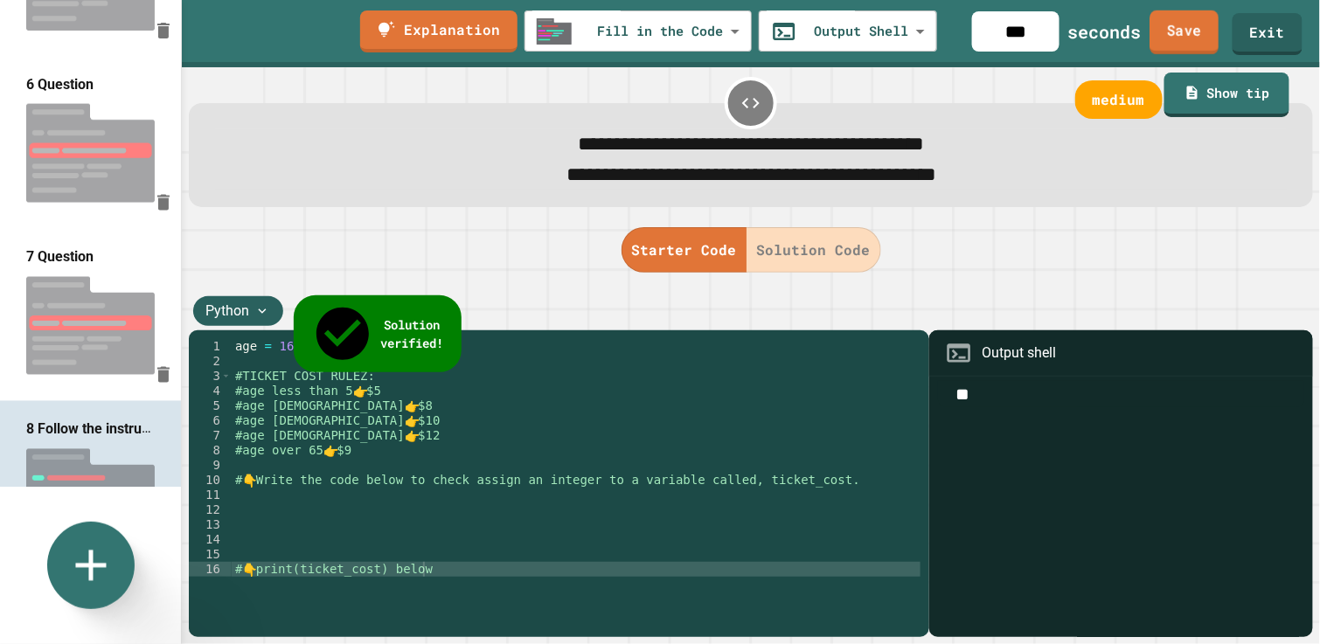
click at [1193, 31] on link "Save" at bounding box center [1185, 32] width 69 height 44
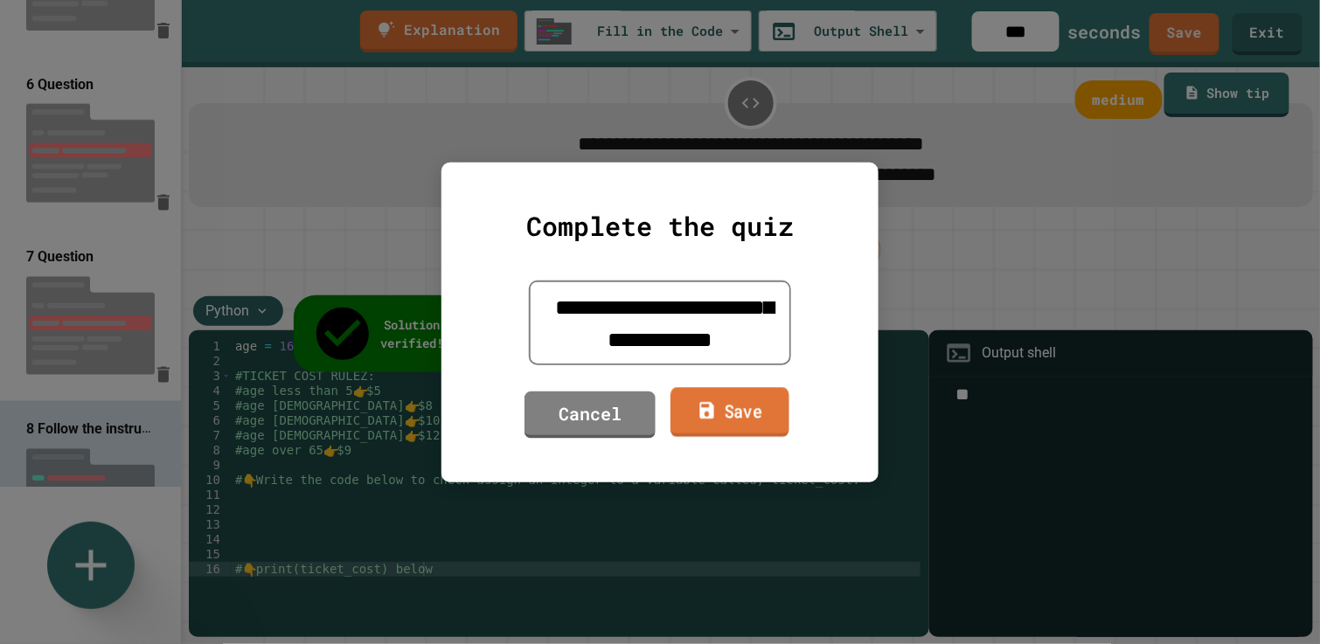
click at [742, 412] on link "Save" at bounding box center [730, 412] width 119 height 50
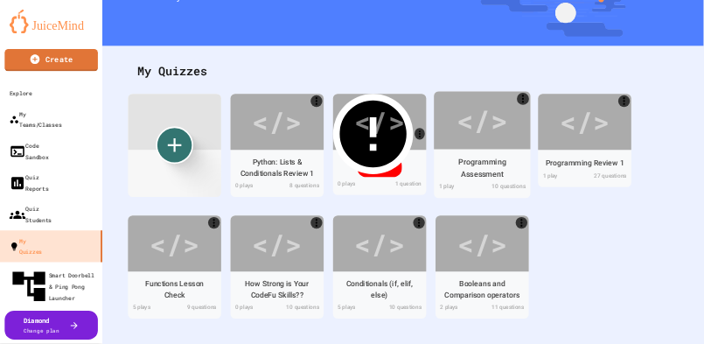
scroll to position [200, 0]
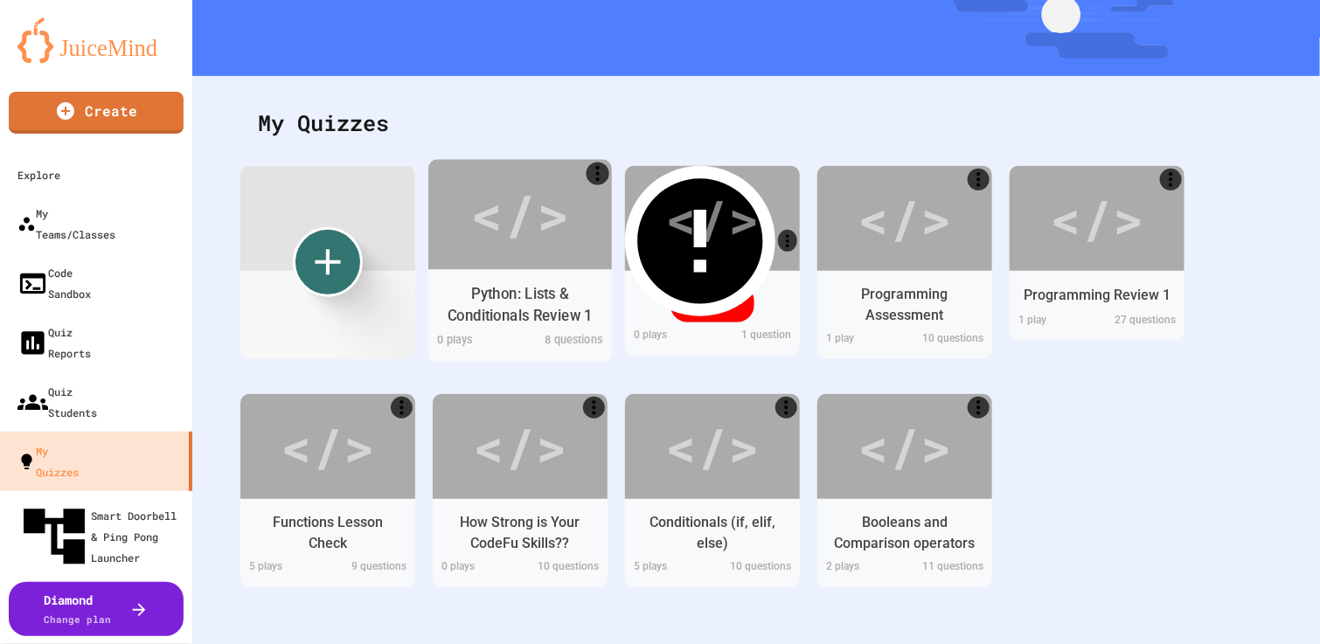
click at [556, 201] on div "</>" at bounding box center [519, 214] width 99 height 83
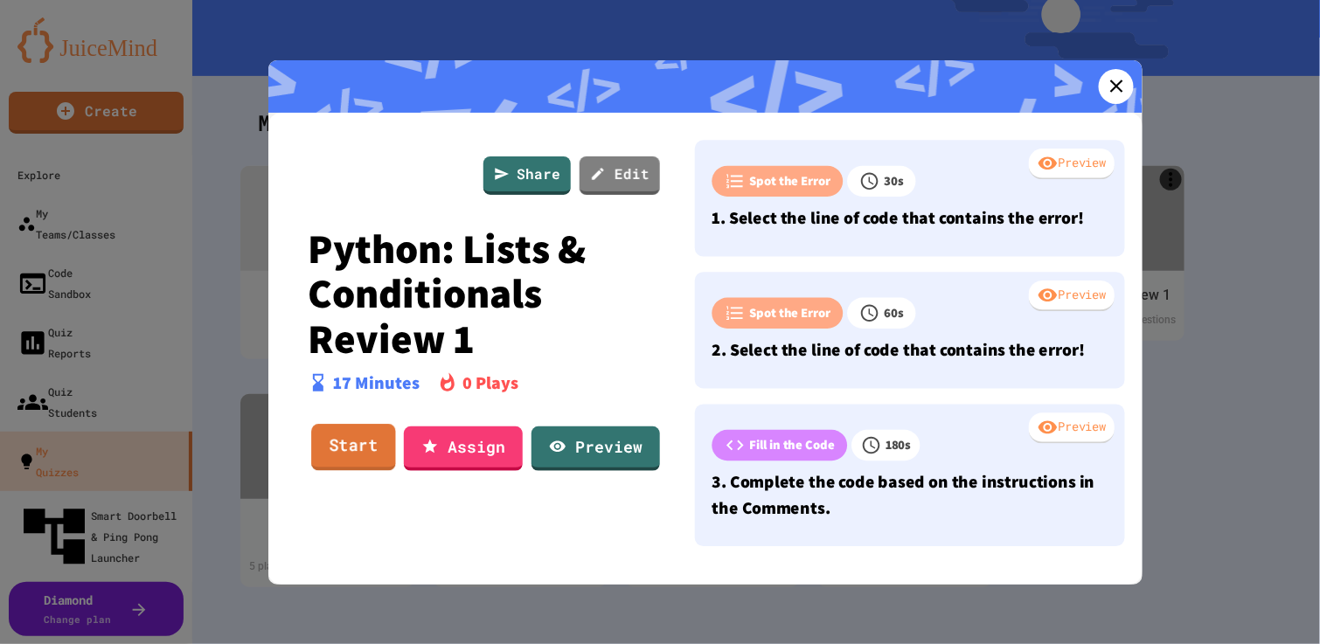
click at [360, 454] on link "Start" at bounding box center [353, 447] width 85 height 47
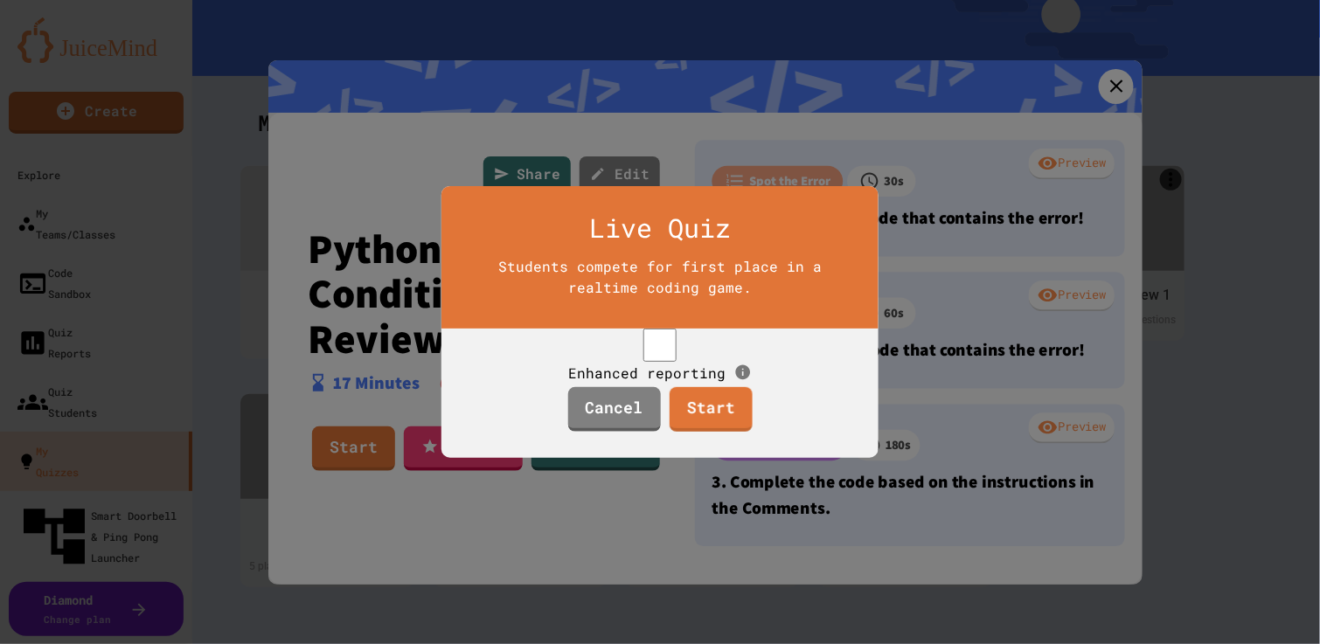
click at [591, 363] on span "Enhanced reporting" at bounding box center [646, 372] width 157 height 18
click at [713, 430] on link "Start" at bounding box center [710, 407] width 75 height 47
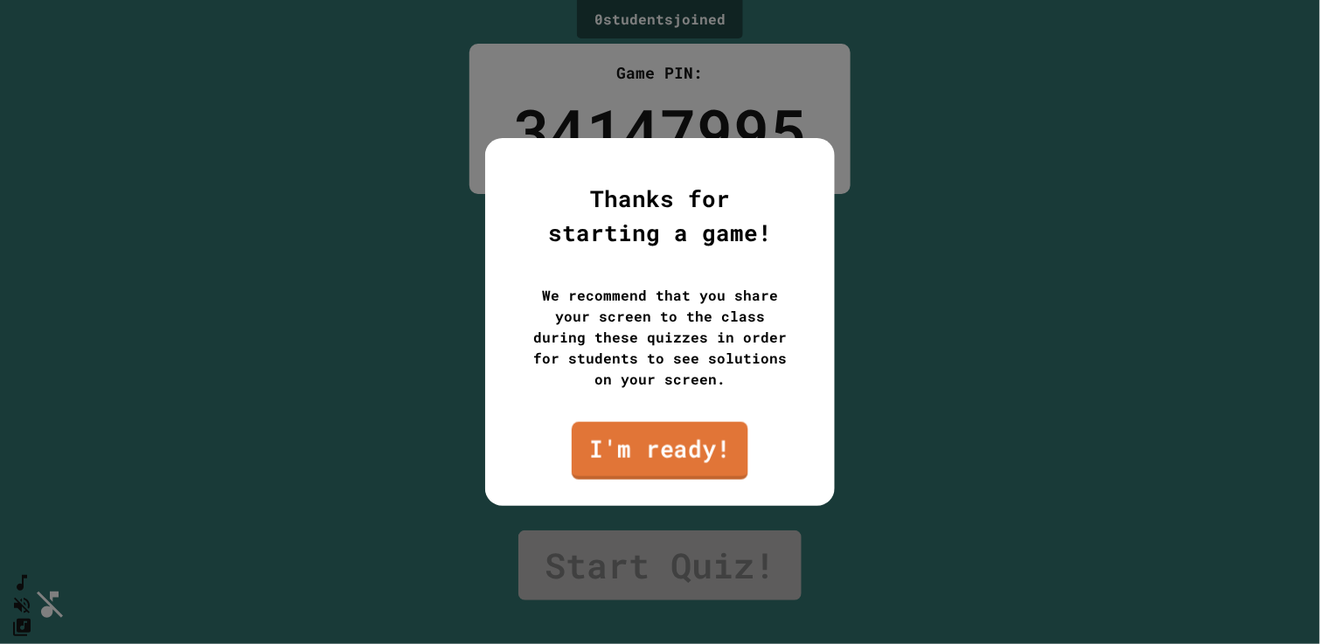
click at [677, 442] on link "I'm ready!" at bounding box center [660, 451] width 177 height 58
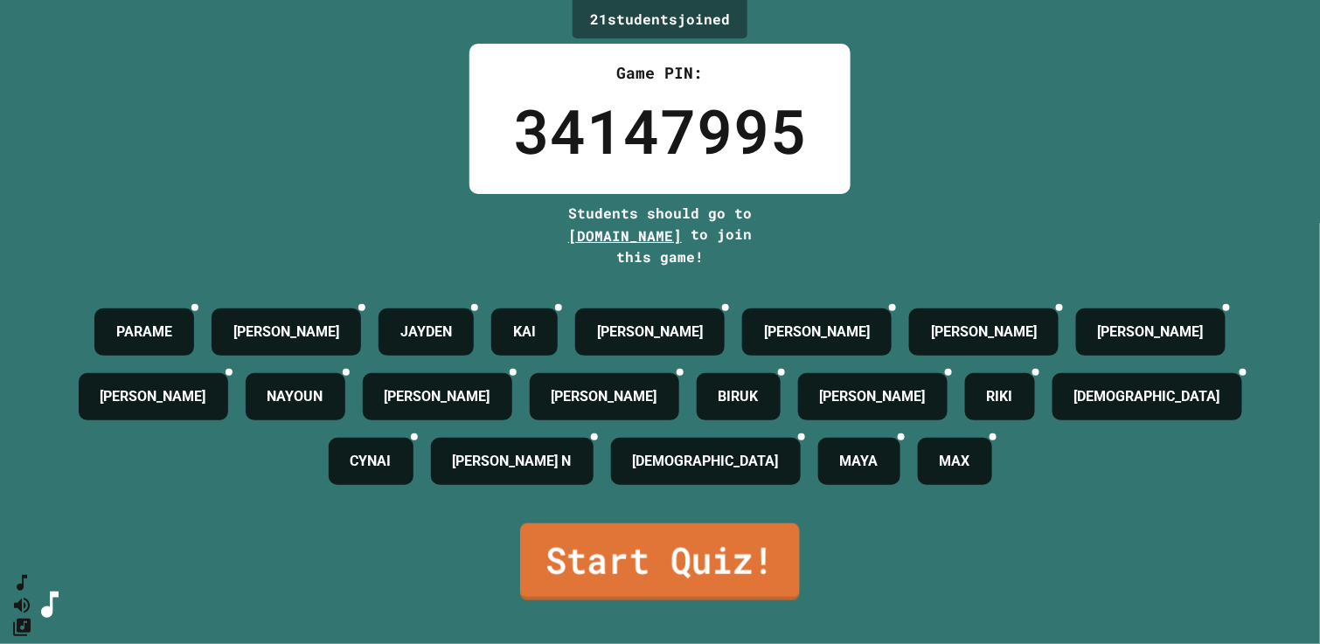
click at [678, 531] on link "Start Quiz!" at bounding box center [660, 562] width 280 height 77
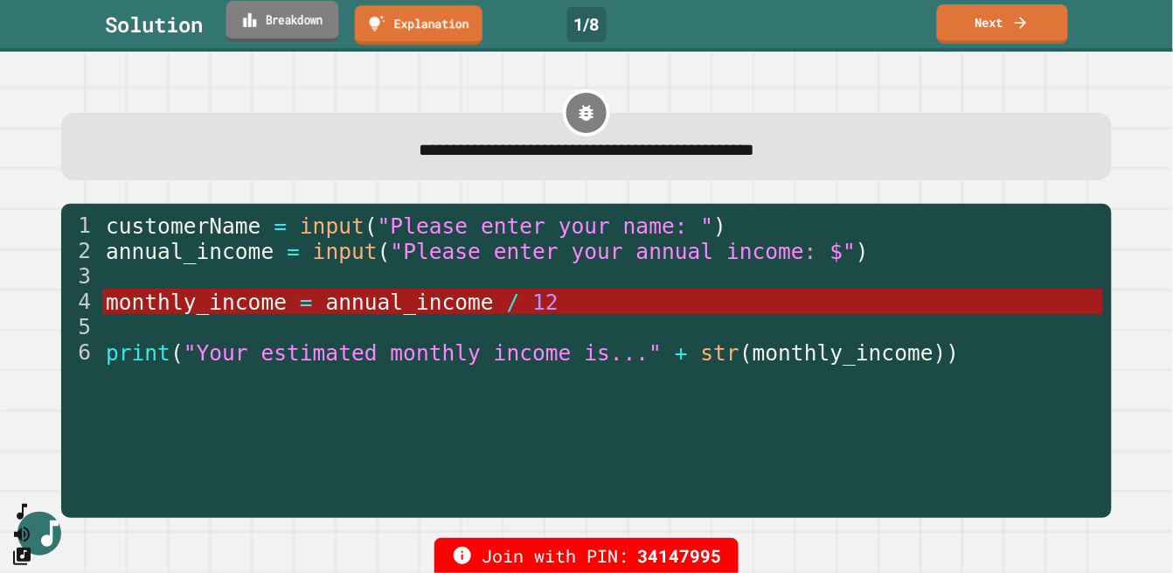
click at [295, 27] on link "Breakdown" at bounding box center [282, 21] width 113 height 41
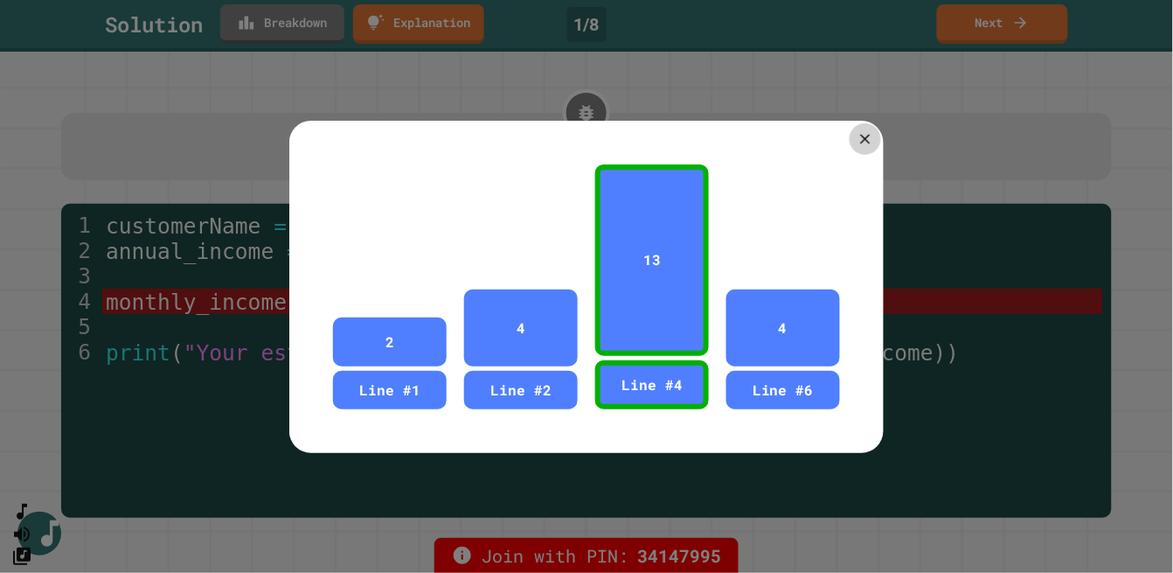
click at [857, 130] on icon at bounding box center [865, 138] width 17 height 17
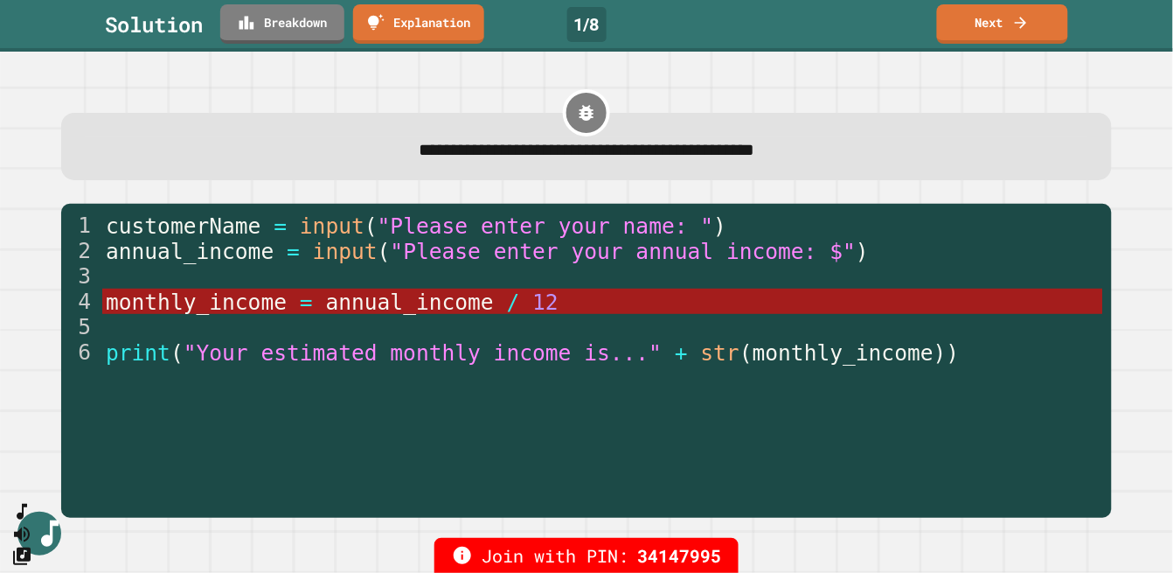
click at [1017, 28] on icon at bounding box center [1021, 20] width 17 height 18
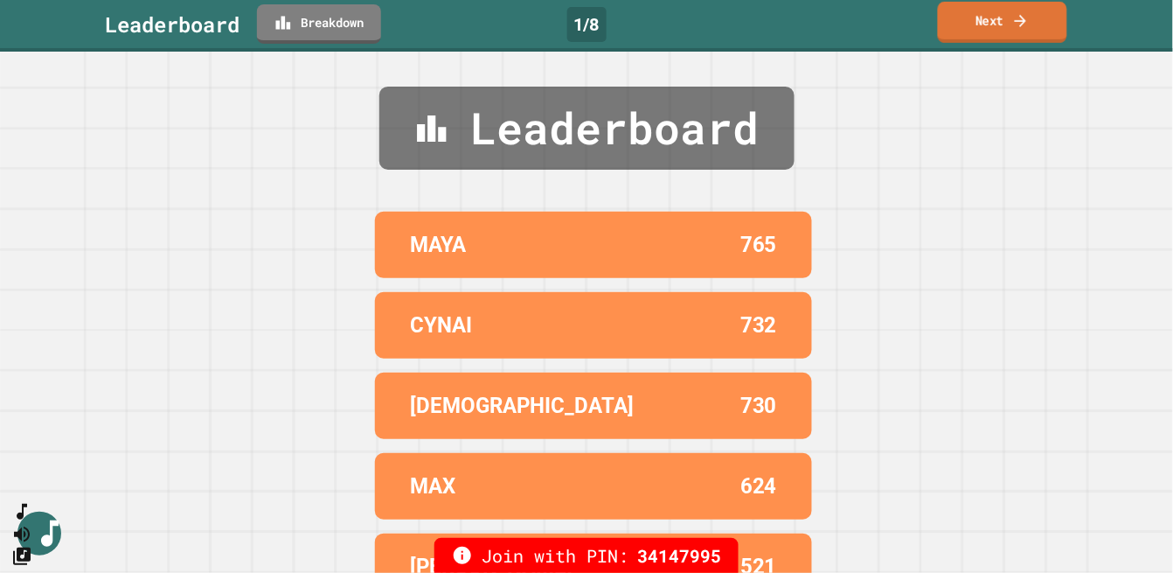
click at [1022, 15] on icon at bounding box center [1021, 20] width 17 height 18
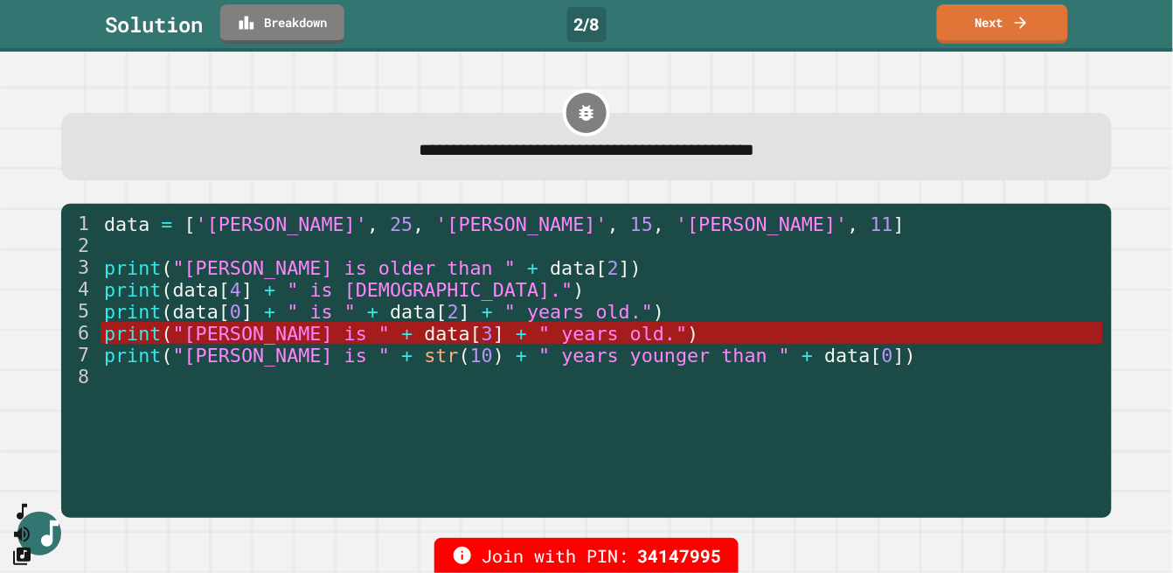
click at [1091, 159] on div "**********" at bounding box center [587, 302] width 1126 height 454
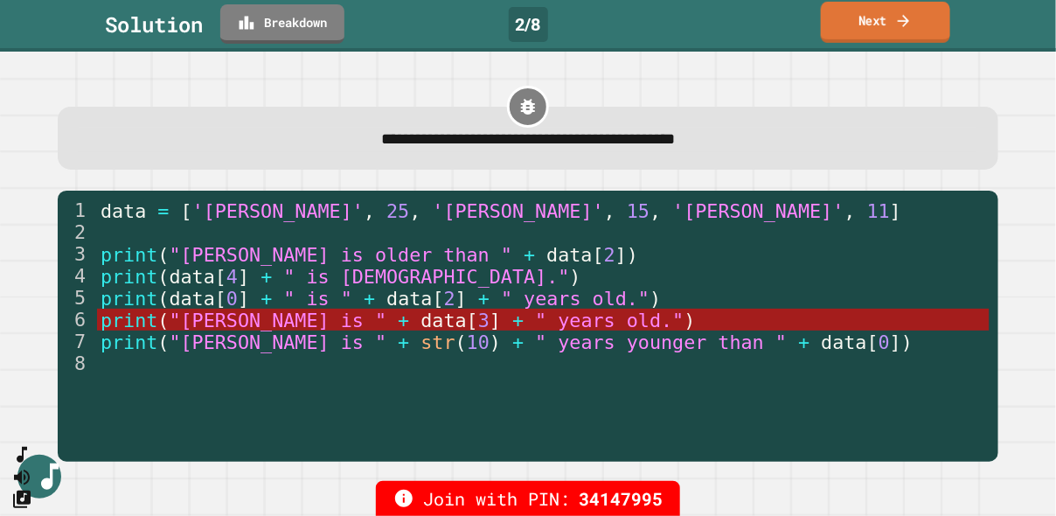
click at [881, 18] on link "Next" at bounding box center [885, 22] width 129 height 41
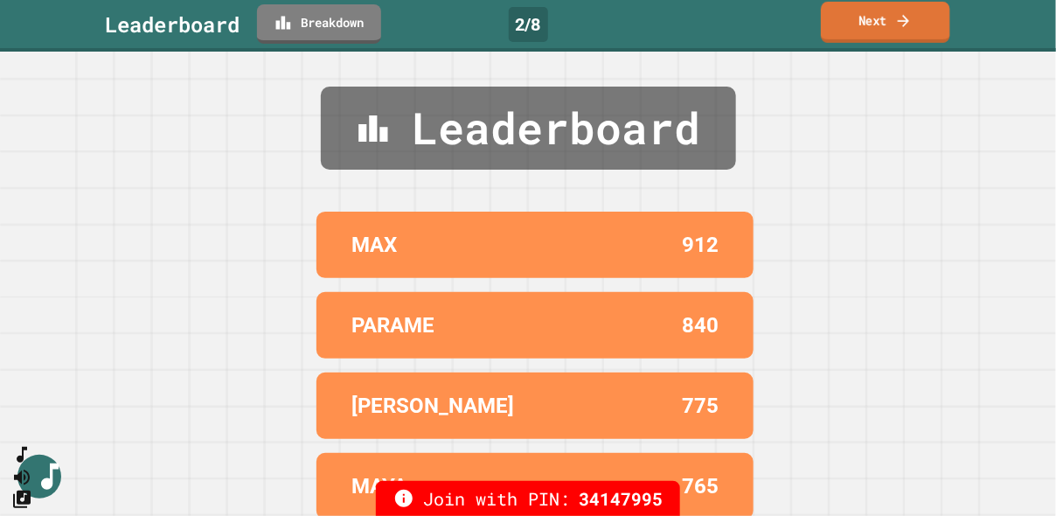
click at [896, 26] on icon at bounding box center [903, 20] width 17 height 18
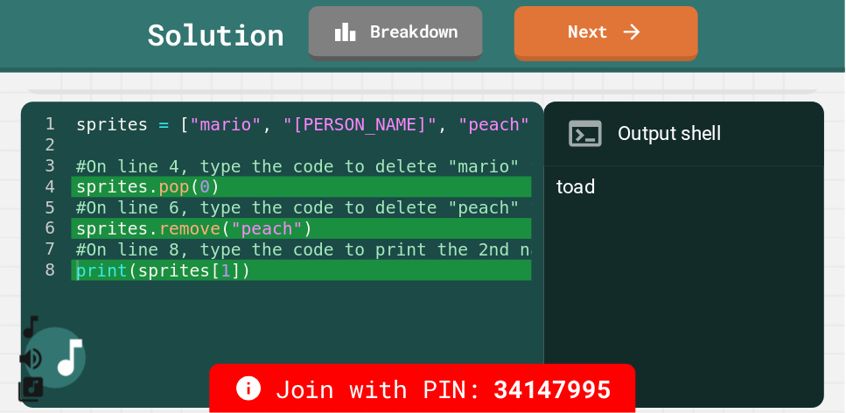
scroll to position [66, 0]
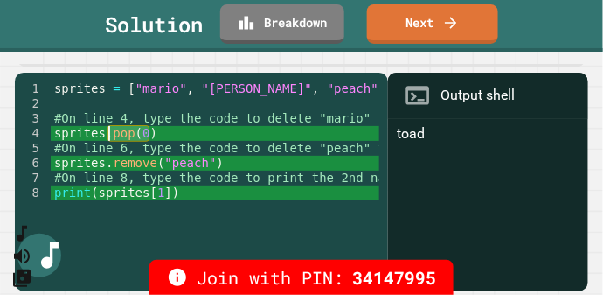
drag, startPoint x: 168, startPoint y: 117, endPoint x: 109, endPoint y: 117, distance: 58.6
click at [109, 117] on div "sprites = [ "mario" , "luigi" , "peach" , "toad" , "bowser" ] #On line 4, type …" at bounding box center [337, 185] width 573 height 208
click at [97, 119] on div "sprites = [ "mario" , "luigi" , "peach" , "toad" , "bowser" ] #On line 4, type …" at bounding box center [337, 185] width 573 height 208
drag, startPoint x: 115, startPoint y: 117, endPoint x: 97, endPoint y: 117, distance: 18.4
click at [97, 117] on div "sprites = [ "mario" , "luigi" , "peach" , "toad" , "bowser" ] #On line 4, type …" at bounding box center [337, 185] width 573 height 208
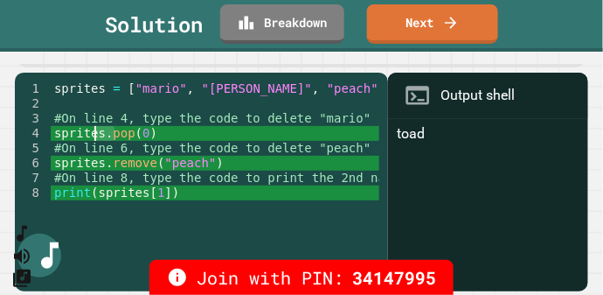
click at [174, 111] on div "sprites = [ "mario" , "luigi" , "peach" , "toad" , "bowser" ] #On line 4, type …" at bounding box center [337, 185] width 573 height 208
click at [136, 115] on div "sprites = [ "mario" , "luigi" , "peach" , "toad" , "bowser" ] #On line 4, type …" at bounding box center [337, 185] width 573 height 208
drag, startPoint x: 145, startPoint y: 118, endPoint x: 136, endPoint y: 119, distance: 9.7
click at [136, 119] on div "sprites = [ "mario" , "luigi" , "peach" , "toad" , "bowser" ] #On line 4, type …" at bounding box center [337, 185] width 573 height 208
click at [177, 109] on div "sprites = [ "mario" , "luigi" , "peach" , "toad" , "bowser" ] #On line 4, type …" at bounding box center [337, 185] width 573 height 208
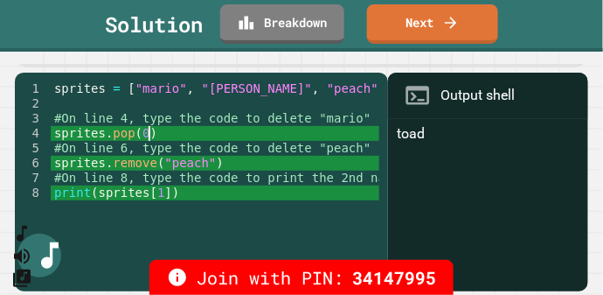
click at [189, 122] on div "sprites = [ "mario" , "luigi" , "peach" , "toad" , "bowser" ] #On line 4, type …" at bounding box center [337, 185] width 573 height 208
drag, startPoint x: 178, startPoint y: 75, endPoint x: 127, endPoint y: 74, distance: 51.6
click at [127, 81] on div "sprites = [ "mario" , "luigi" , "peach" , "toad" , "bowser" ] #On line 4, type …" at bounding box center [337, 185] width 573 height 208
click at [135, 123] on div "sprites = [ "mario" , "luigi" , "peach" , "toad" , "bowser" ] #On line 4, type …" at bounding box center [337, 185] width 573 height 208
click at [228, 153] on div "sprites = [ "mario" , "luigi" , "peach" , "toad" , "bowser" ] #On line 4, type …" at bounding box center [337, 185] width 573 height 208
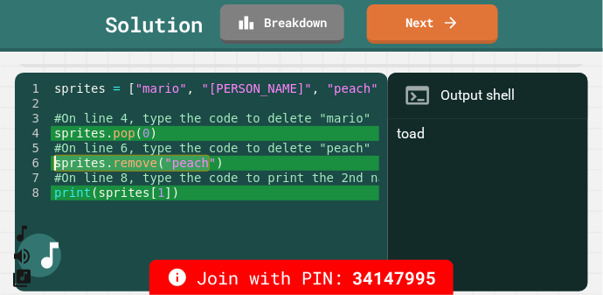
drag, startPoint x: 221, startPoint y: 150, endPoint x: 53, endPoint y: 153, distance: 167.9
click at [47, 153] on div "1 2 3 4 5 6 7 8 sprites = [ "mario" , "luigi" , "peach" , "toad" , "bowser" ] #…" at bounding box center [197, 176] width 365 height 191
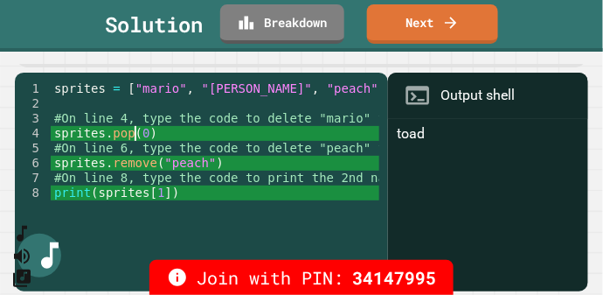
click at [138, 122] on div "sprites = [ "mario" , "luigi" , "peach" , "toad" , "bowser" ] #On line 4, type …" at bounding box center [337, 185] width 573 height 208
drag, startPoint x: 158, startPoint y: 122, endPoint x: 112, endPoint y: 136, distance: 48.4
click at [52, 125] on div "sprites = [ "mario" , "luigi" , "peach" , "toad" , "bowser" ] #On line 4, type …" at bounding box center [337, 185] width 573 height 208
click at [184, 146] on div "sprites = [ "mario" , "luigi" , "peach" , "toad" , "bowser" ] #On line 4, type …" at bounding box center [337, 185] width 573 height 208
click at [196, 157] on div "sprites = [ "mario" , "luigi" , "peach" , "toad" , "bowser" ] #On line 4, type …" at bounding box center [337, 185] width 573 height 208
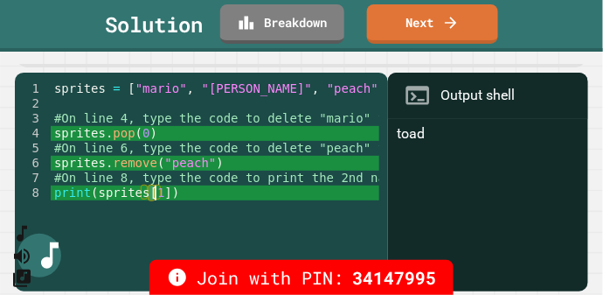
click at [153, 177] on div "sprites = [ "mario" , "luigi" , "peach" , "toad" , "bowser" ] #On line 4, type …" at bounding box center [337, 185] width 573 height 208
drag, startPoint x: 376, startPoint y: 101, endPoint x: 398, endPoint y: 99, distance: 21.9
click at [398, 99] on div "1 2 3 4 5 6 7 8 sprites = [ "mario" , "luigi" , "peach" , "toad" , "bowser" ] #…" at bounding box center [302, 182] width 574 height 219
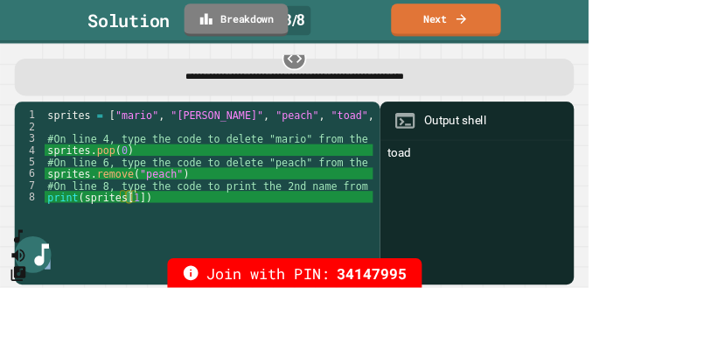
scroll to position [0, 0]
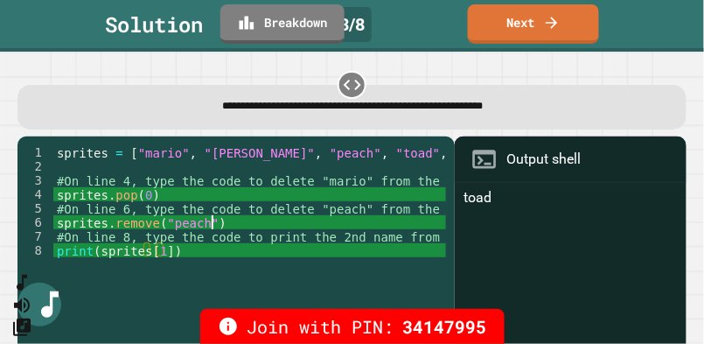
click at [266, 220] on div "sprites = [ "mario" , "luigi" , "peach" , "toad" , "bowser" ] #On line 4, type …" at bounding box center [339, 250] width 572 height 210
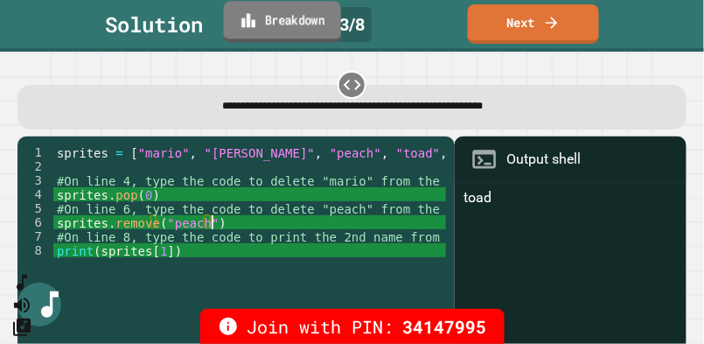
click at [302, 31] on link "Breakdown" at bounding box center [282, 21] width 117 height 41
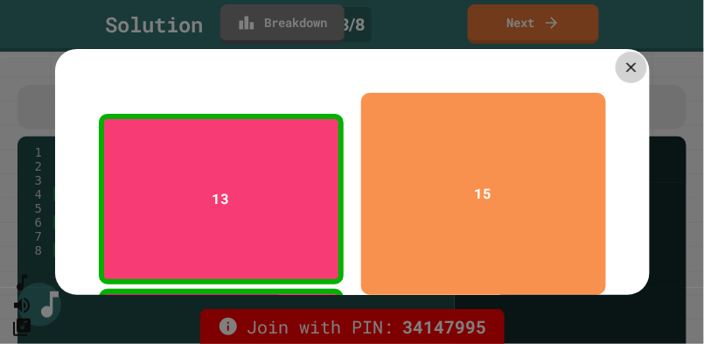
click at [628, 66] on icon at bounding box center [631, 67] width 17 height 17
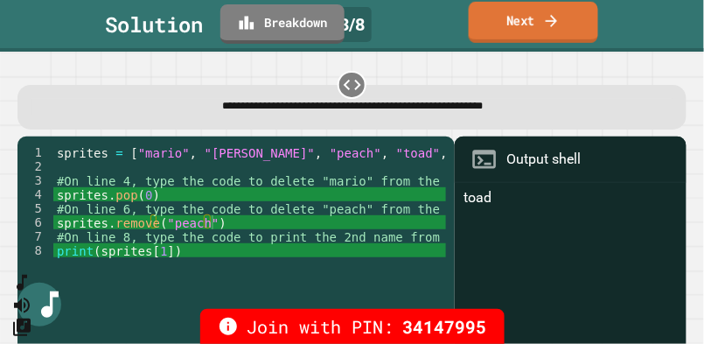
click at [535, 24] on link "Next" at bounding box center [533, 22] width 129 height 41
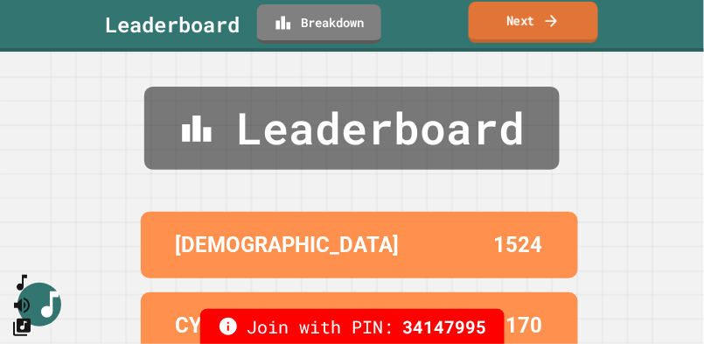
click at [512, 17] on link "Next" at bounding box center [533, 22] width 129 height 41
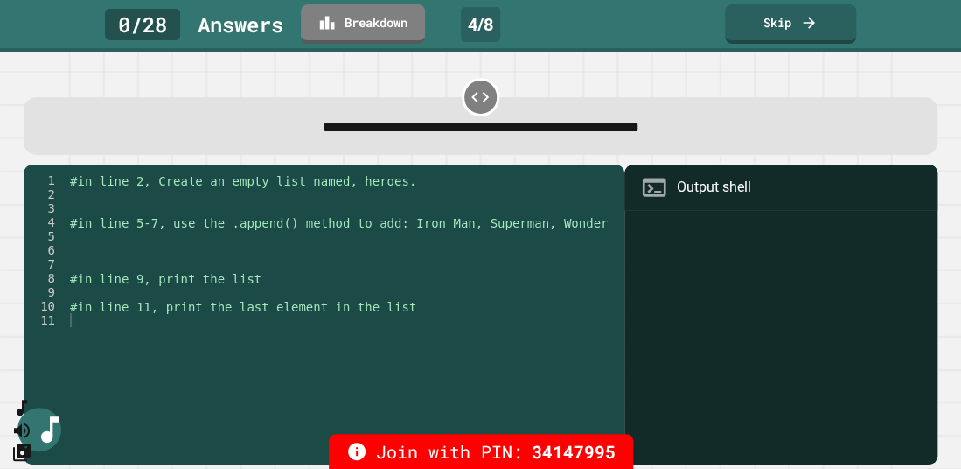
click at [121, 198] on div "#in line 2, Create an empty list named, heroes. #in line 5-7, use the .append()…" at bounding box center [340, 306] width 548 height 266
click at [144, 240] on div "#in line 2, Create an empty list named, heroes. #in line 5-7, use the .append()…" at bounding box center [340, 306] width 548 height 266
click at [165, 293] on div "#in line 2, Create an empty list named, heroes. #in line 5-7, use the .append()…" at bounding box center [340, 306] width 548 height 266
click at [177, 327] on div "#in line 2, Create an empty list named, heroes. #in line 5-7, use the .append()…" at bounding box center [340, 306] width 548 height 266
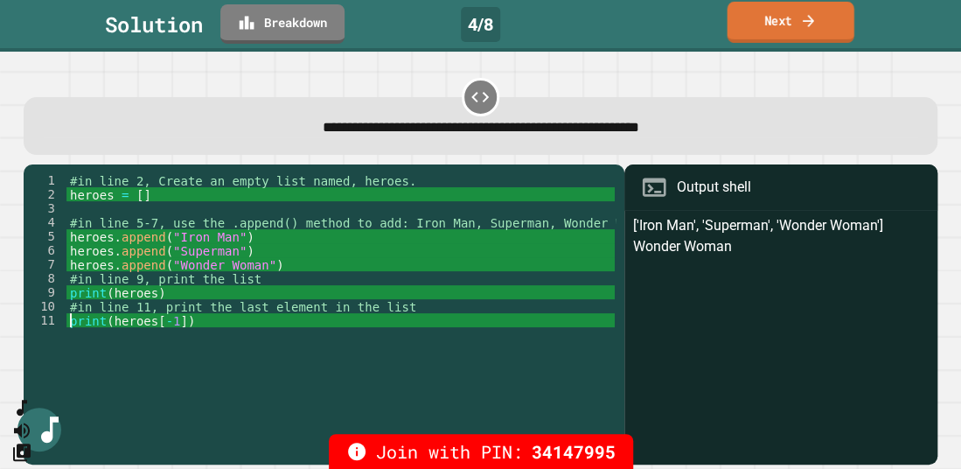
click at [801, 25] on icon at bounding box center [808, 20] width 17 height 18
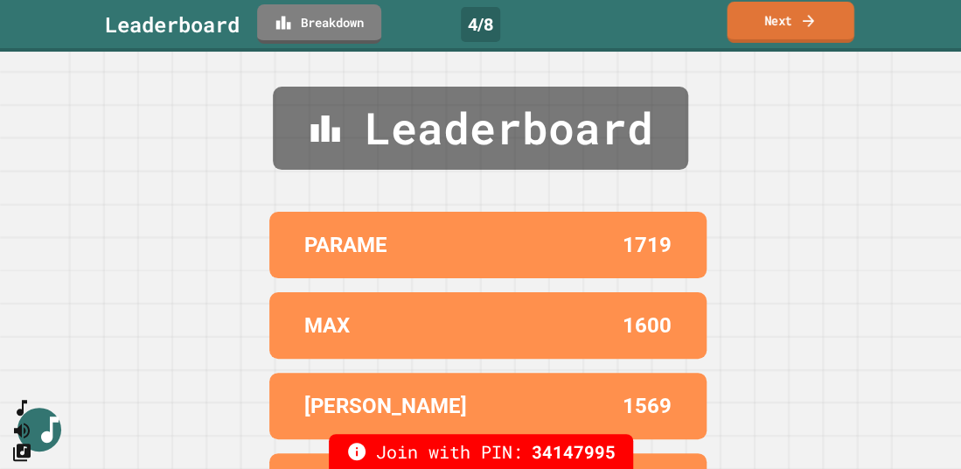
click at [776, 26] on link "Next" at bounding box center [790, 22] width 127 height 41
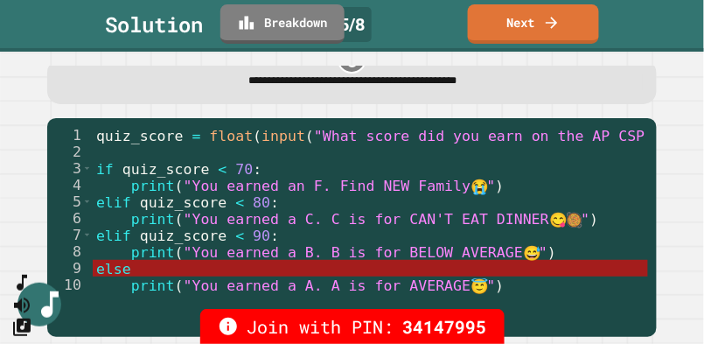
scroll to position [46, 0]
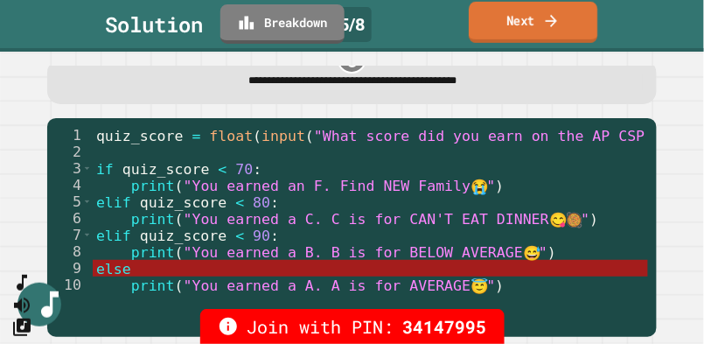
click at [538, 21] on link "Next" at bounding box center [533, 22] width 129 height 41
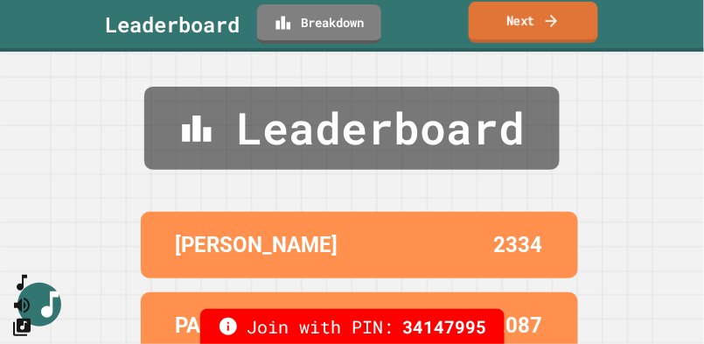
drag, startPoint x: 539, startPoint y: 25, endPoint x: 538, endPoint y: 39, distance: 14.0
click at [539, 23] on link "Next" at bounding box center [533, 22] width 129 height 41
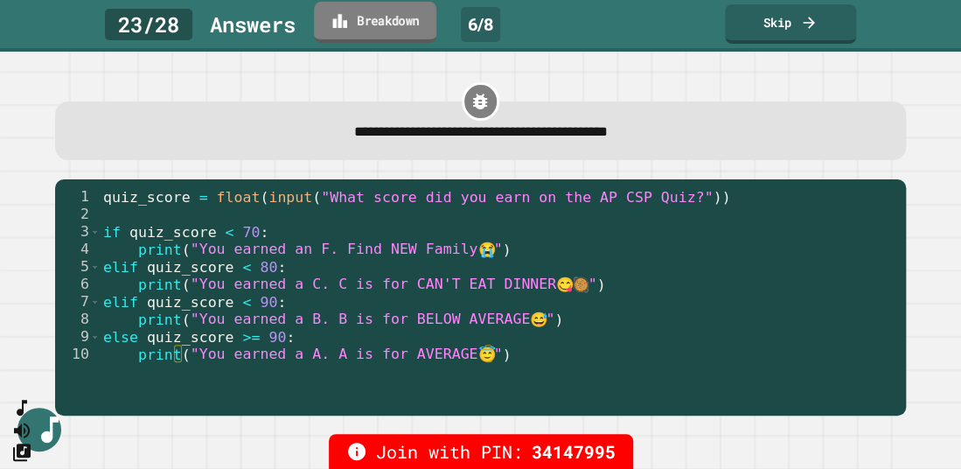
click at [375, 11] on link "Breakdown" at bounding box center [375, 22] width 122 height 41
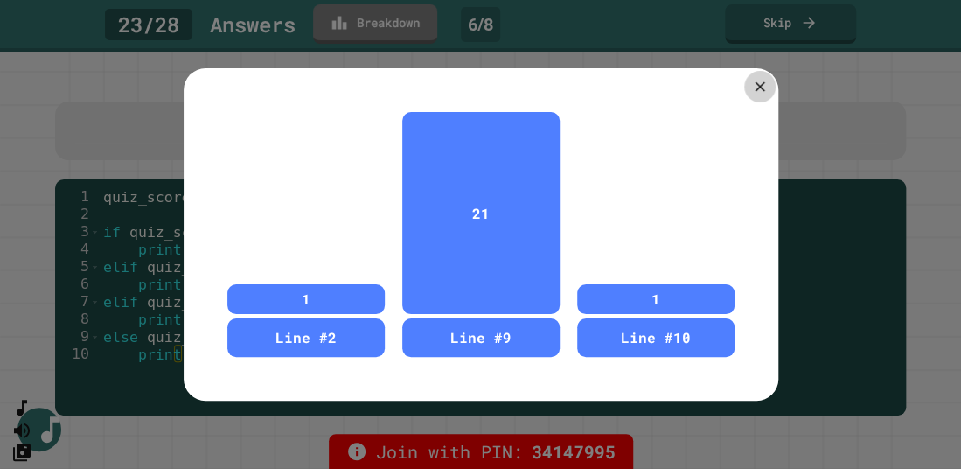
click at [756, 82] on icon at bounding box center [759, 86] width 17 height 17
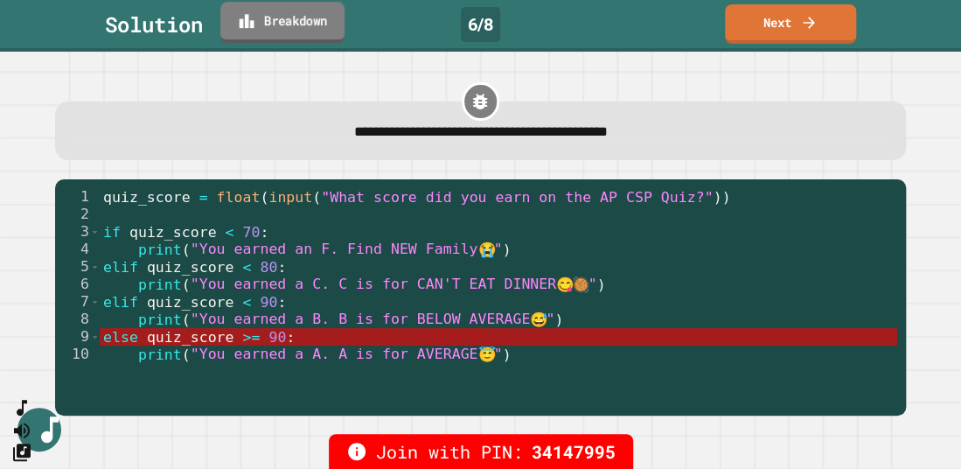
click at [292, 24] on link "Breakdown" at bounding box center [282, 22] width 124 height 41
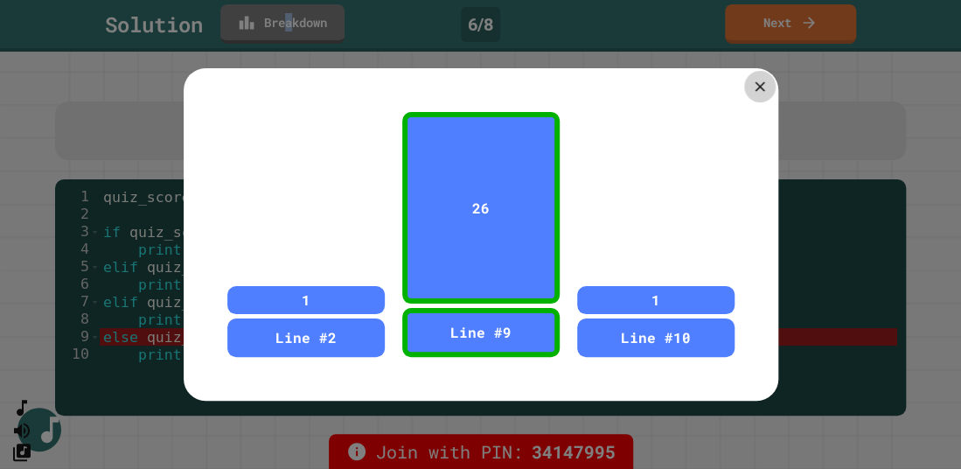
click at [753, 86] on icon at bounding box center [759, 86] width 17 height 17
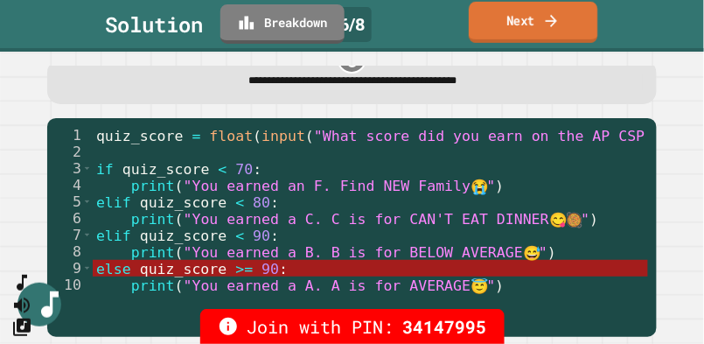
click at [535, 25] on link "Next" at bounding box center [533, 22] width 129 height 41
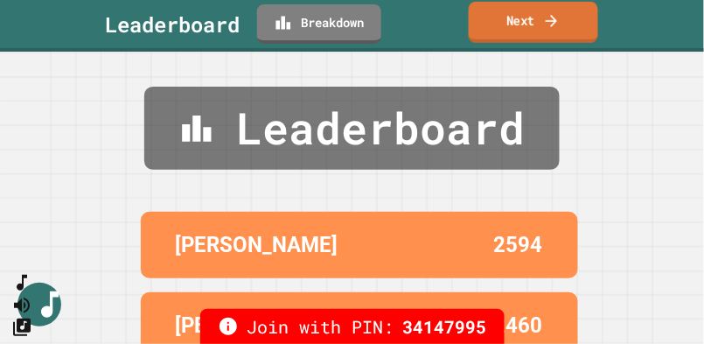
click at [549, 21] on icon at bounding box center [551, 20] width 17 height 18
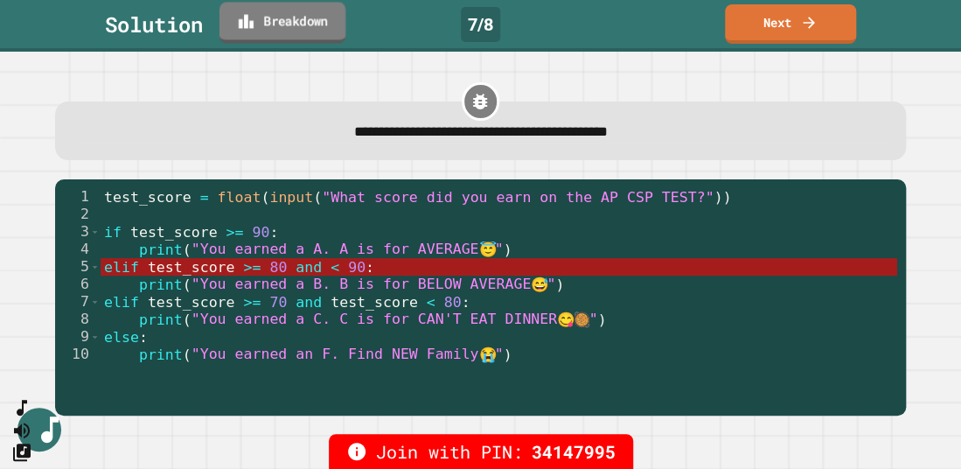
click at [270, 14] on link "Breakdown" at bounding box center [282, 22] width 126 height 41
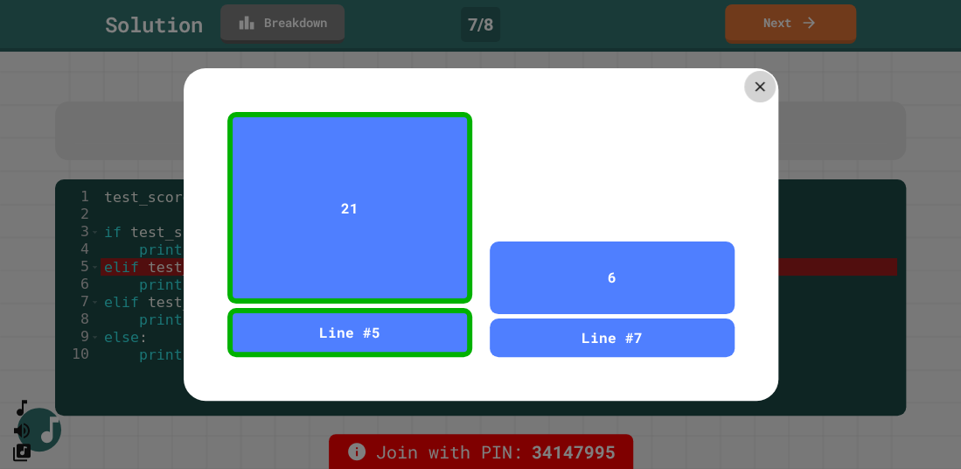
click at [753, 78] on icon at bounding box center [759, 86] width 17 height 17
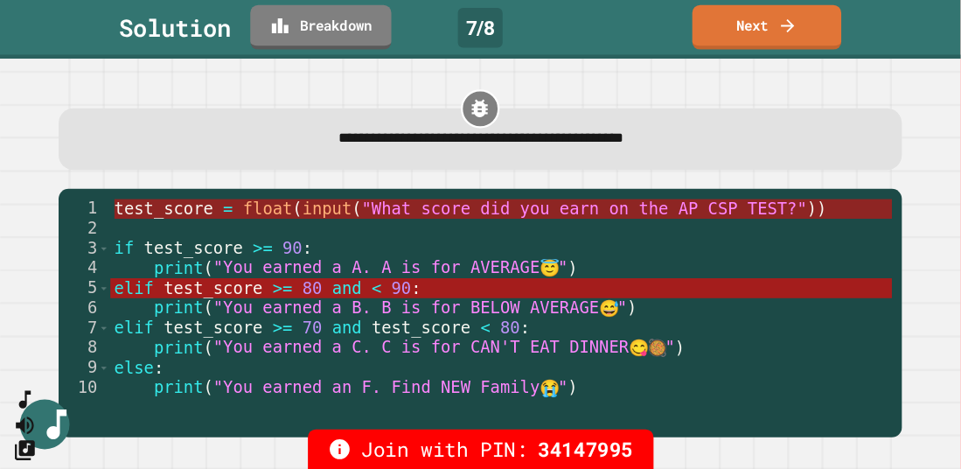
scroll to position [2, 0]
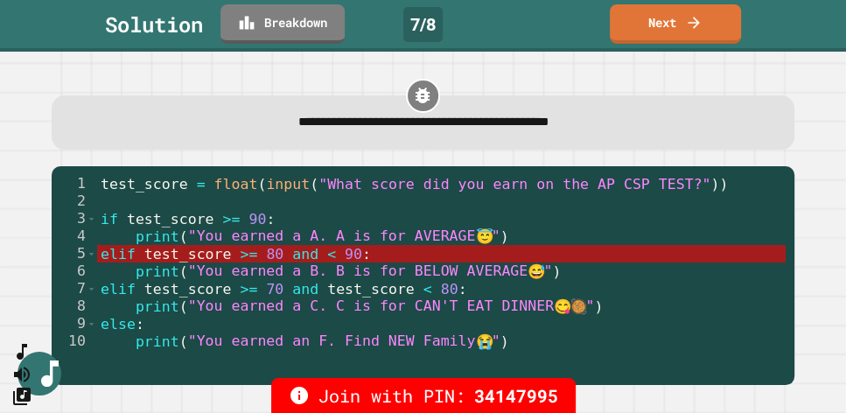
click at [680, 20] on link "Next" at bounding box center [674, 22] width 129 height 41
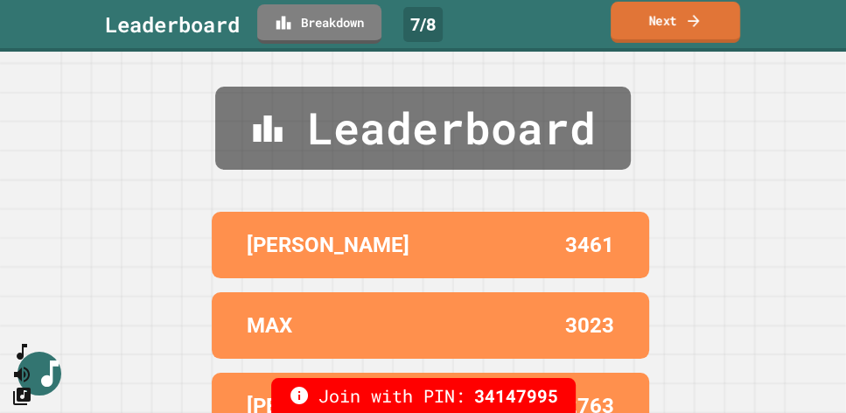
click at [700, 17] on icon at bounding box center [693, 20] width 17 height 18
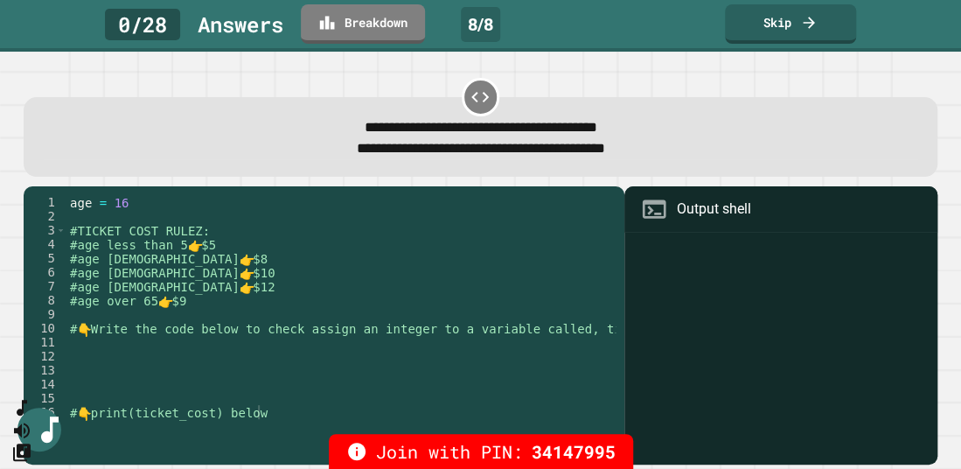
click at [116, 345] on div "age = 16 #TICKET COST RULEZ: #age less than 5 👉 $5 #age 5 to 13 👉 $8 #age 14 to…" at bounding box center [362, 321] width 592 height 252
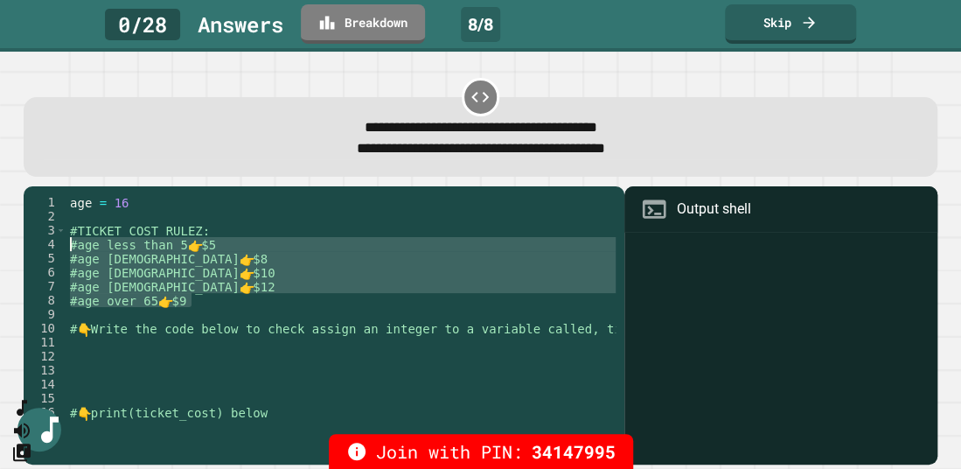
drag, startPoint x: 212, startPoint y: 301, endPoint x: 58, endPoint y: 246, distance: 164.3
click at [58, 246] on div "1 2 3 4 5 6 7 8 9 10 11 12 13 14 15 16 age = 16 #TICKET COST RULEZ: #age less t…" at bounding box center [319, 312] width 591 height 234
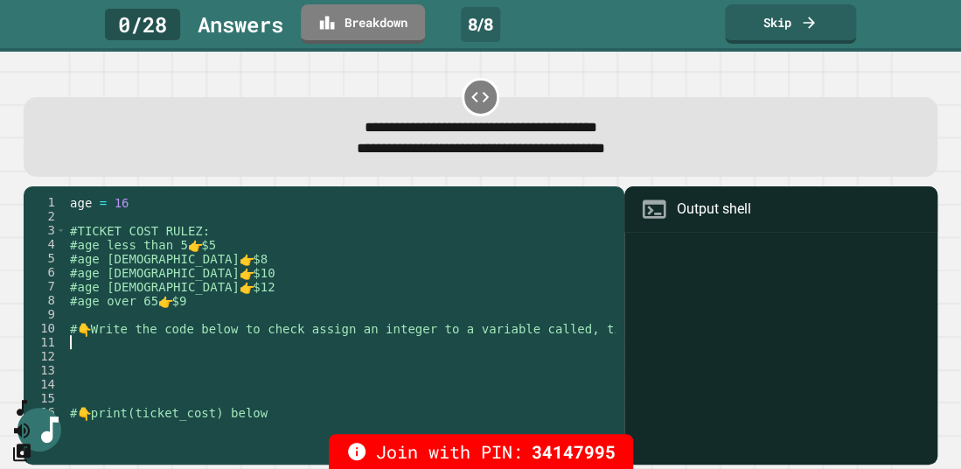
click at [208, 349] on div "age = 16 #TICKET COST RULEZ: #age less than 5 👉 $5 #age 5 to 13 👉 $8 #age 14 to…" at bounding box center [362, 321] width 592 height 252
click at [208, 261] on div "age = 16 #TICKET COST RULEZ: #age less than 5 👉 $5 #age 5 to 13 👉 $8 #age 14 to…" at bounding box center [362, 321] width 592 height 252
click at [231, 272] on div "age = 16 #TICKET COST RULEZ: #age less than 5 👉 $5 #age 5 to 13 👉 $8 #age 14 to…" at bounding box center [362, 321] width 592 height 252
click at [247, 303] on div "age = 16 #TICKET COST RULEZ: #age less than 5 👉 $5 #age 5 to 13 👉 $8 #age 14 to…" at bounding box center [362, 321] width 592 height 252
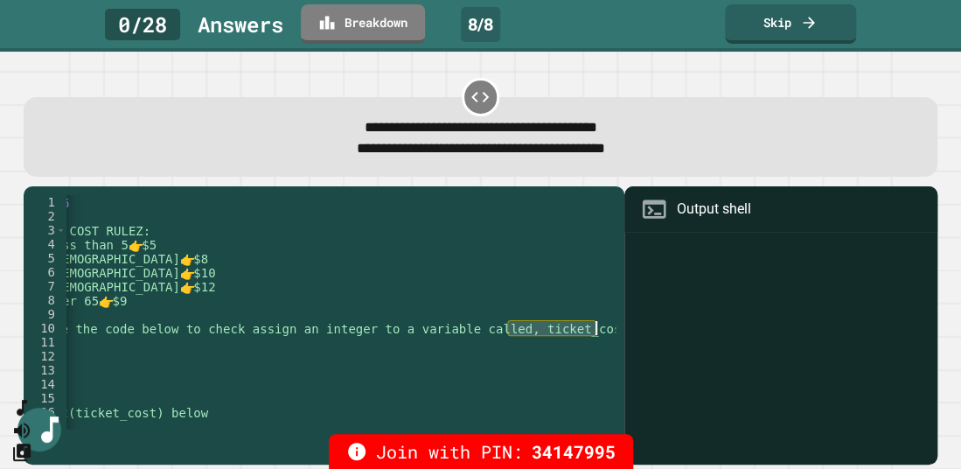
drag, startPoint x: 567, startPoint y: 331, endPoint x: 621, endPoint y: 330, distance: 54.2
click at [621, 330] on div "1 2 3 4 5 6 7 8 9 10 11 12 13 14 15 16 age = 16 #TICKET COST RULEZ: #age less t…" at bounding box center [480, 324] width 913 height 277
click at [588, 334] on div "age = 16 #TICKET COST RULEZ: #age less than 5 👉 $5 #age 5 to 13 👉 $8 #age 14 to…" at bounding box center [340, 312] width 548 height 234
drag, startPoint x: 574, startPoint y: 330, endPoint x: 532, endPoint y: 352, distance: 47.3
click at [519, 337] on div "age = 16 #TICKET COST RULEZ: #age less than 5 👉 $5 #age 5 to 13 👉 $8 #age 14 to…" at bounding box center [303, 321] width 592 height 252
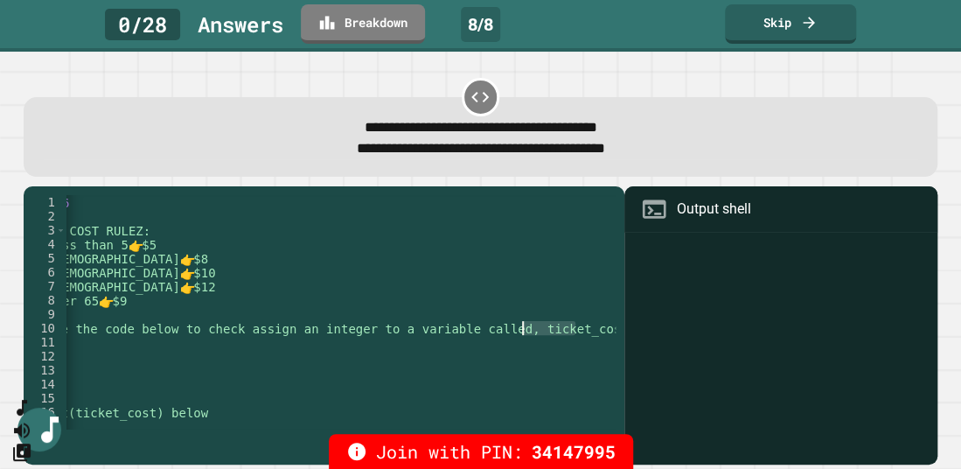
click at [525, 370] on div "age = 16 #TICKET COST RULEZ: #age less than 5 👉 $5 #age 5 to 13 👉 $8 #age 14 to…" at bounding box center [303, 321] width 592 height 252
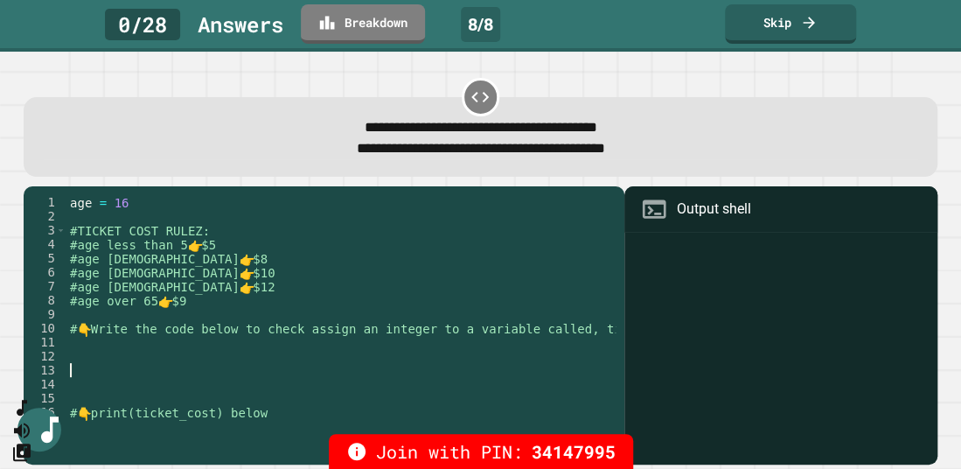
click at [289, 414] on div "age = 16 #TICKET COST RULEZ: #age less than 5 👉 $5 #age 5 to 13 👉 $8 #age 14 to…" at bounding box center [362, 321] width 592 height 252
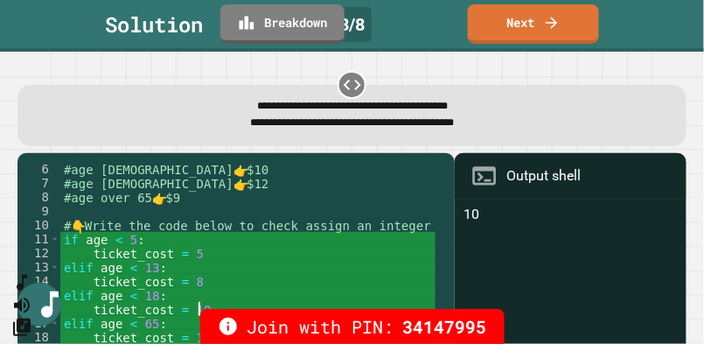
scroll to position [105, 0]
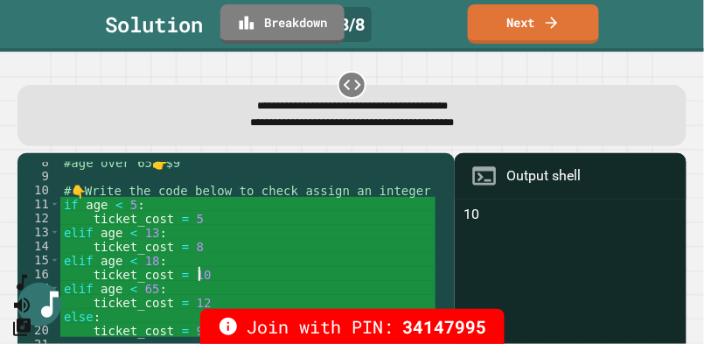
click at [207, 206] on div "#age over 65 👉 $9 # 👇 Write the code below to check assign an integer to a vari…" at bounding box center [356, 260] width 592 height 210
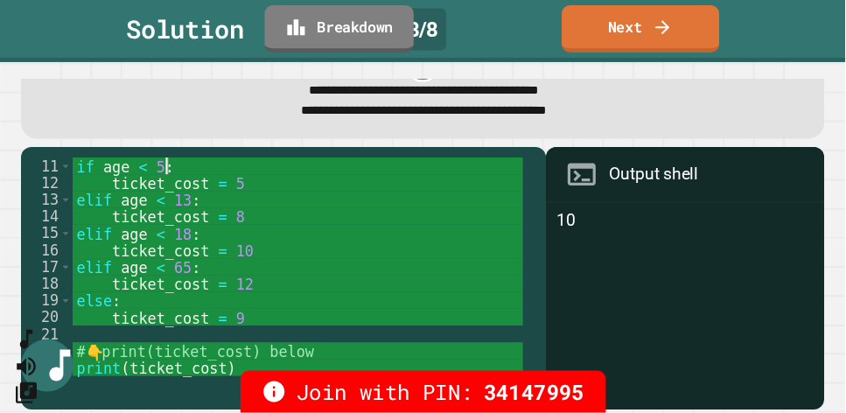
scroll to position [49, 0]
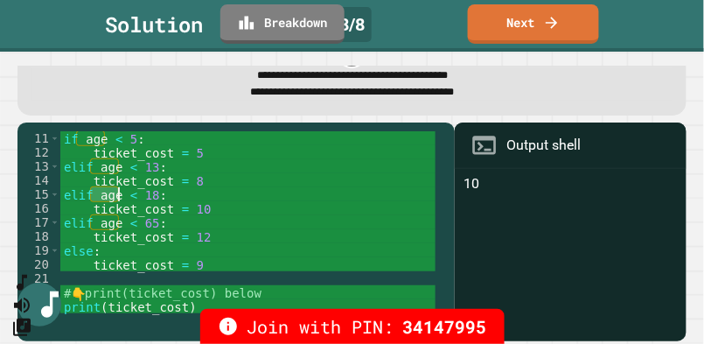
drag, startPoint x: 91, startPoint y: 177, endPoint x: 116, endPoint y: 176, distance: 25.4
click at [116, 176] on div "if age < 5 : ticket_cost = 5 elif age < 13 : ticket_cost = 8 elif age < 18 : ti…" at bounding box center [356, 236] width 592 height 210
drag, startPoint x: 141, startPoint y: 122, endPoint x: 102, endPoint y: 124, distance: 38.6
click at [73, 131] on div "if age < 5 : ticket_cost = 5 elif age < 13 : ticket_cost = 8 elif age < 18 : ti…" at bounding box center [356, 236] width 592 height 210
drag, startPoint x: 183, startPoint y: 146, endPoint x: 66, endPoint y: 150, distance: 116.3
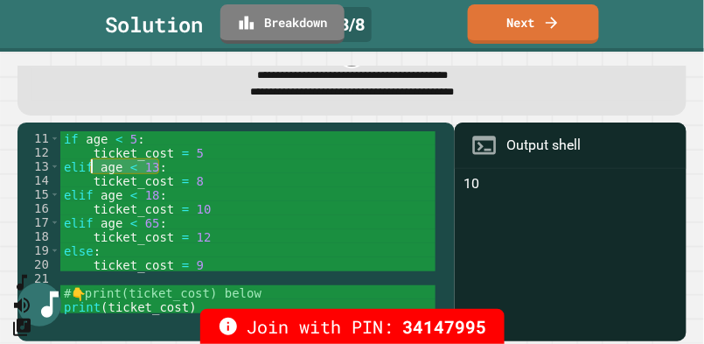
click at [67, 150] on div "if age < 5 : ticket_cost = 5 elif age < 13 : ticket_cost = 8 elif age < 18 : ti…" at bounding box center [356, 236] width 592 height 210
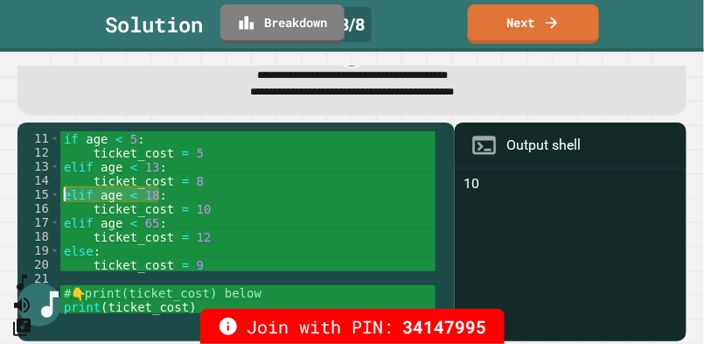
drag, startPoint x: 192, startPoint y: 173, endPoint x: 138, endPoint y: 177, distance: 54.3
click at [56, 176] on div "**********" at bounding box center [231, 227] width 428 height 192
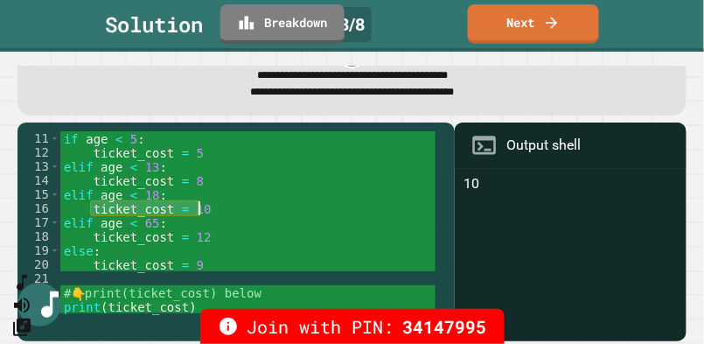
drag, startPoint x: 92, startPoint y: 191, endPoint x: 201, endPoint y: 189, distance: 109.3
click at [201, 189] on div "if age < 5 : ticket_cost = 5 elif age < 13 : ticket_cost = 8 elif age < 18 : ti…" at bounding box center [356, 236] width 592 height 210
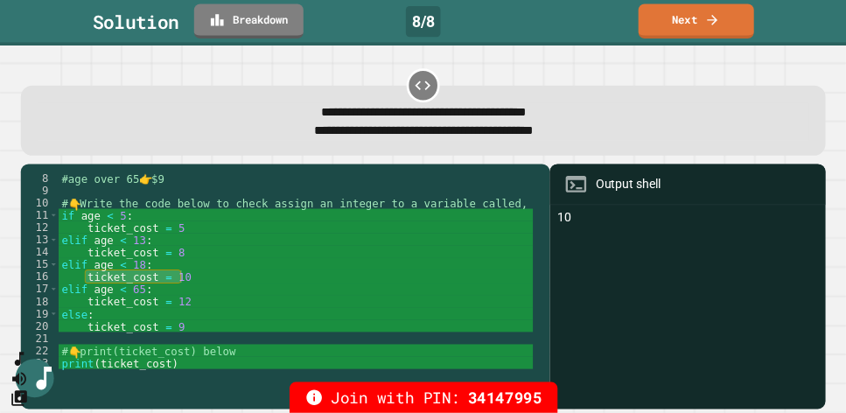
scroll to position [98, 0]
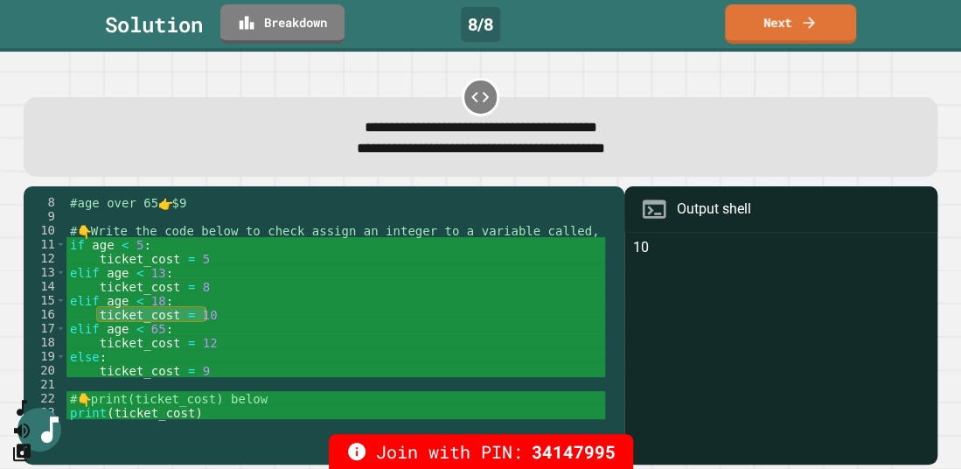
click at [384, 306] on div "#age over 65 👉 $9 # 👇 Write the code below to check assign an integer to a vari…" at bounding box center [362, 321] width 592 height 252
type textarea "**********"
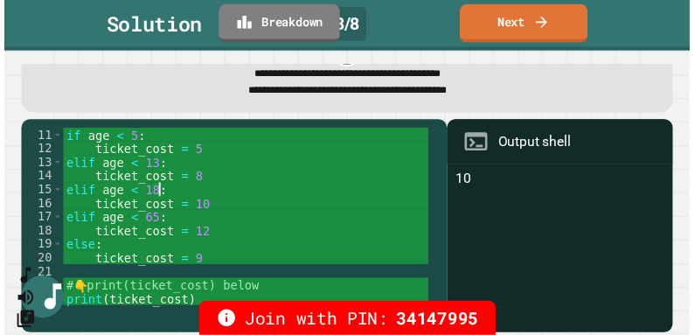
scroll to position [49, 0]
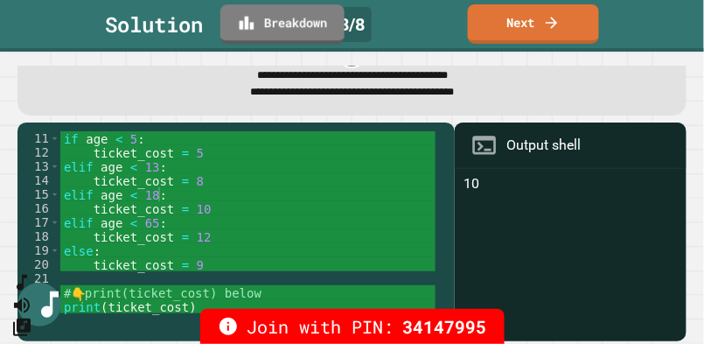
click at [146, 196] on div "if age < 5 : ticket_cost = 5 elif age < 13 : ticket_cost = 8 elif age < 18 : ti…" at bounding box center [356, 236] width 592 height 210
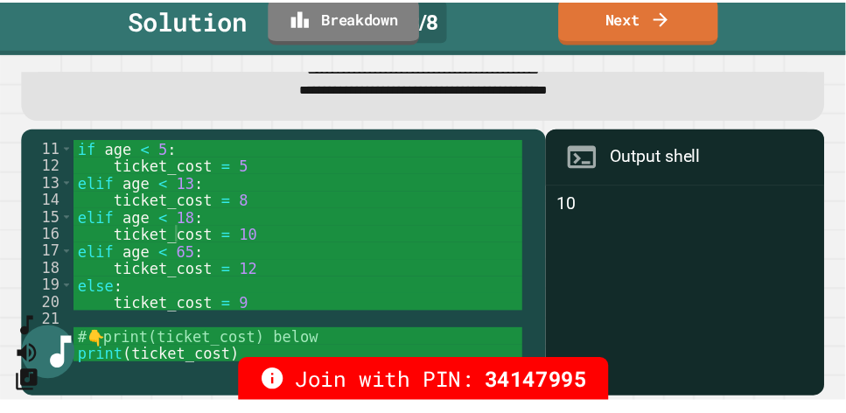
scroll to position [129, 0]
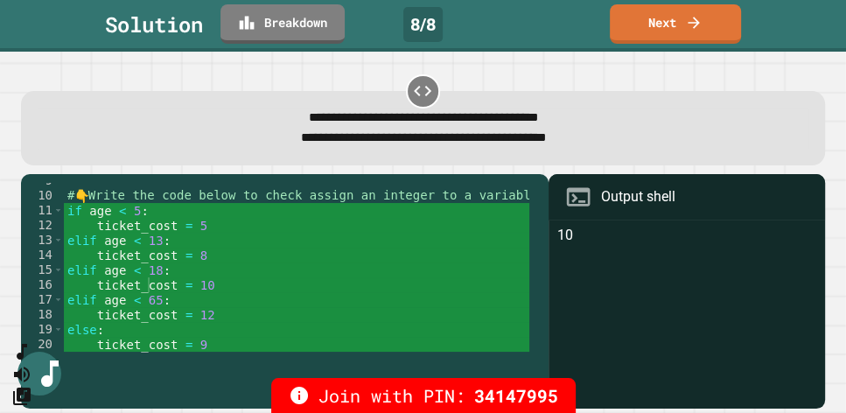
click at [672, 17] on link "Next" at bounding box center [675, 22] width 128 height 41
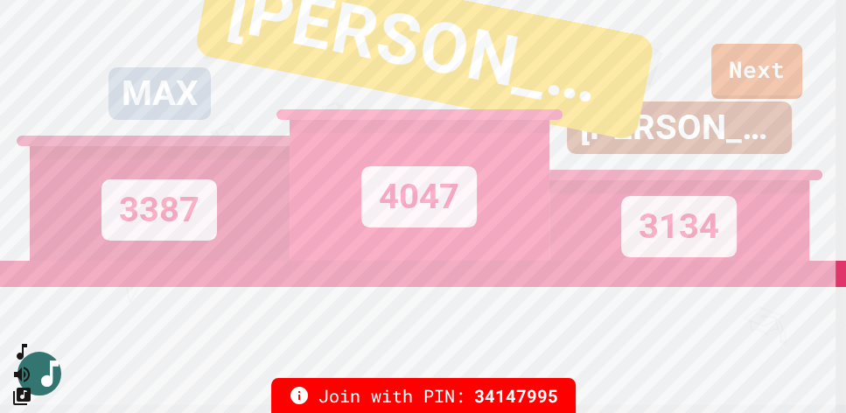
click at [763, 73] on div "ISAAC 3134" at bounding box center [679, 130] width 260 height 261
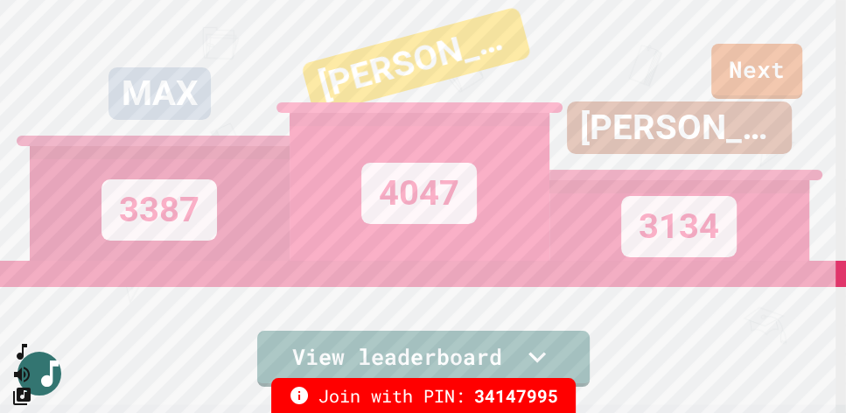
click at [720, 37] on div "ISAAC 3134" at bounding box center [679, 130] width 260 height 261
